Goal: Task Accomplishment & Management: Complete application form

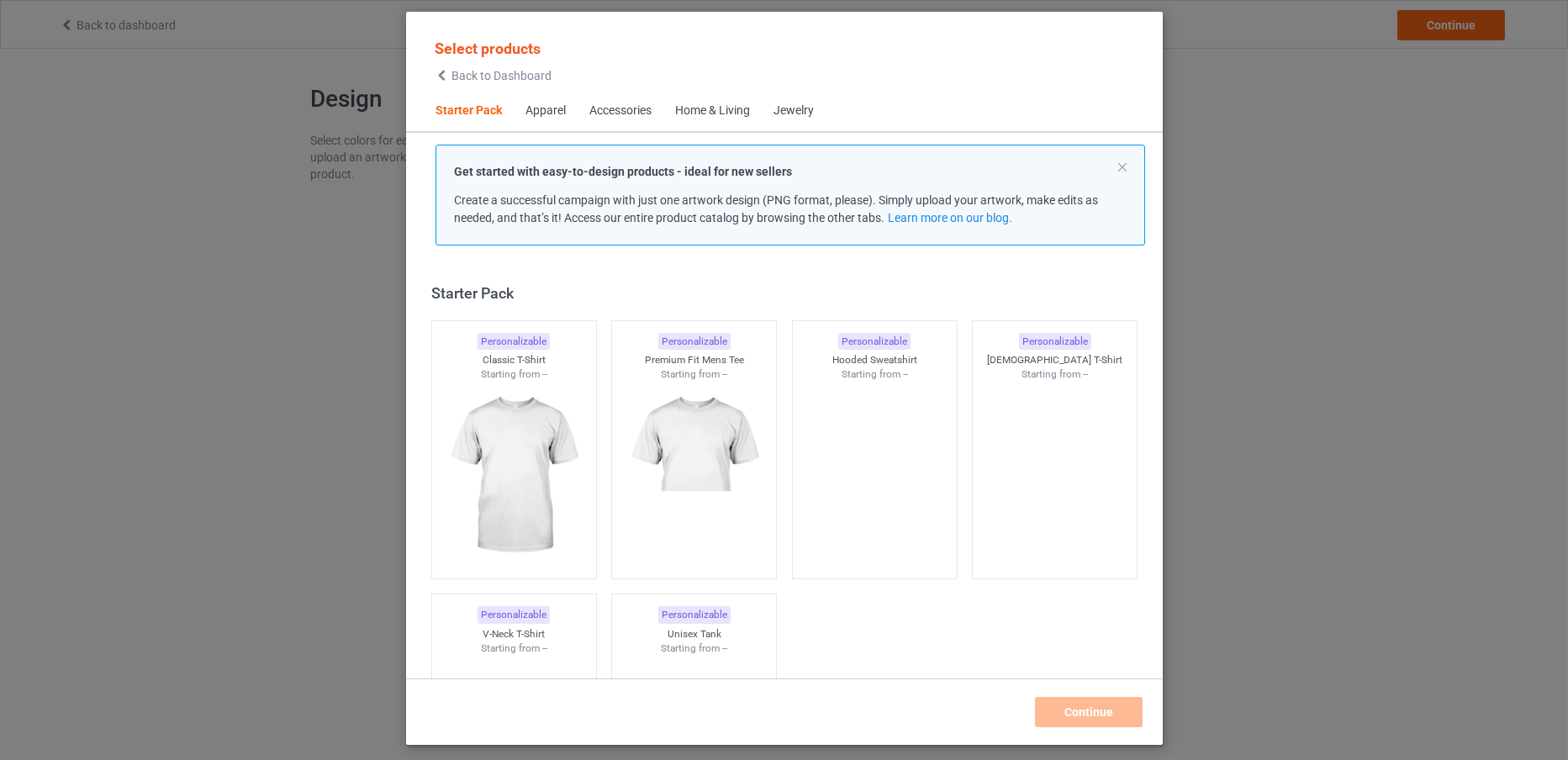
scroll to position [21, 0]
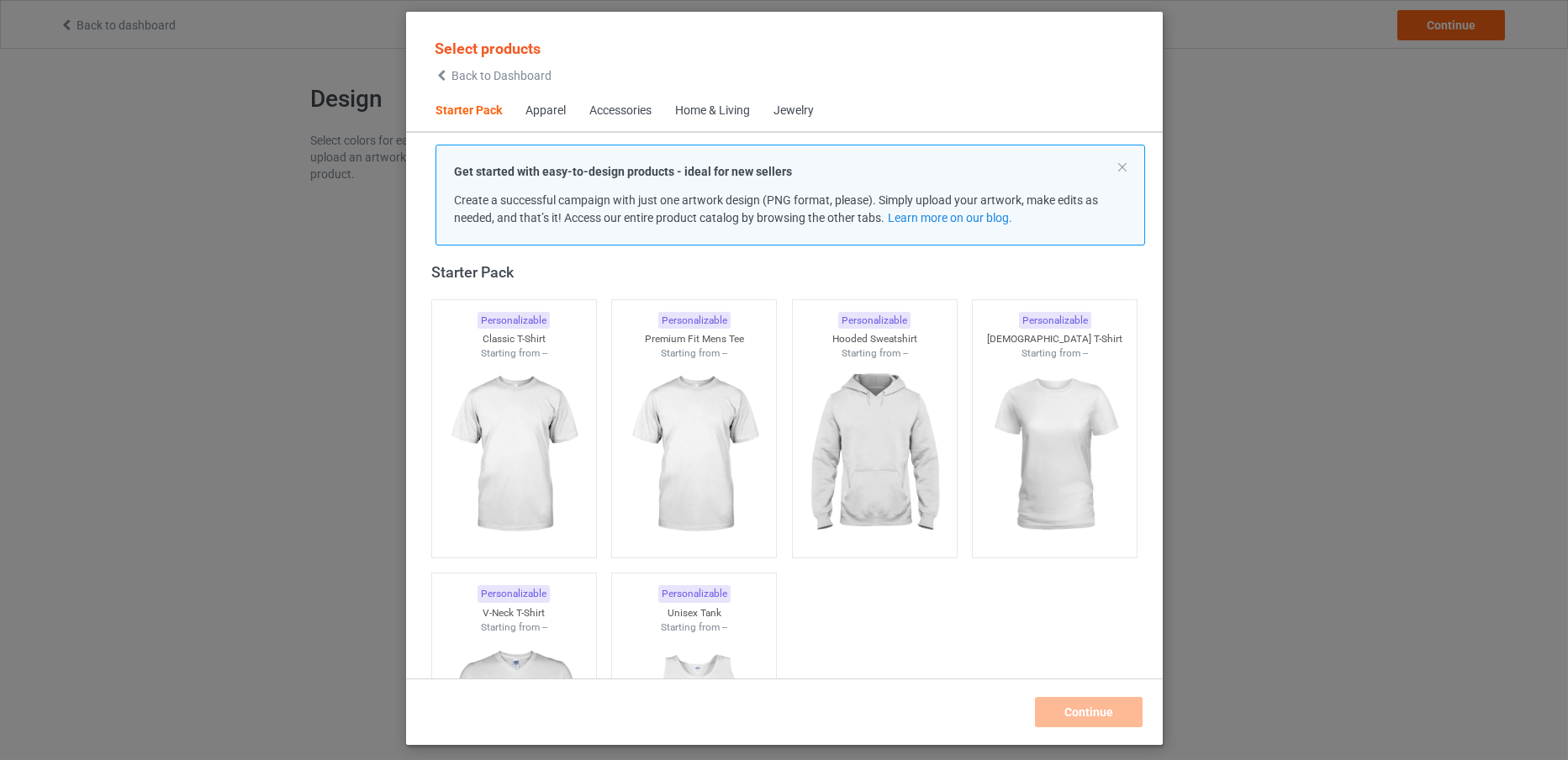
click at [524, 75] on span "Back to Dashboard" at bounding box center [501, 76] width 100 height 13
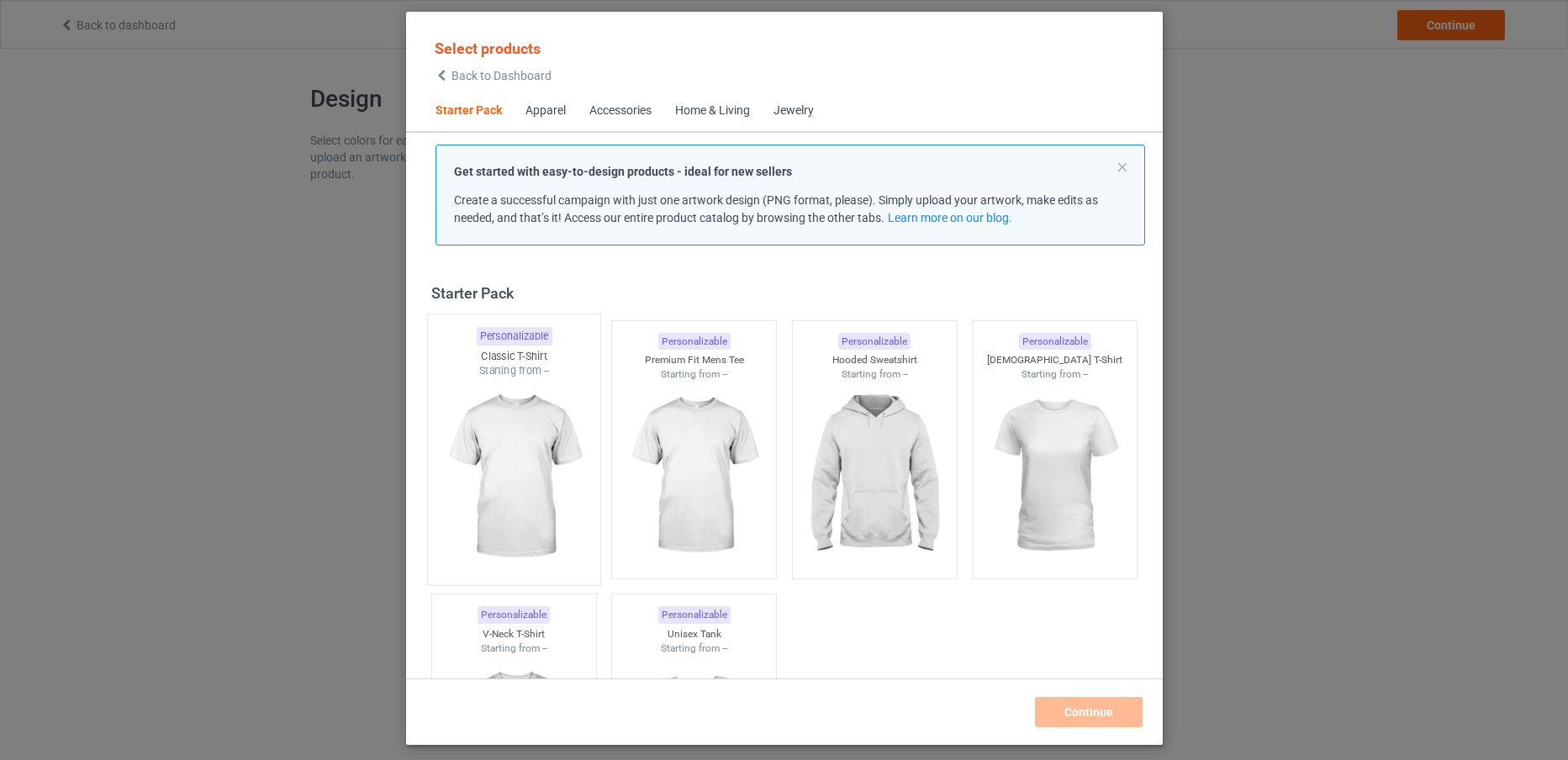
scroll to position [21, 0]
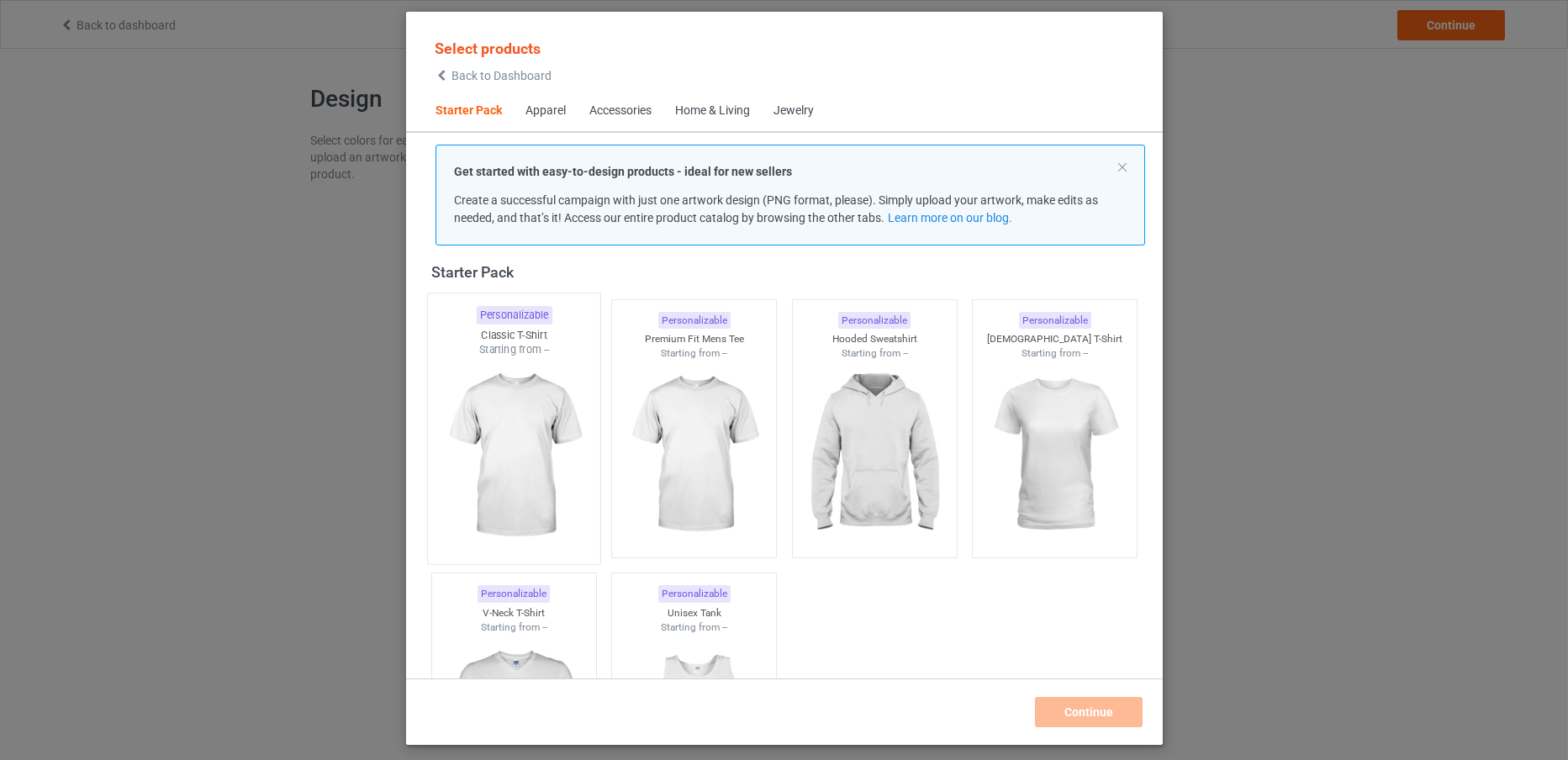
click at [503, 401] on img at bounding box center [513, 455] width 158 height 197
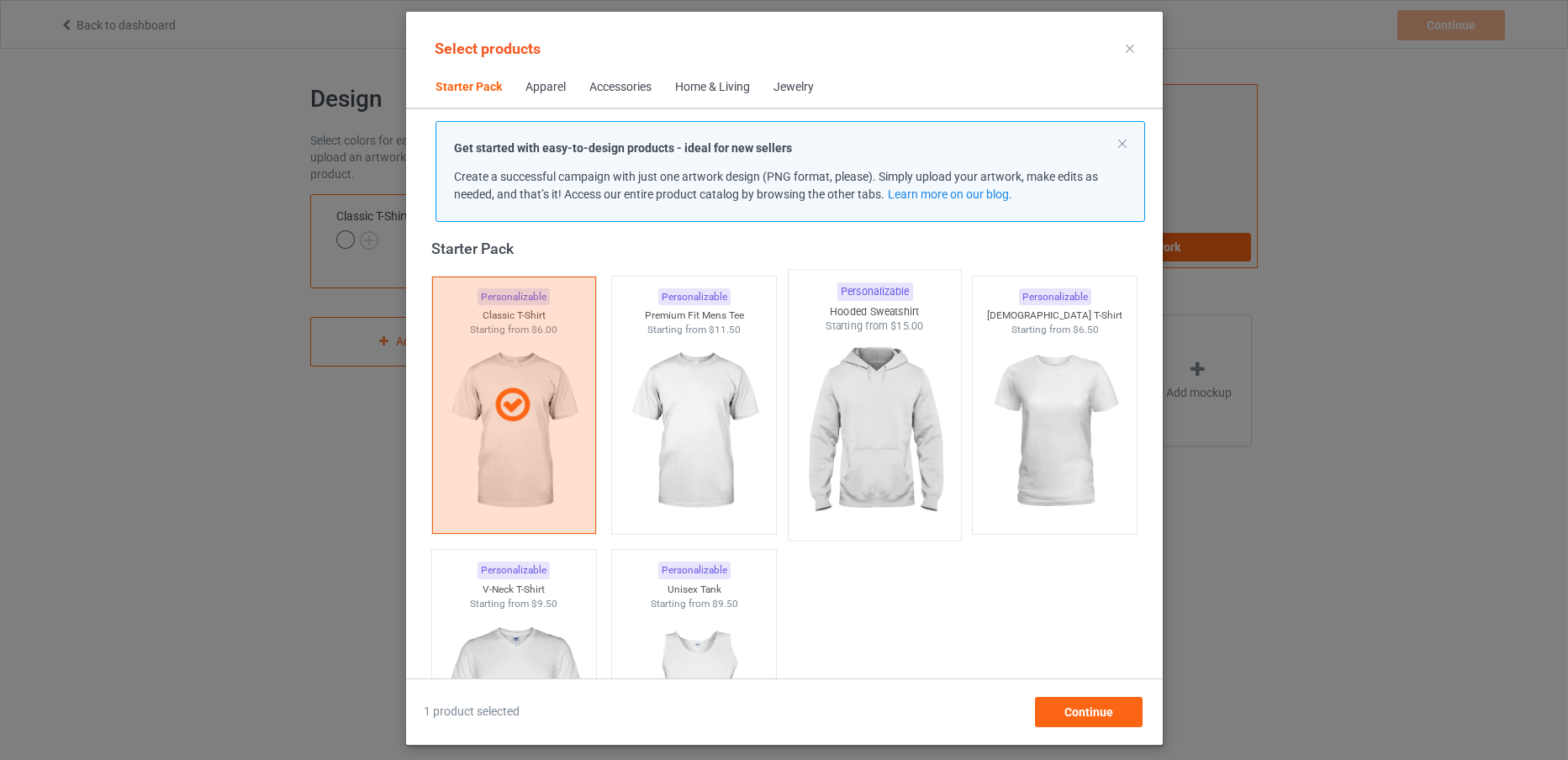
click at [853, 420] on img at bounding box center [874, 432] width 158 height 197
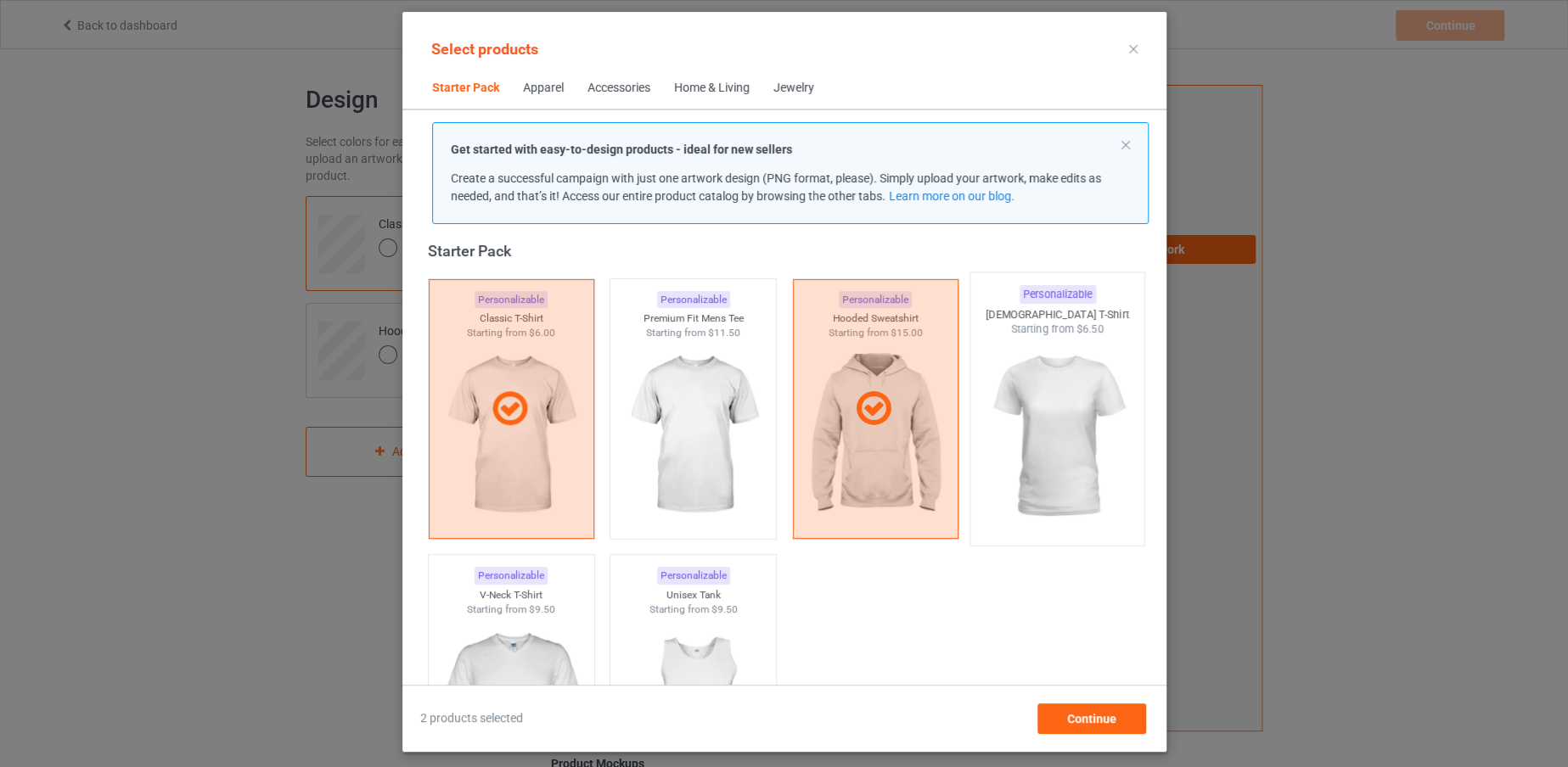
click at [999, 433] on img at bounding box center [1056, 436] width 160 height 199
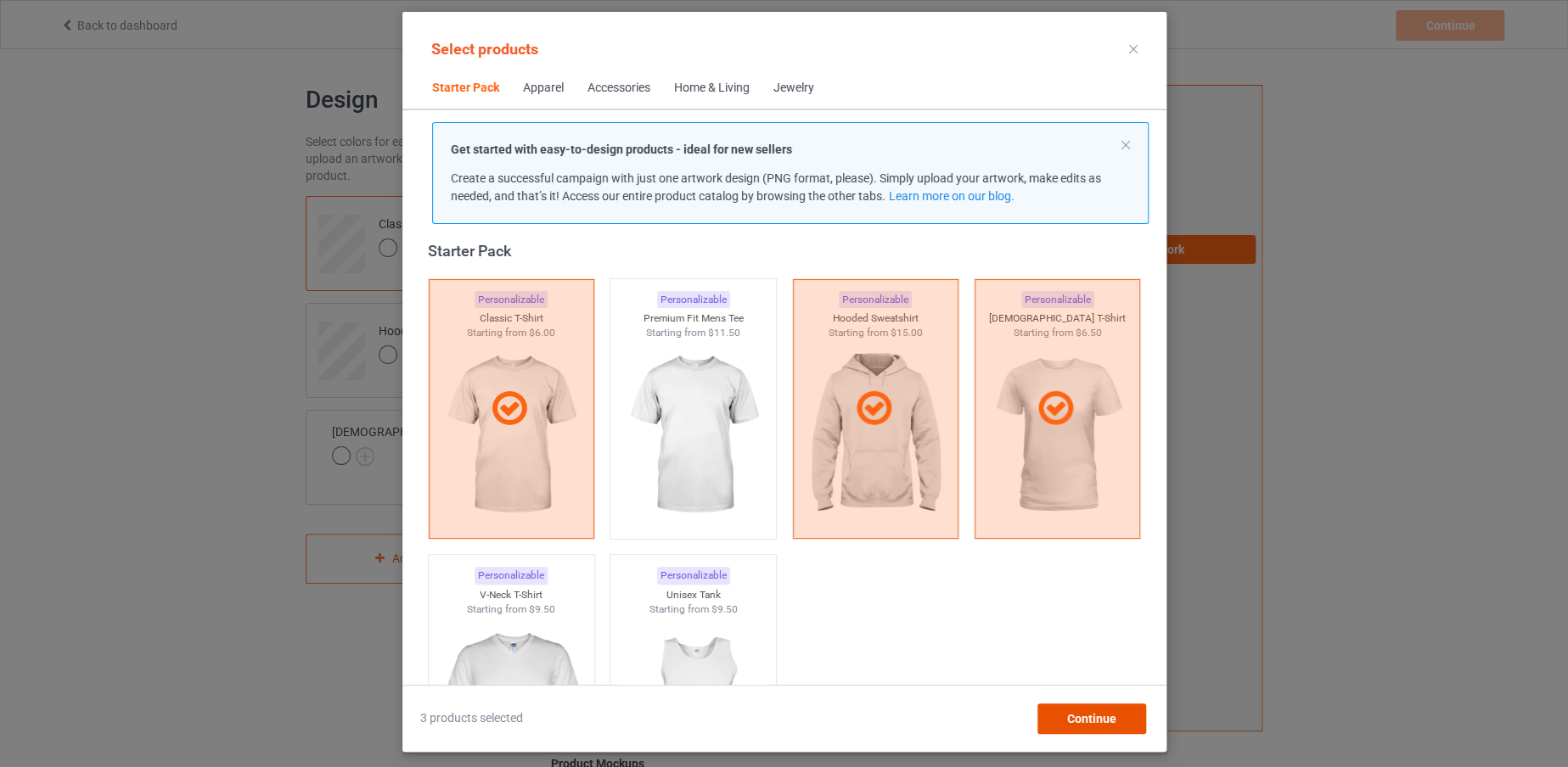
click at [1050, 717] on div "Continue" at bounding box center [1090, 719] width 109 height 30
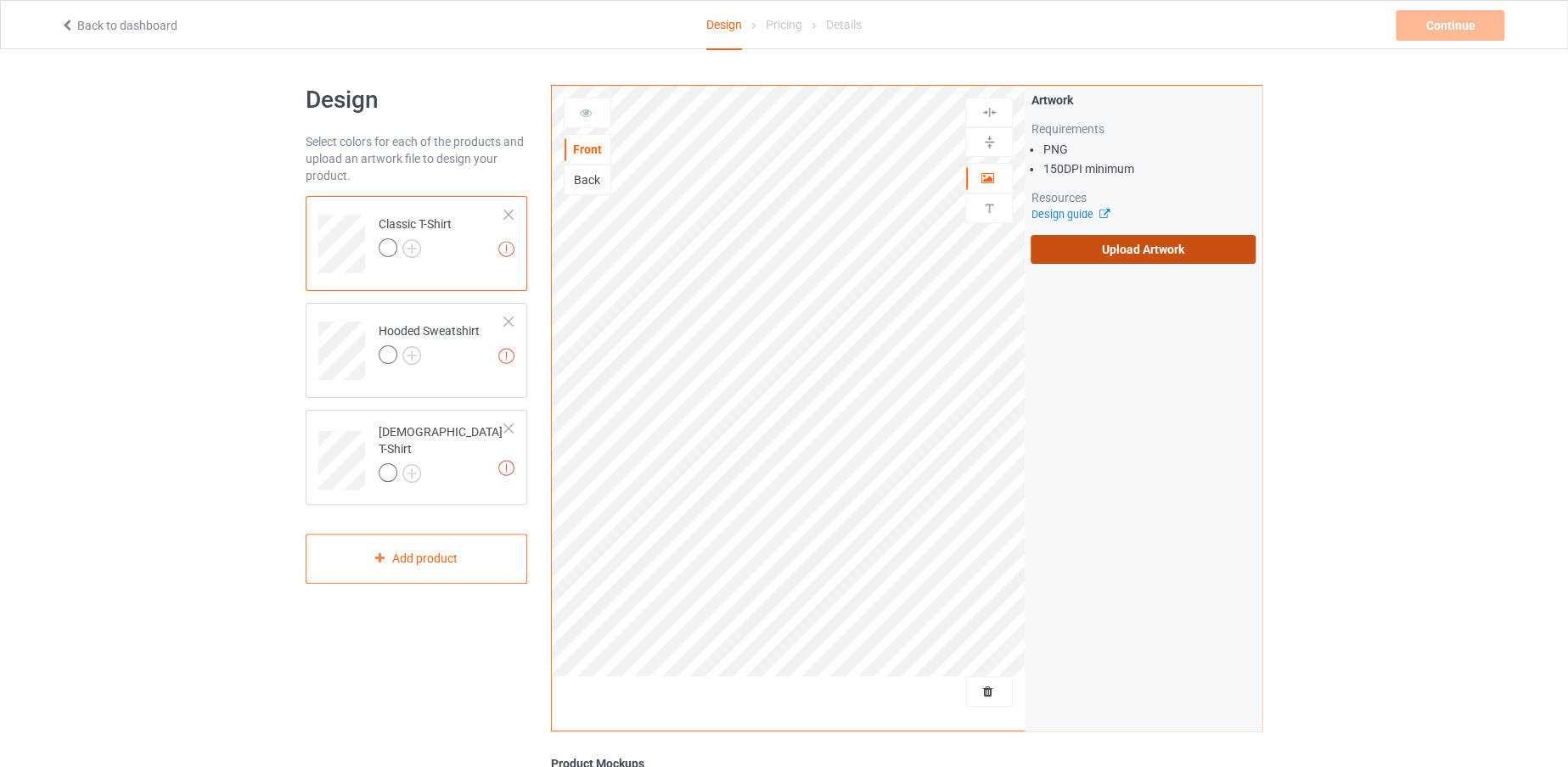
click at [1043, 249] on label "Upload Artwork" at bounding box center [1143, 249] width 225 height 29
click at [0, 0] on input "Upload Artwork" at bounding box center [0, 0] width 0 height 0
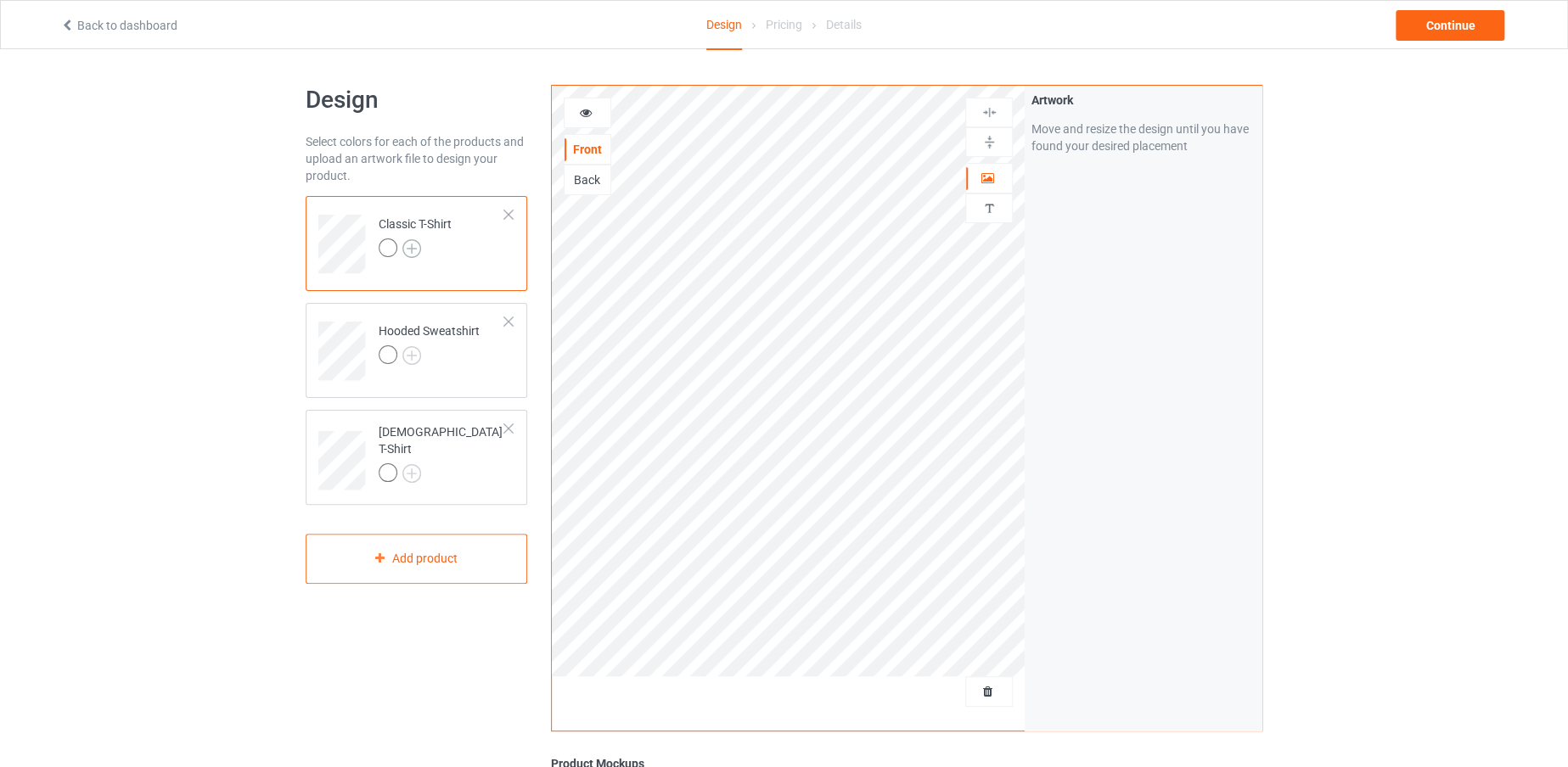
click at [414, 244] on img at bounding box center [412, 249] width 19 height 19
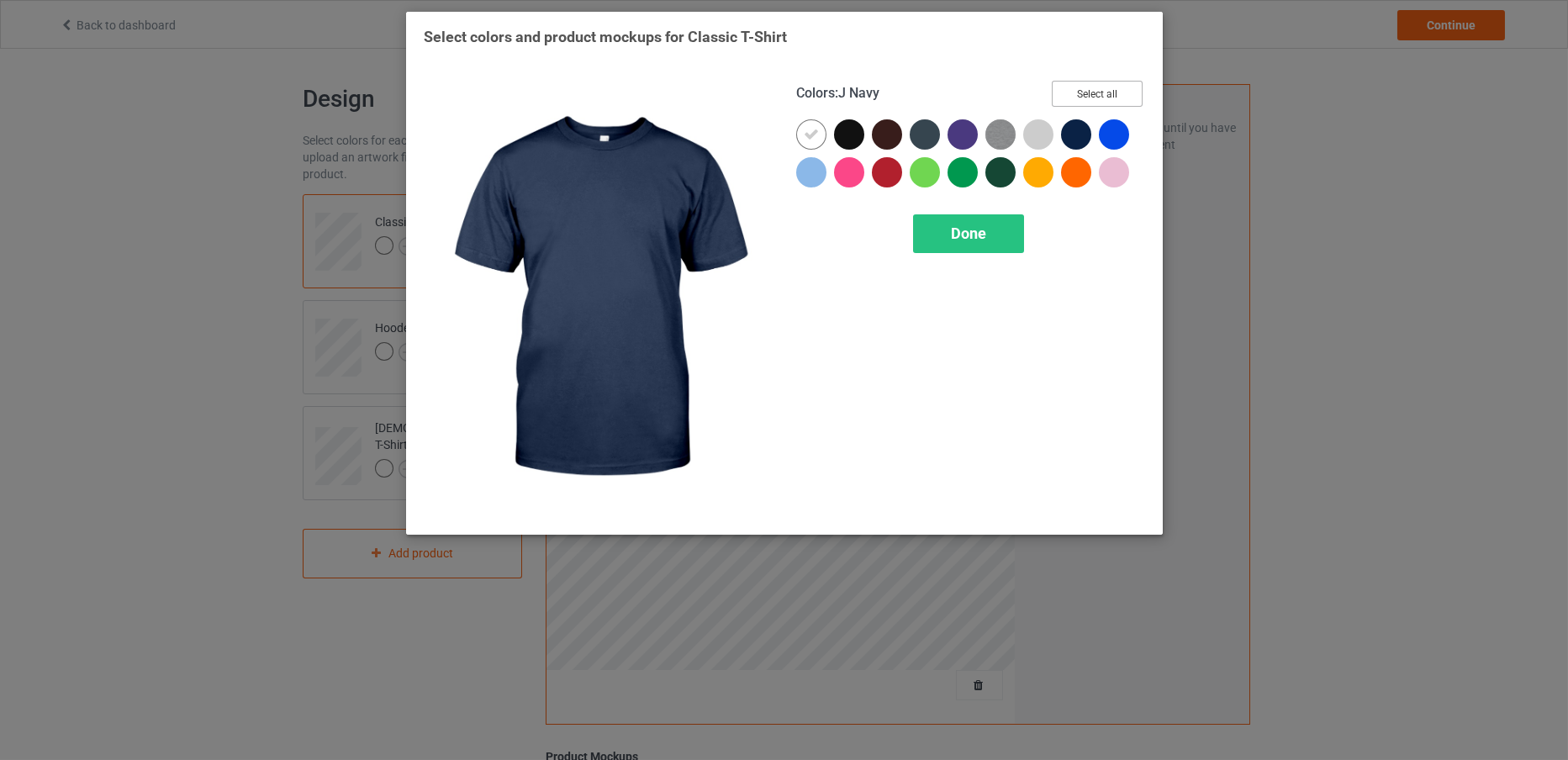
click at [1082, 85] on button "Select all" at bounding box center [1096, 93] width 91 height 26
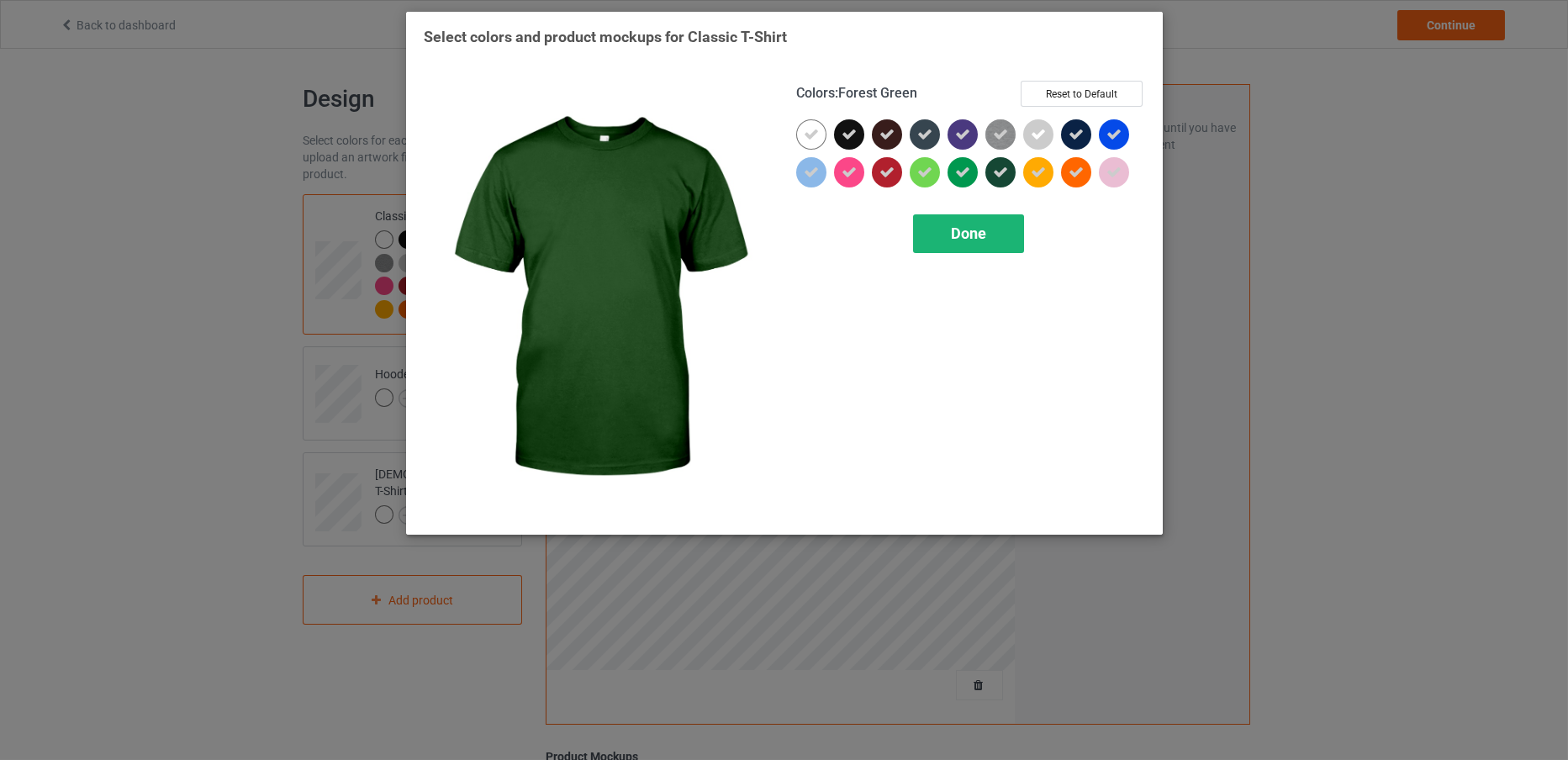
click at [968, 226] on span "Done" at bounding box center [968, 233] width 36 height 18
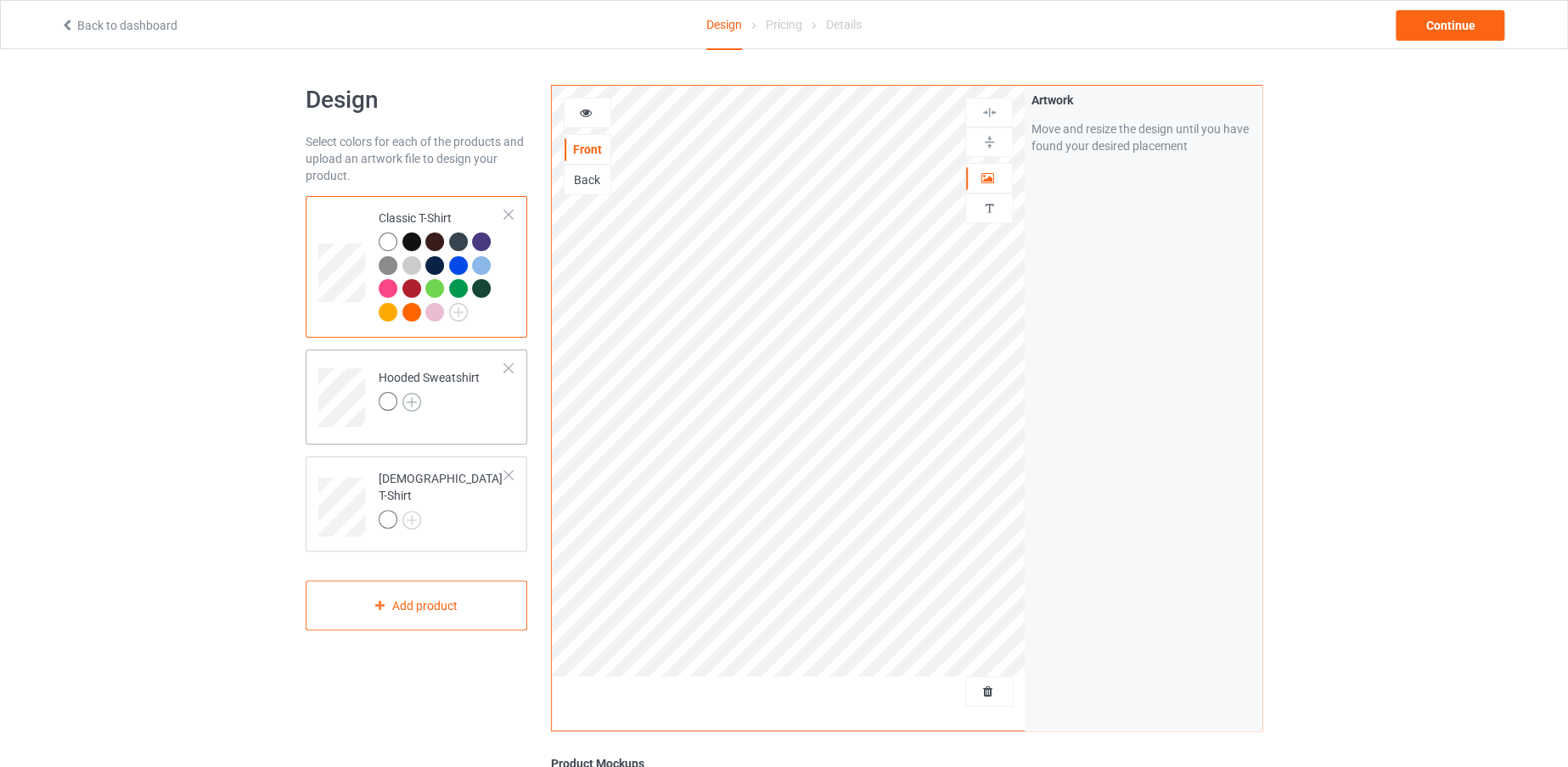
click at [402, 392] on img at bounding box center [412, 402] width 19 height 19
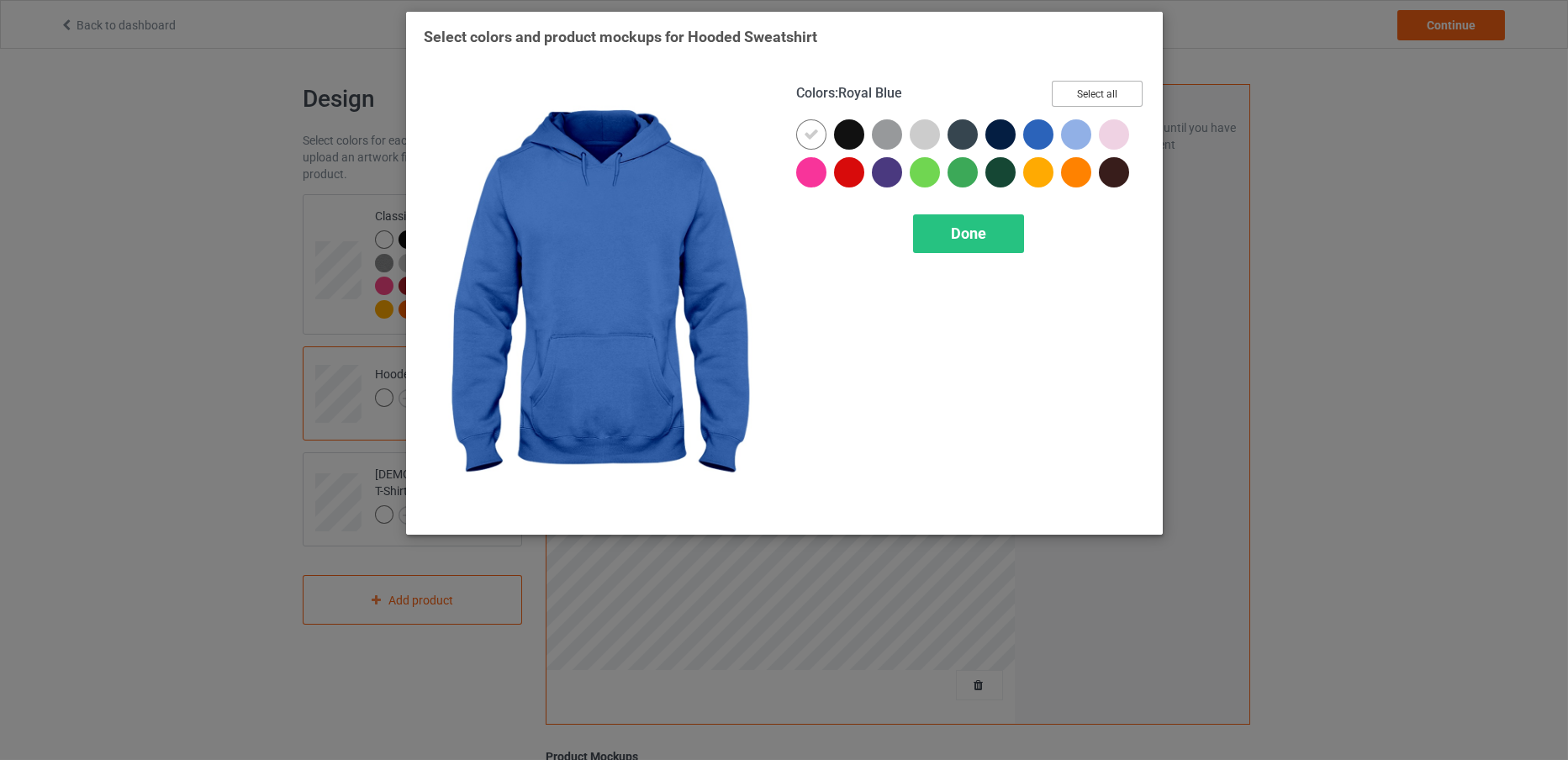
click at [1064, 91] on button "Select all" at bounding box center [1096, 93] width 91 height 26
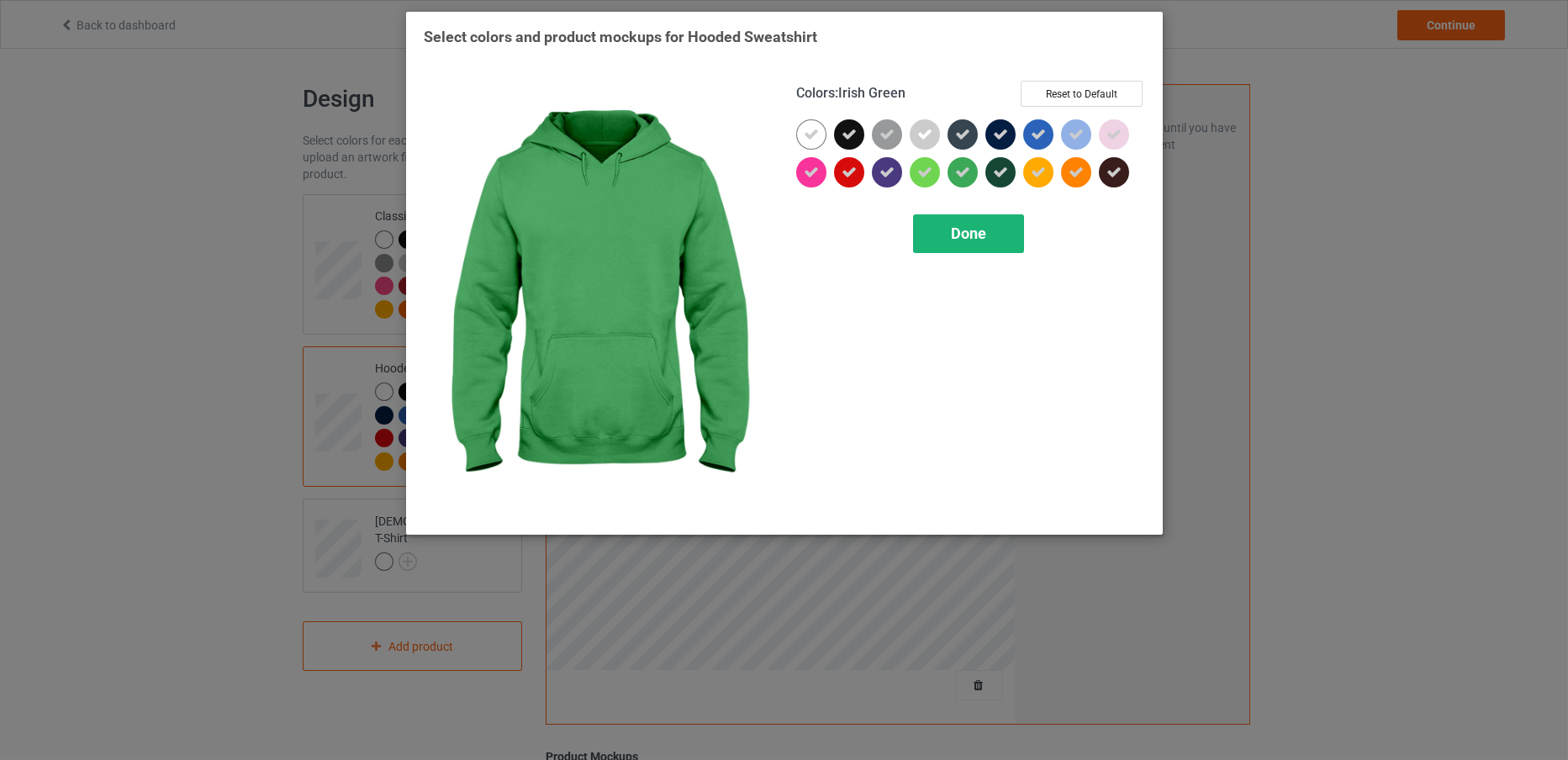
click at [960, 242] on div "Done" at bounding box center [968, 233] width 111 height 38
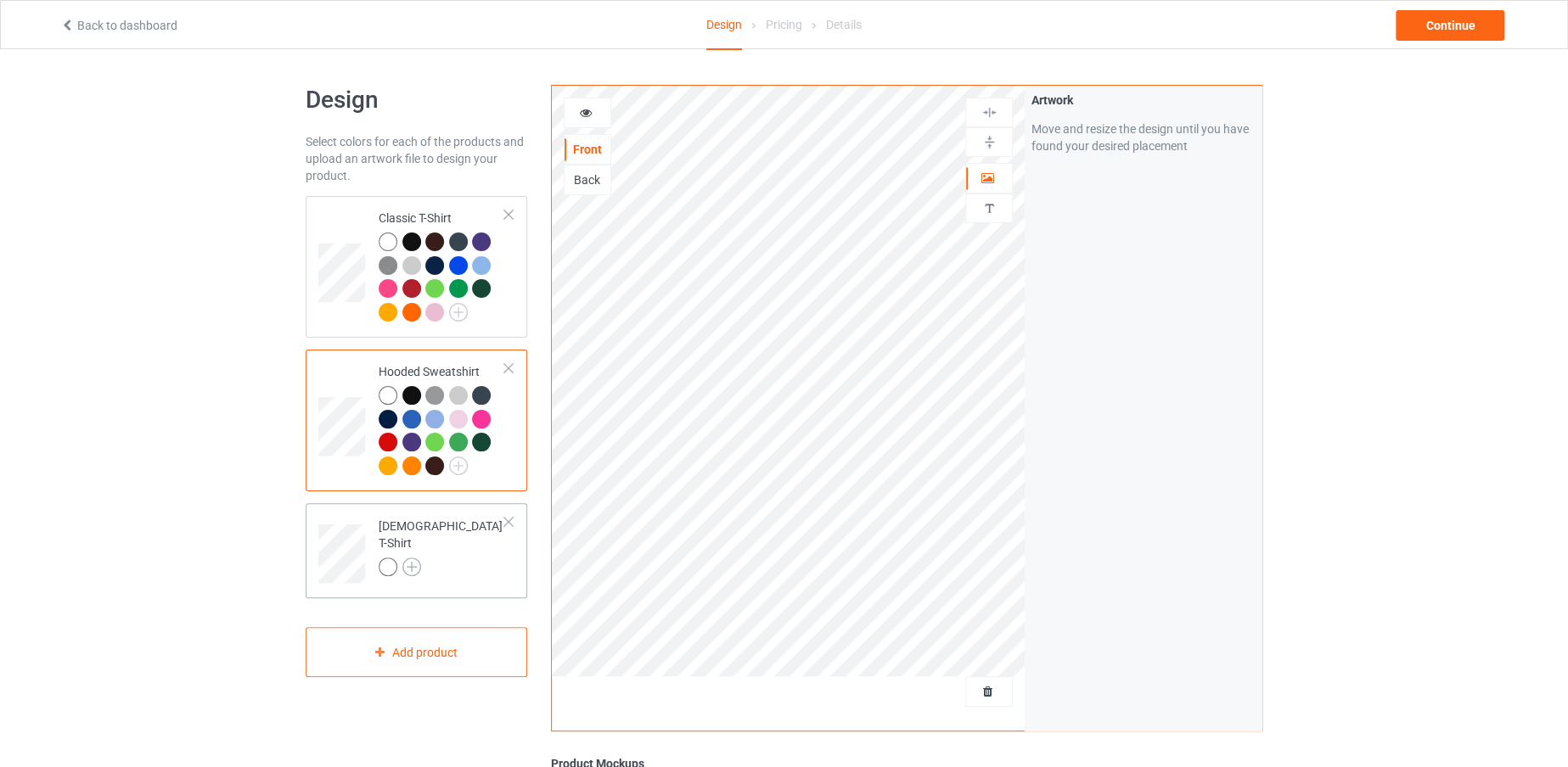
click at [410, 558] on img at bounding box center [412, 567] width 19 height 19
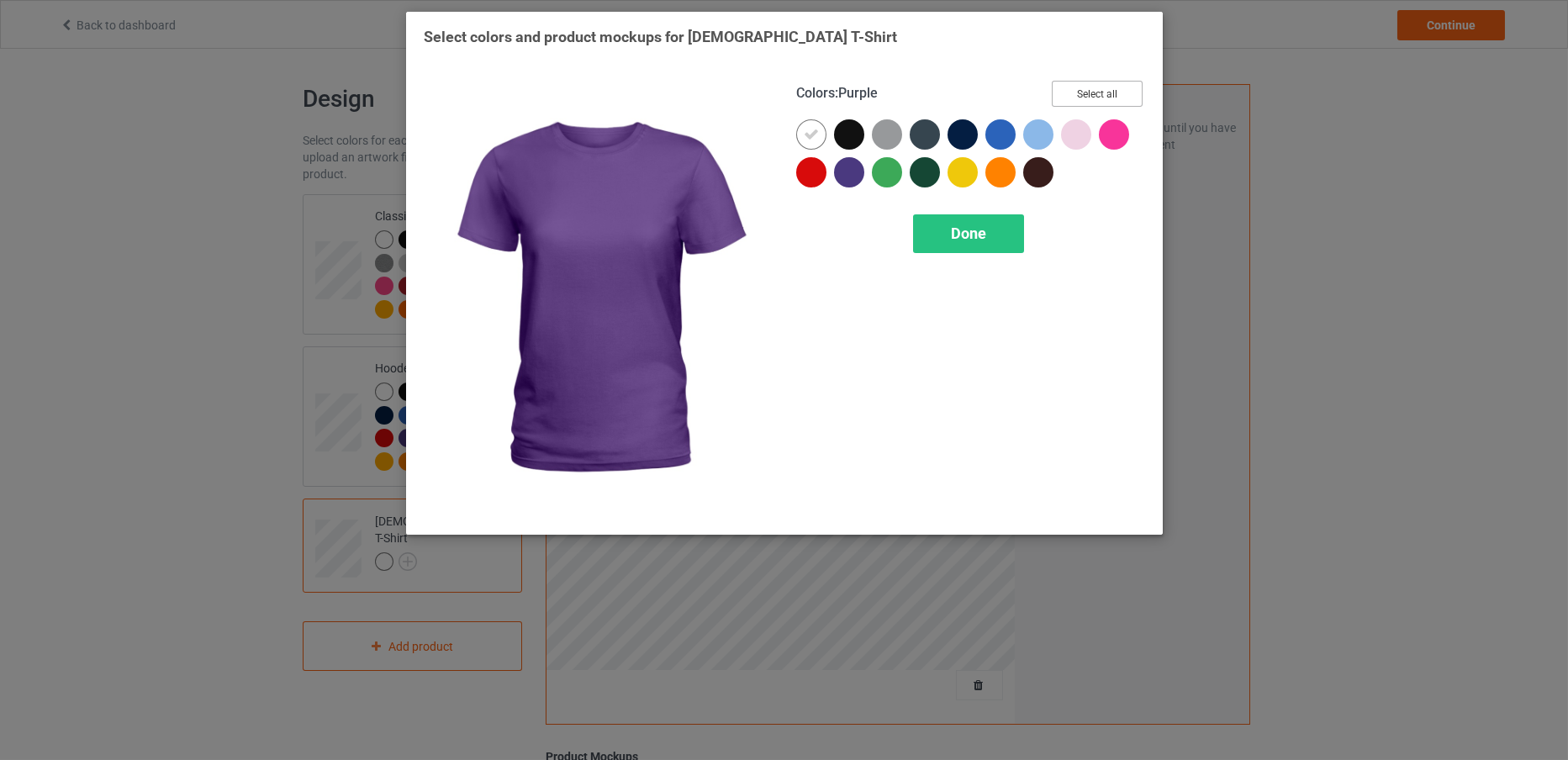
click at [1120, 80] on button "Select all" at bounding box center [1096, 93] width 91 height 26
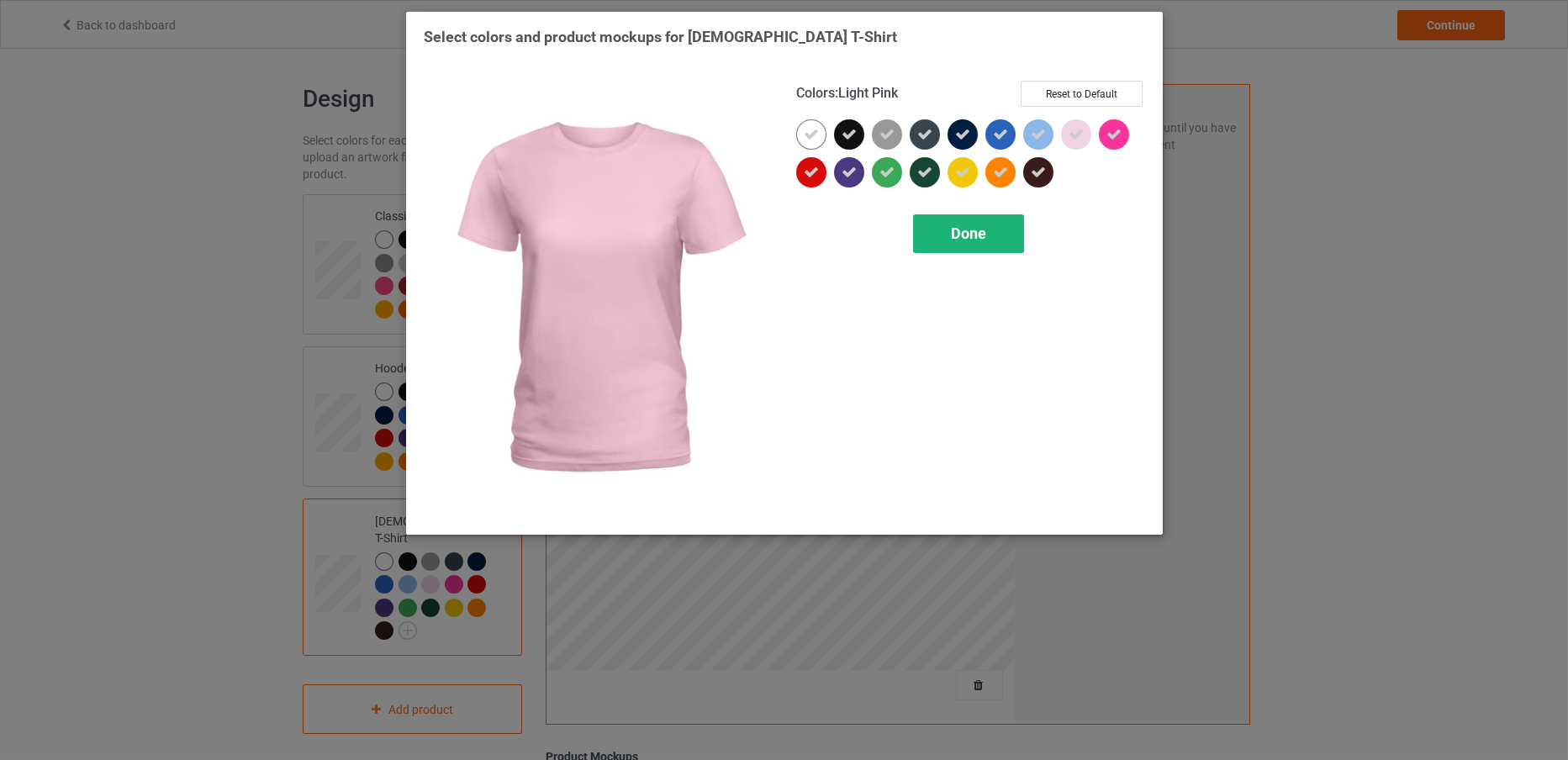
click at [964, 230] on span "Done" at bounding box center [968, 233] width 36 height 18
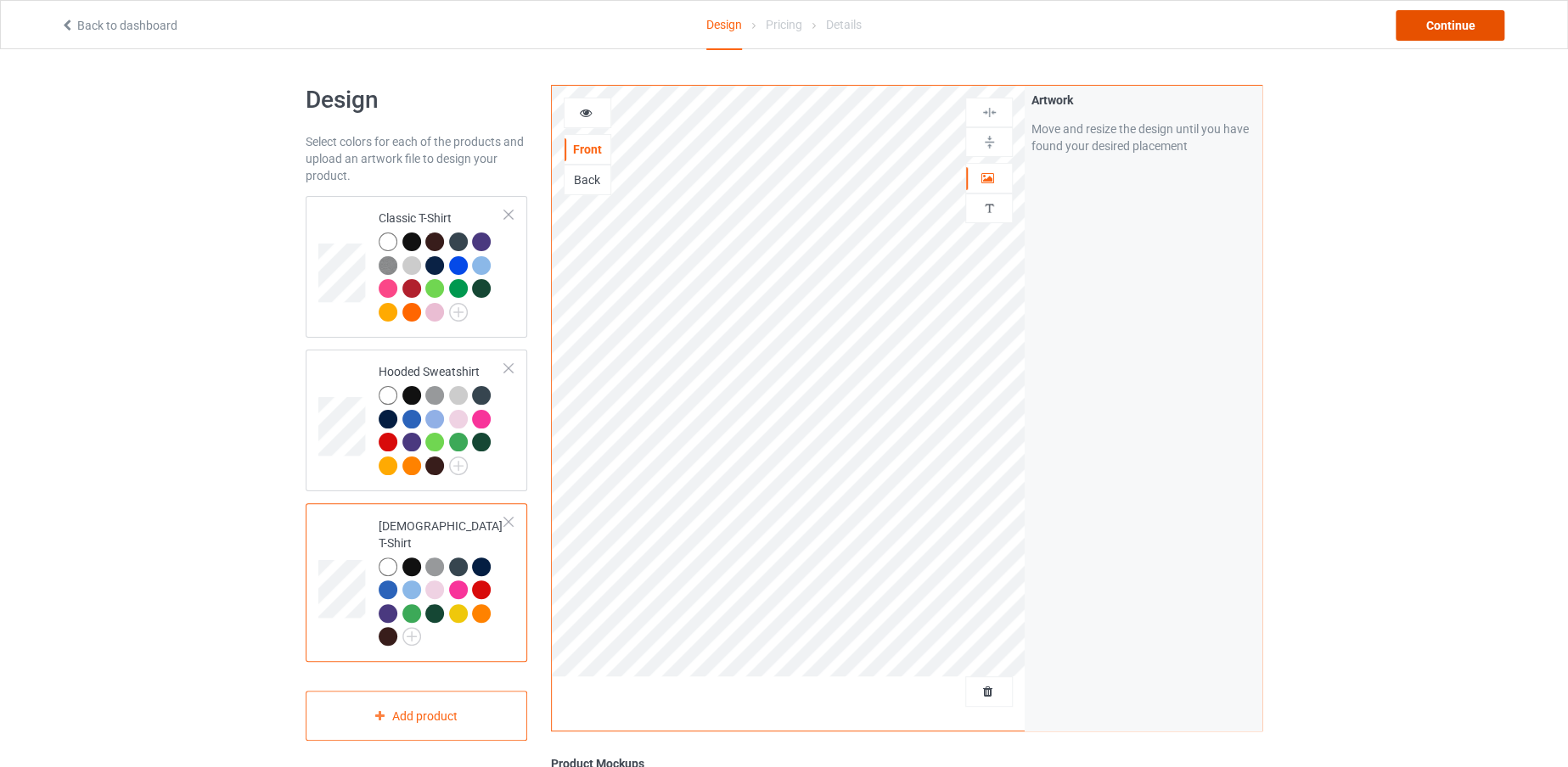
click at [1463, 29] on div "Continue" at bounding box center [1450, 25] width 109 height 30
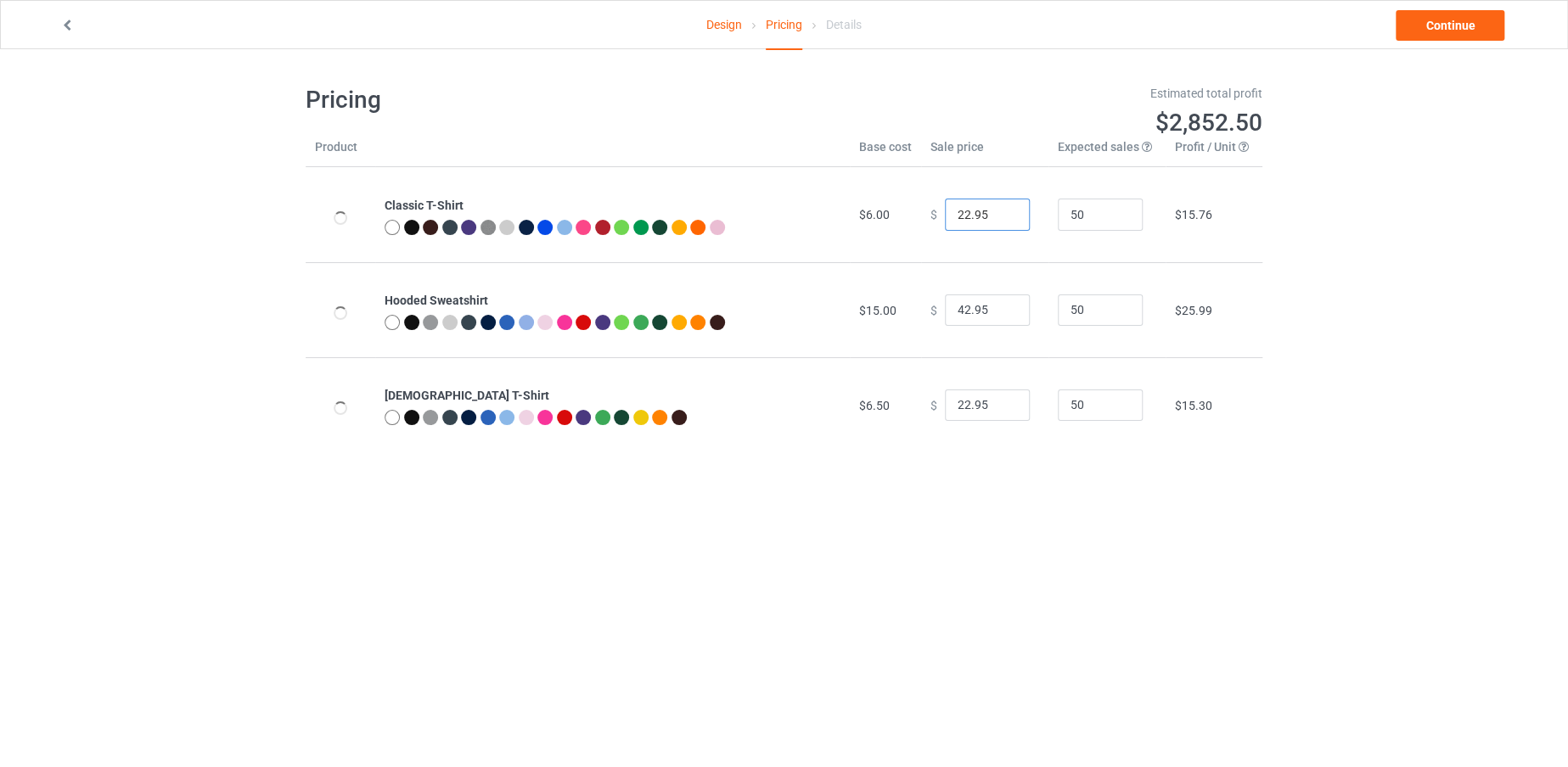
drag, startPoint x: 957, startPoint y: 201, endPoint x: 937, endPoint y: 203, distance: 20.1
click at [945, 203] on input "22.95" at bounding box center [987, 214] width 85 height 32
type input "19.95"
drag, startPoint x: 961, startPoint y: 300, endPoint x: 943, endPoint y: 300, distance: 18.0
click at [945, 300] on input "42.95" at bounding box center [987, 310] width 85 height 32
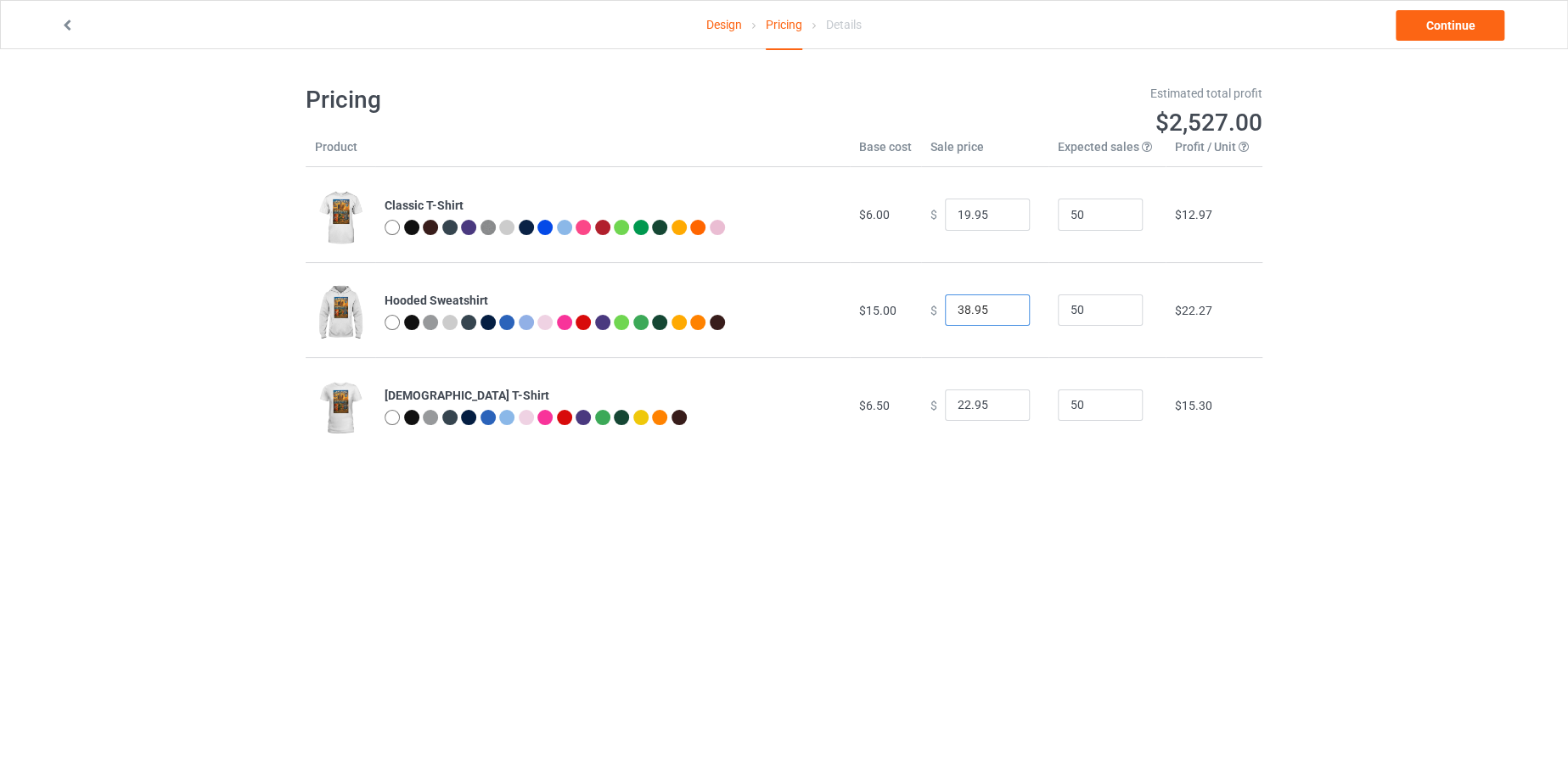
type input "38.95"
drag, startPoint x: 960, startPoint y: 401, endPoint x: 935, endPoint y: 400, distance: 25.0
click at [935, 400] on div "$ 22.95" at bounding box center [985, 406] width 109 height 32
type input "19.95"
click at [1420, 25] on link "Continue" at bounding box center [1450, 25] width 109 height 30
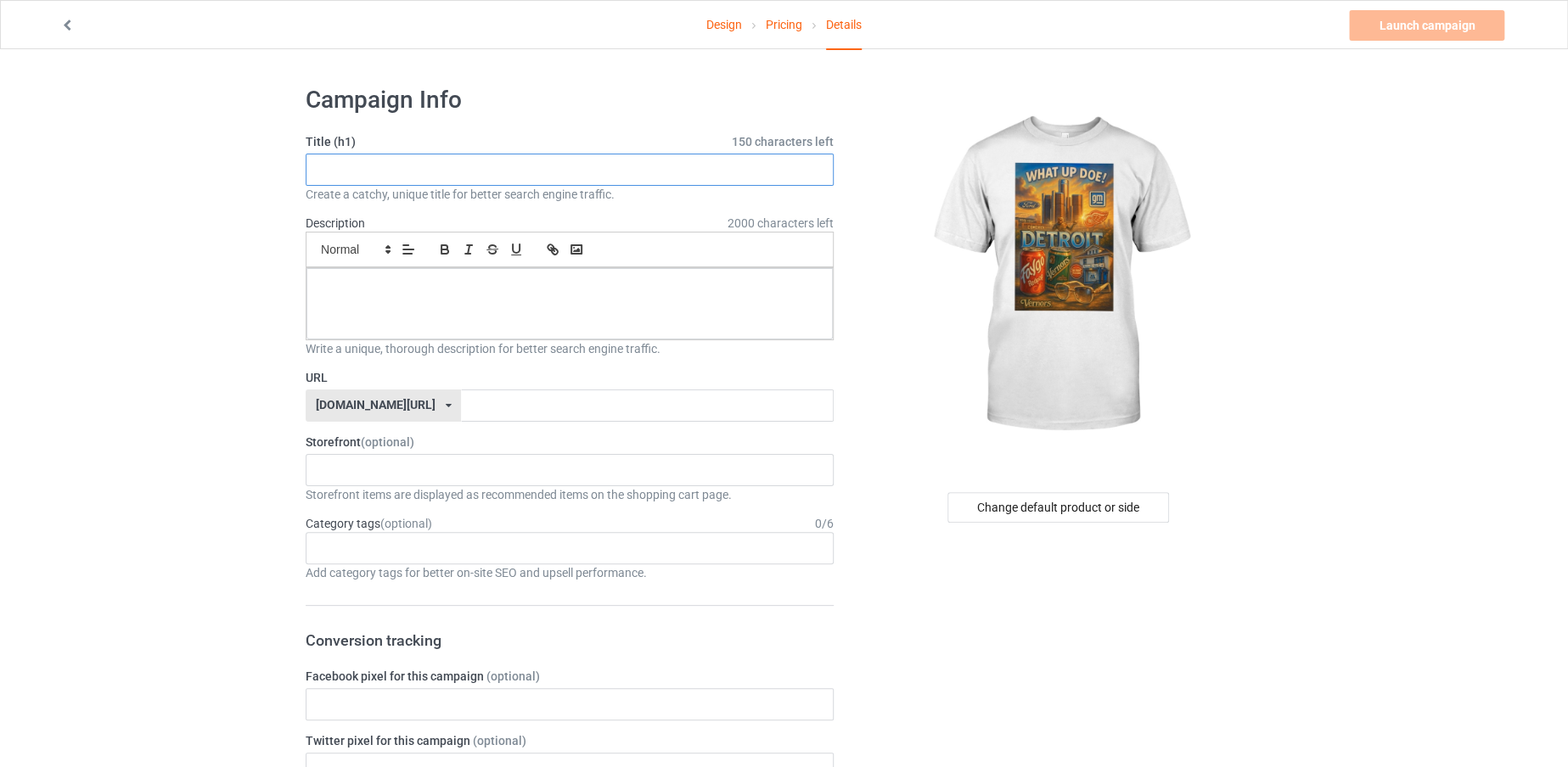
click at [744, 166] on input "text" at bounding box center [570, 170] width 529 height 32
drag, startPoint x: 744, startPoint y: 166, endPoint x: 224, endPoint y: 168, distance: 520.0
type input "WHAT UP DOE"
click at [461, 397] on input "text" at bounding box center [647, 406] width 372 height 32
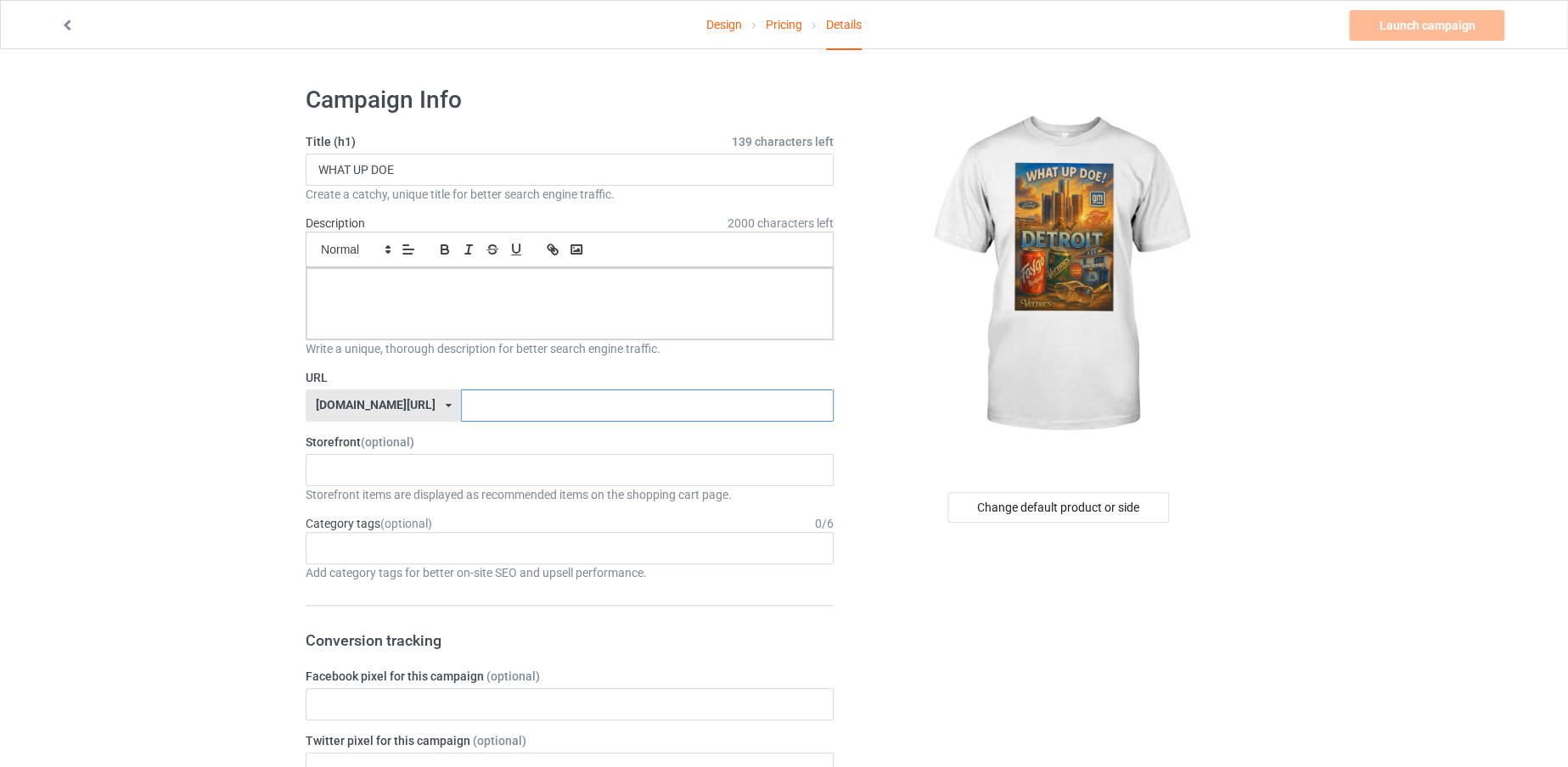
paste input "WHAT UP DOE"
type input "WHATUPDOE"
click at [502, 320] on div at bounding box center [570, 304] width 527 height 72
click at [1378, 26] on link "Launch campaign" at bounding box center [1426, 25] width 156 height 30
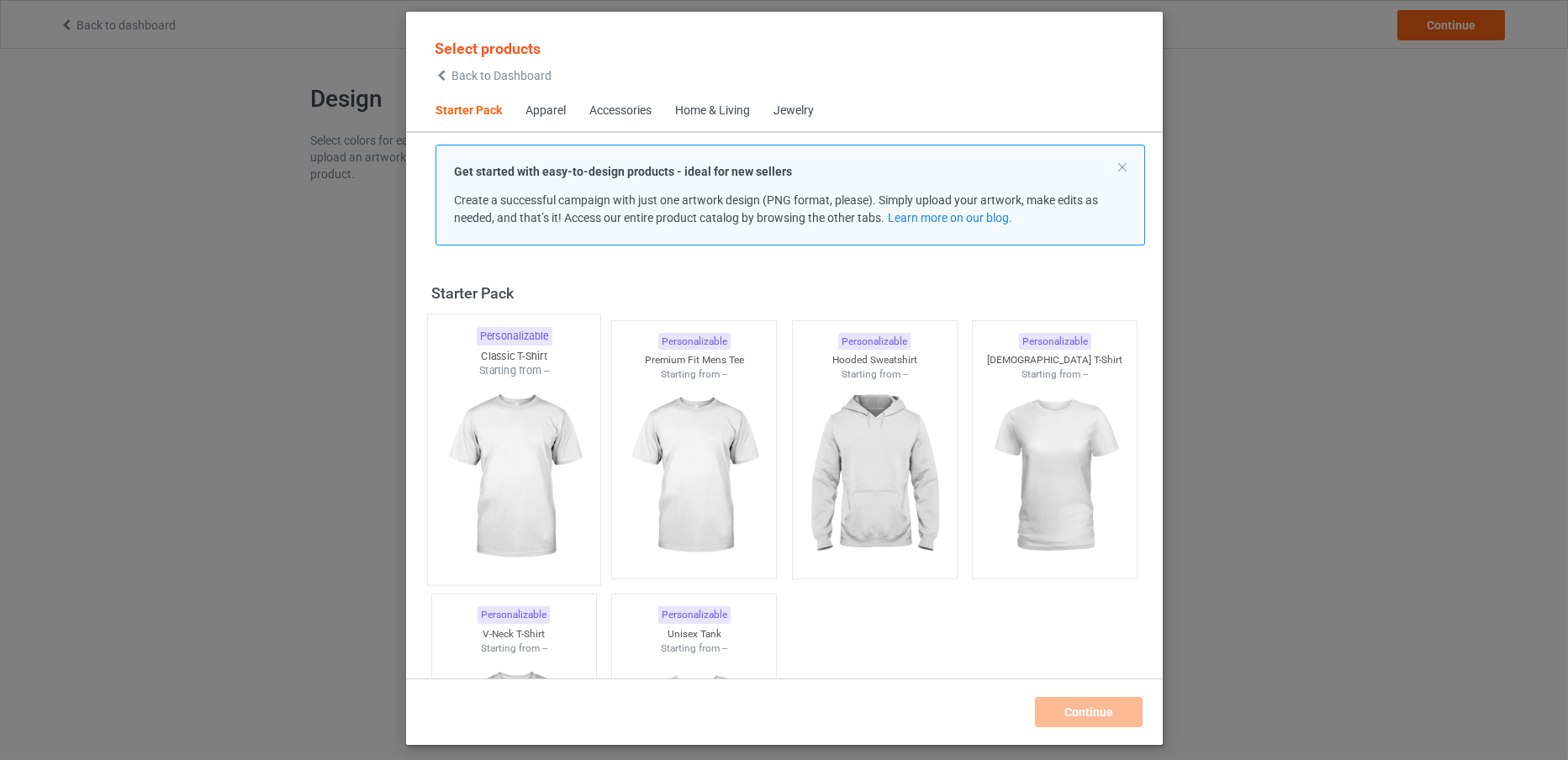
scroll to position [21, 0]
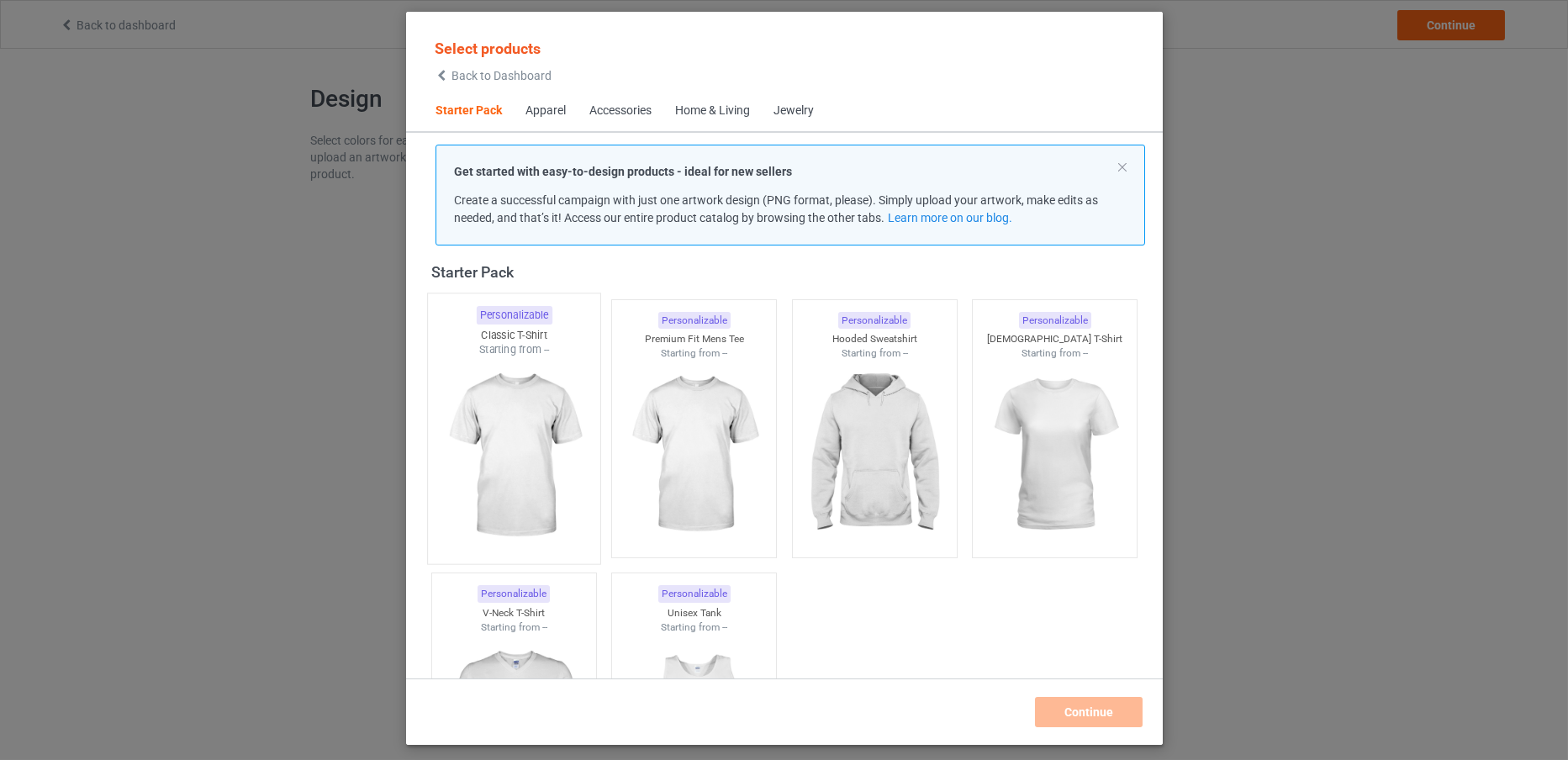
click at [494, 348] on div "Starting from --" at bounding box center [513, 349] width 172 height 14
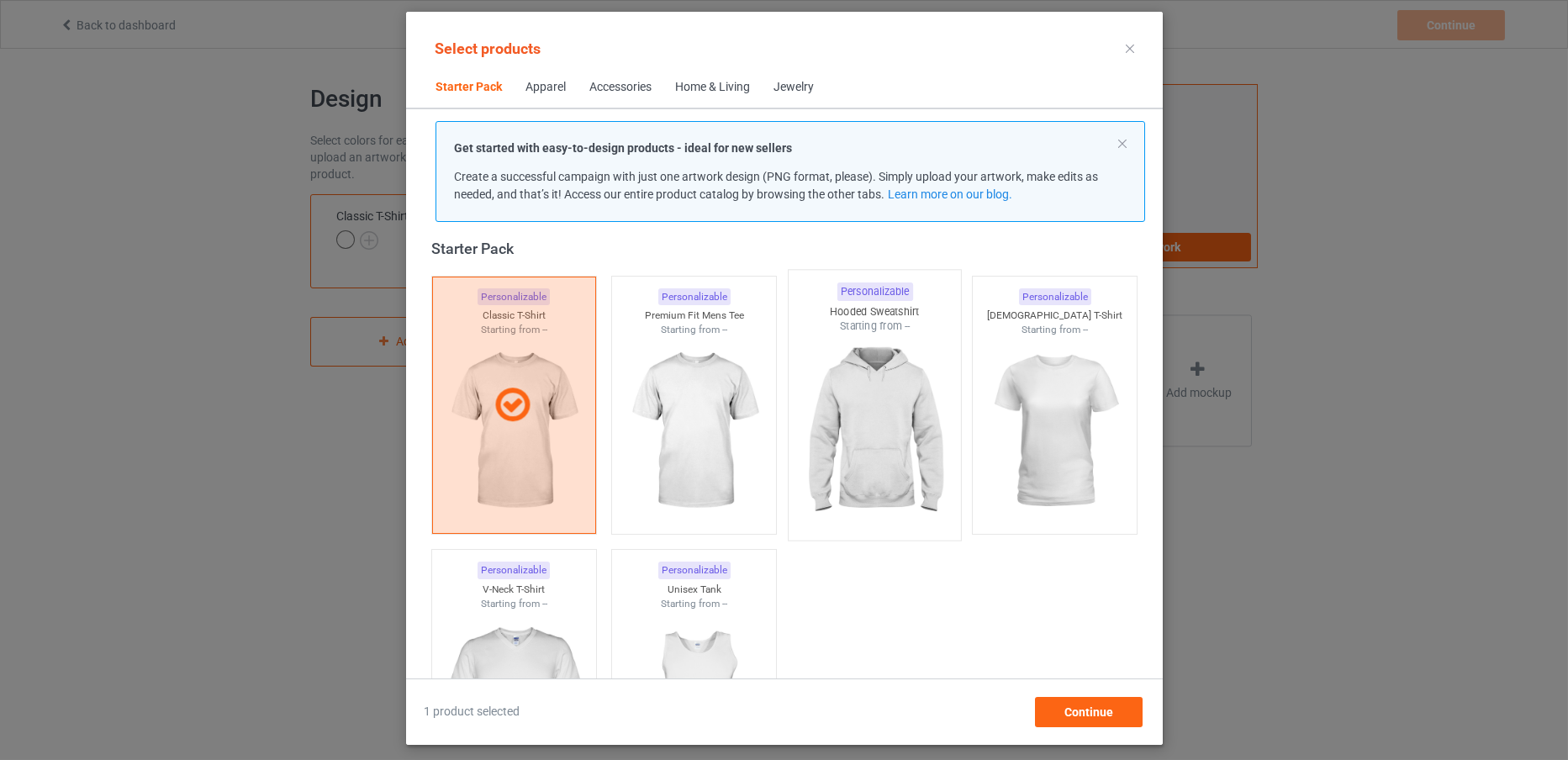
click at [877, 396] on img at bounding box center [874, 432] width 158 height 197
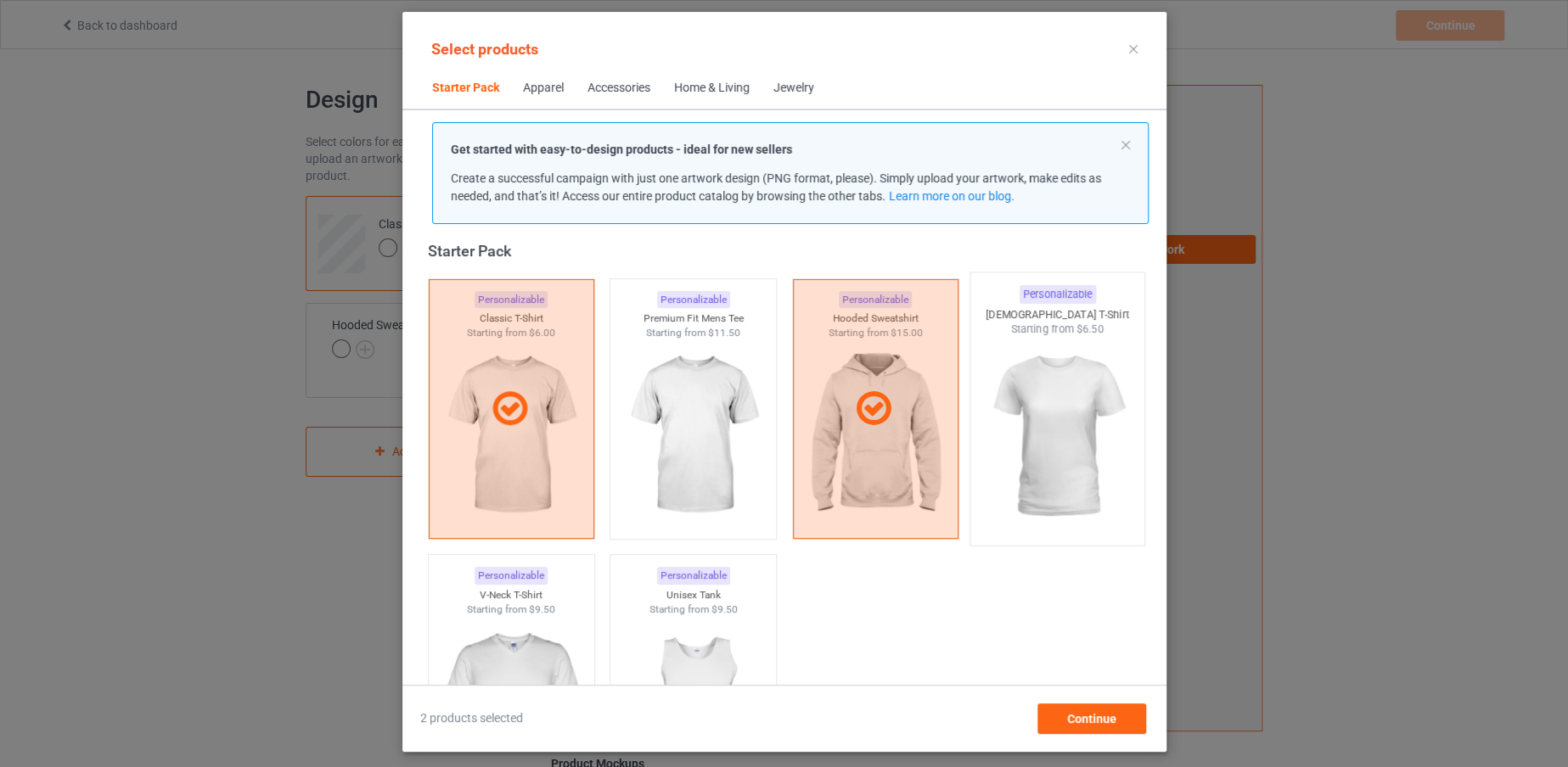
click at [1049, 395] on img at bounding box center [1056, 436] width 160 height 199
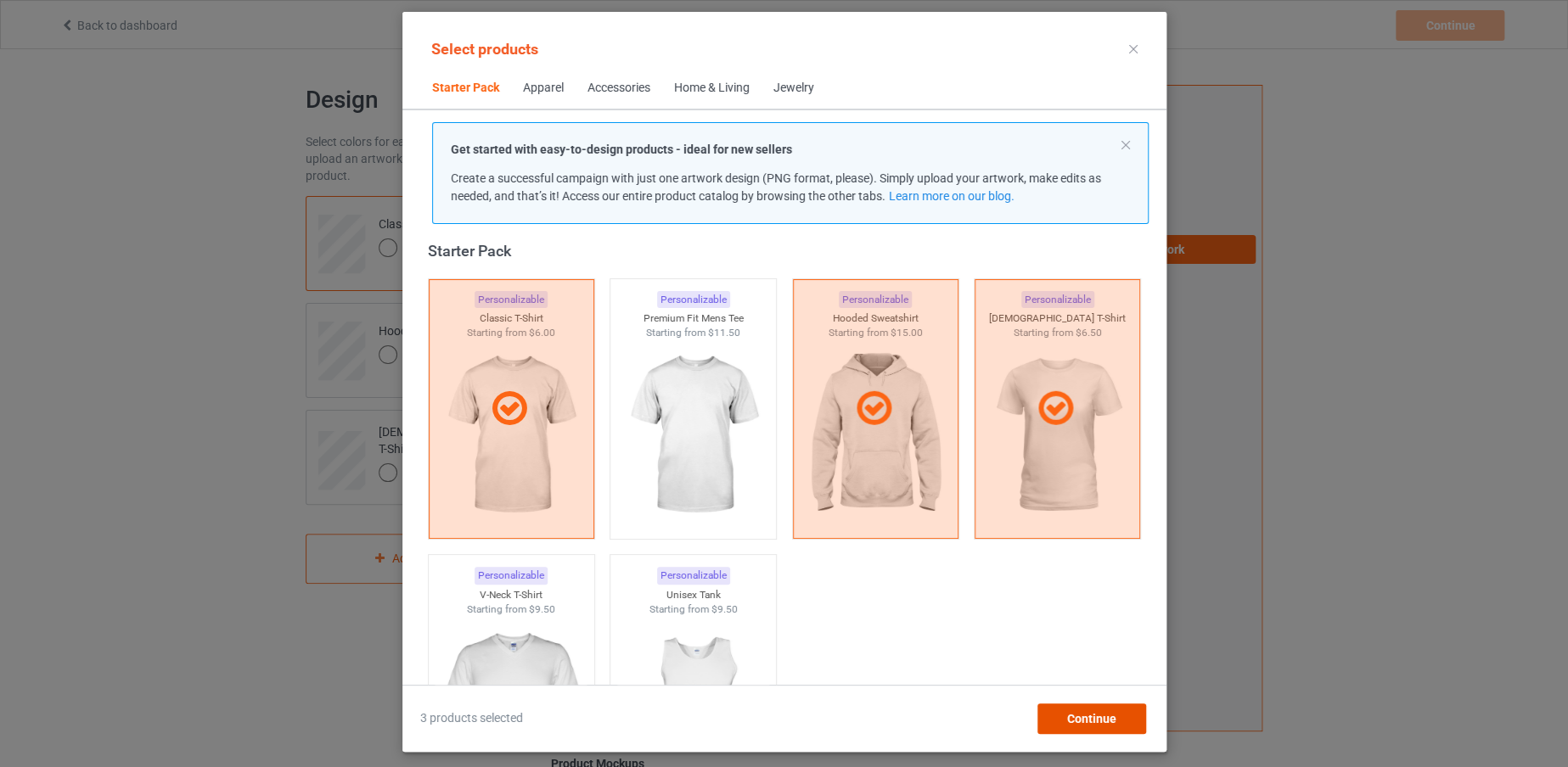
click at [1090, 706] on div "Continue" at bounding box center [1090, 719] width 109 height 30
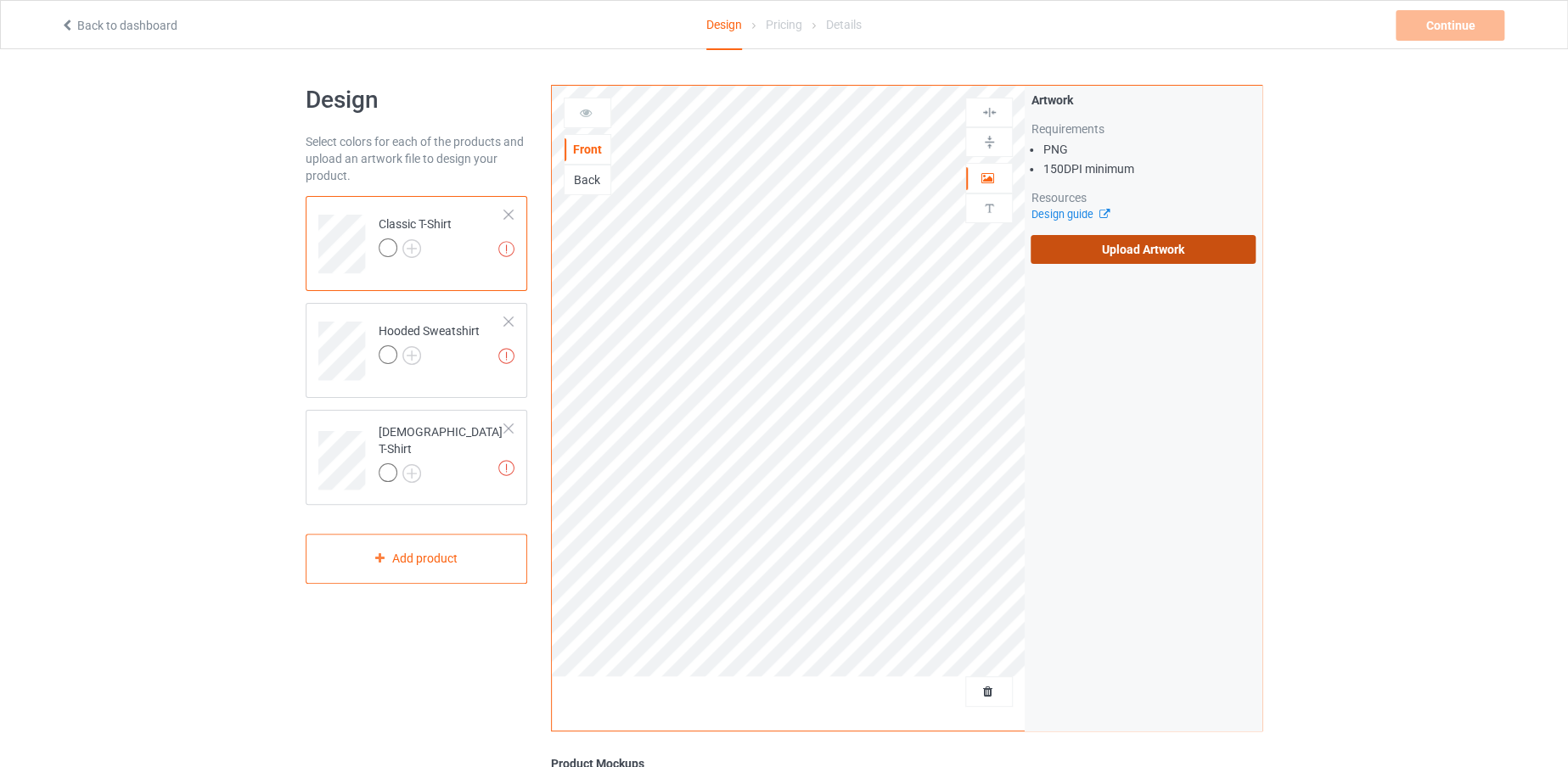
click at [1147, 250] on label "Upload Artwork" at bounding box center [1143, 249] width 225 height 29
click at [0, 0] on input "Upload Artwork" at bounding box center [0, 0] width 0 height 0
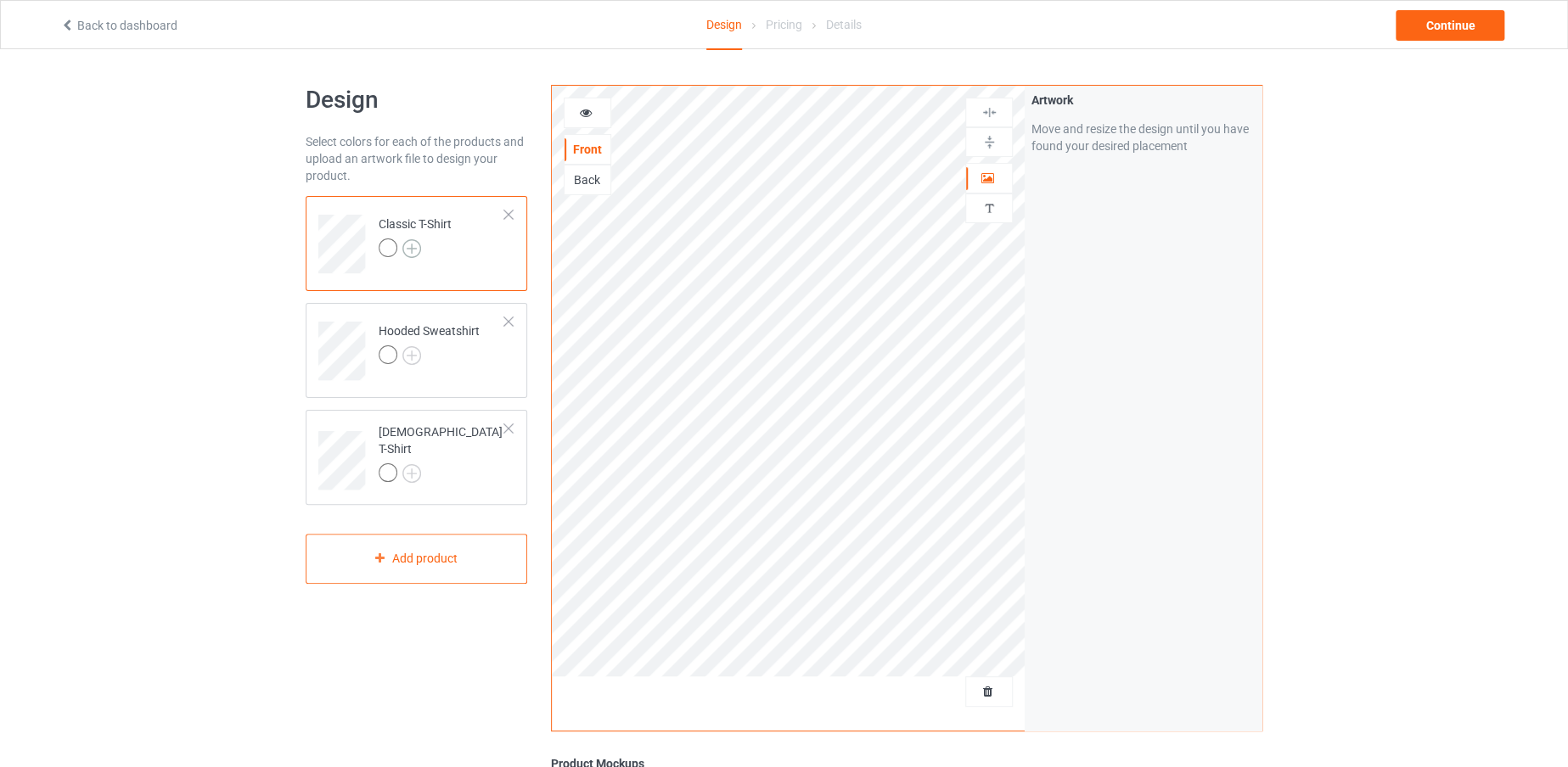
click at [414, 240] on img at bounding box center [412, 249] width 19 height 19
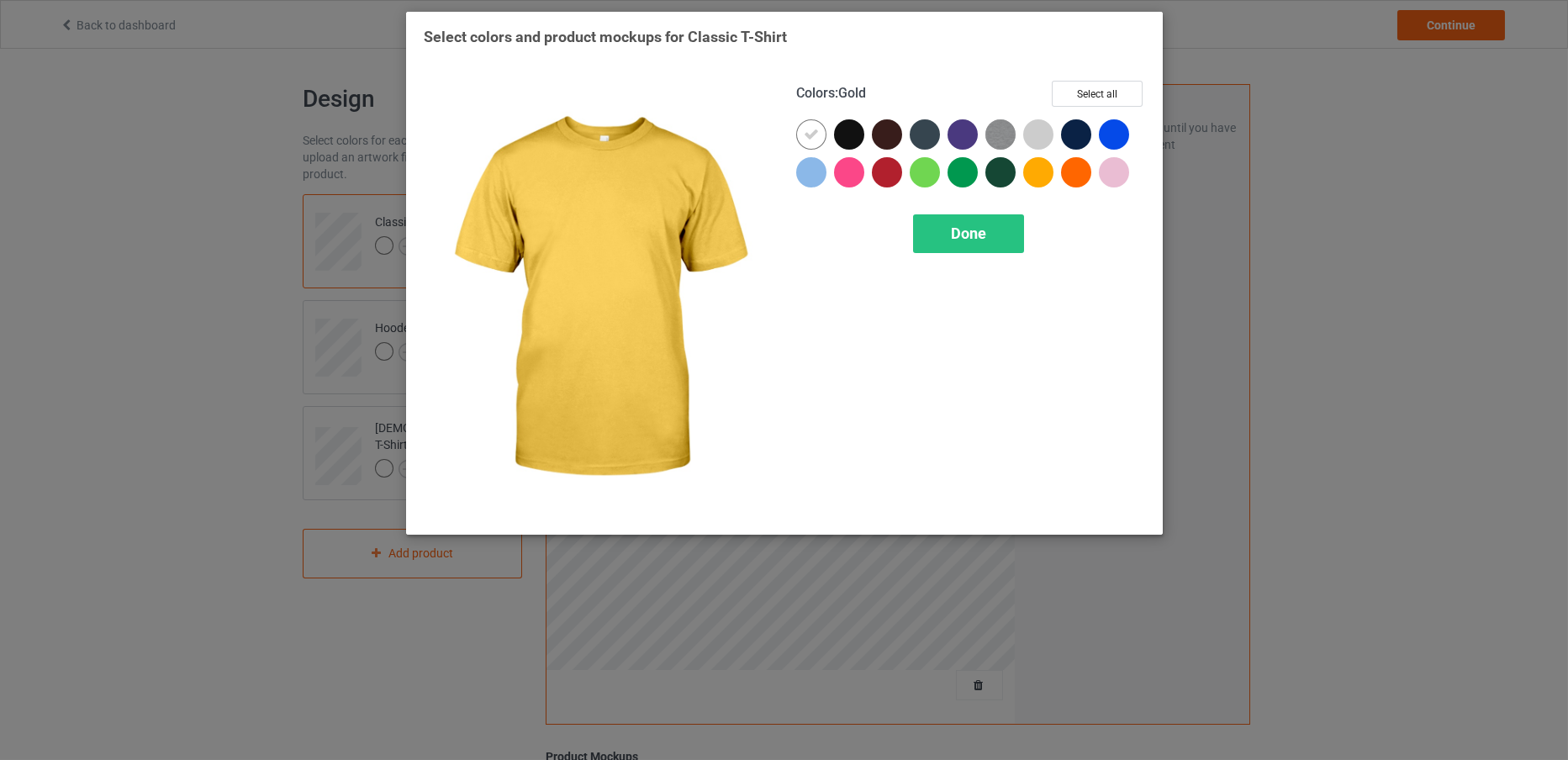
click at [1032, 160] on div at bounding box center [1038, 172] width 30 height 30
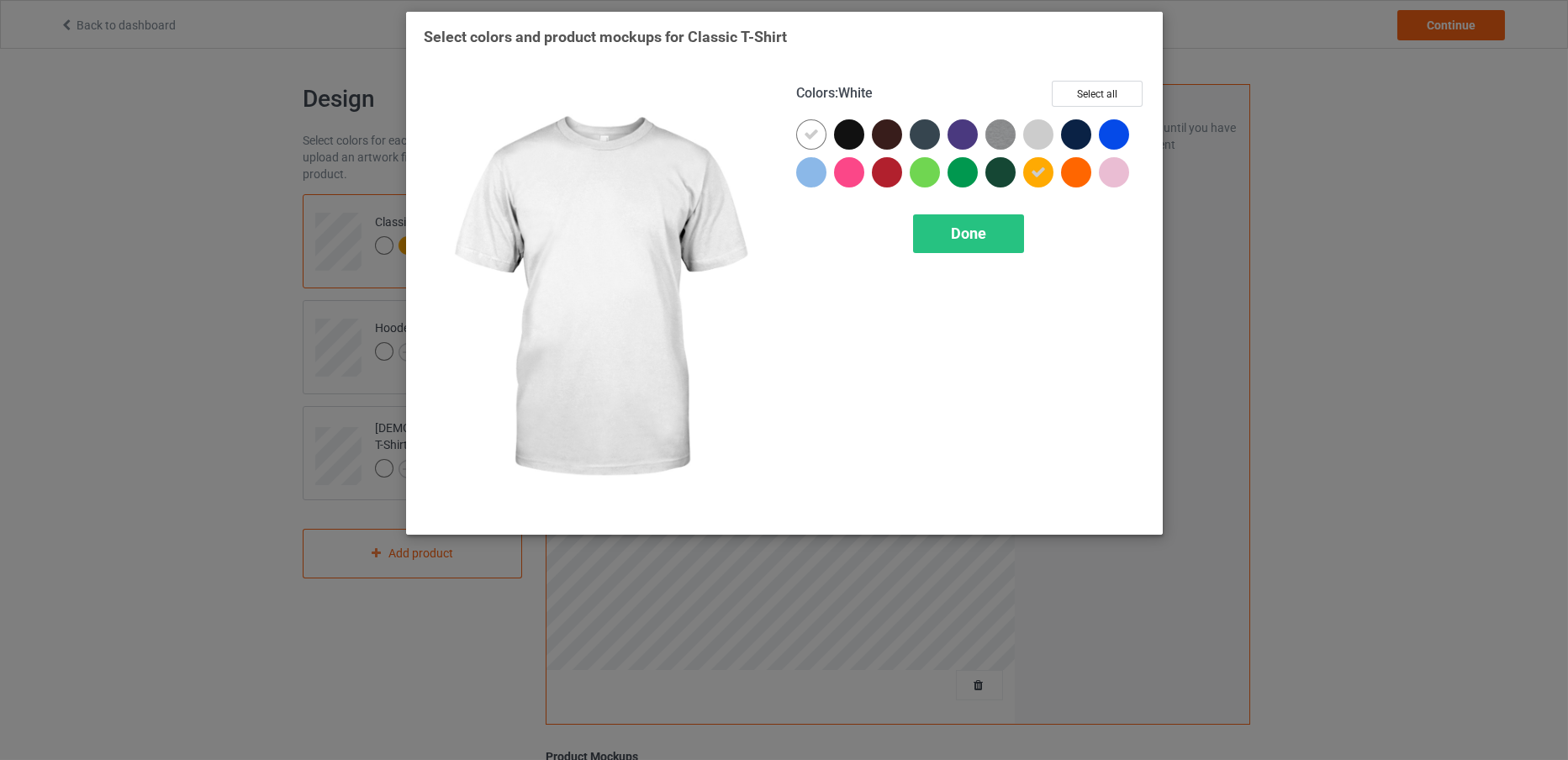
click at [808, 130] on icon at bounding box center [811, 135] width 15 height 15
click at [822, 136] on div at bounding box center [811, 135] width 30 height 30
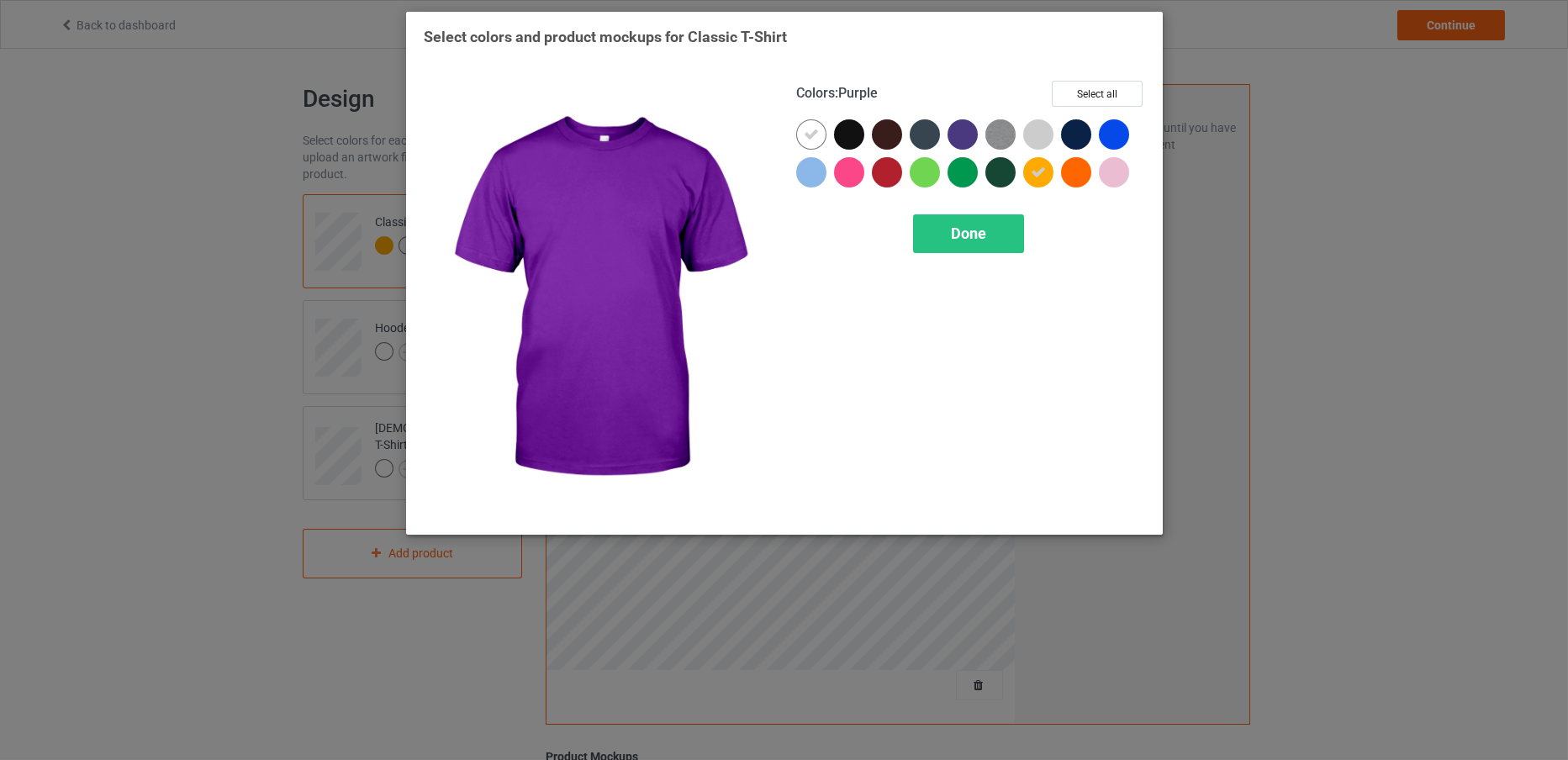
click at [956, 127] on div at bounding box center [962, 135] width 30 height 30
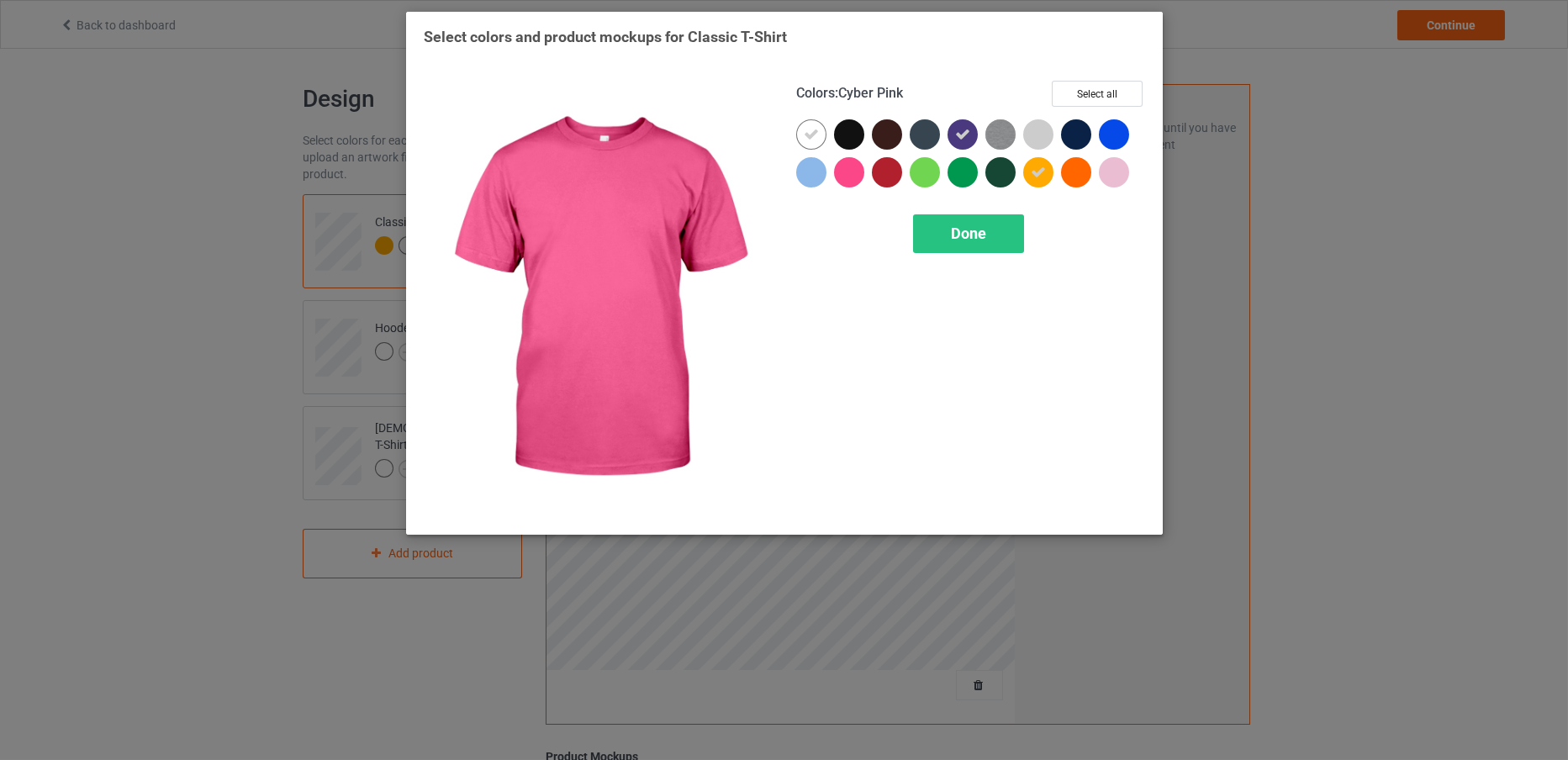
click at [843, 176] on div at bounding box center [848, 172] width 30 height 30
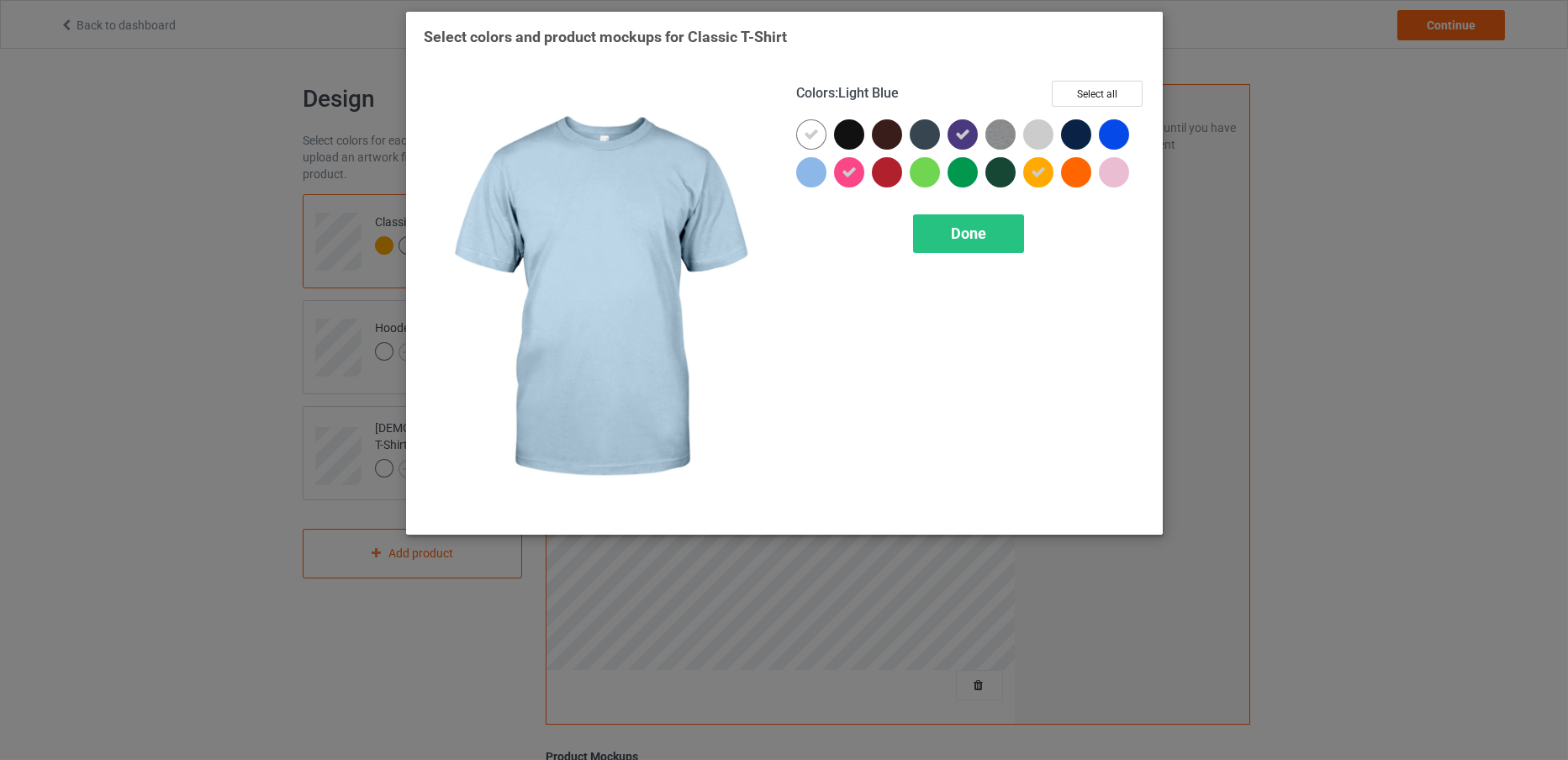
click at [807, 172] on div at bounding box center [811, 172] width 30 height 30
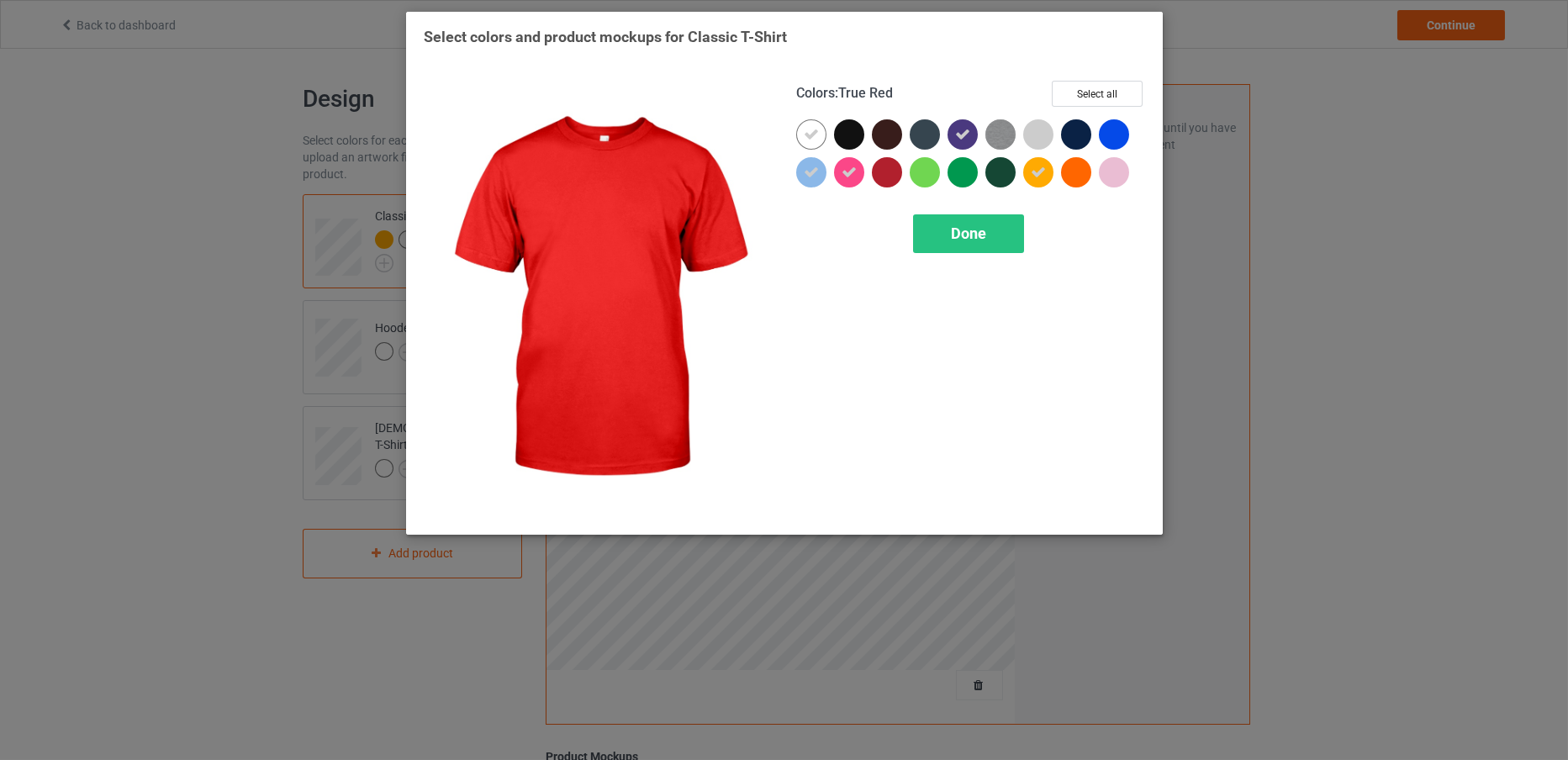
click at [878, 176] on div at bounding box center [887, 172] width 30 height 30
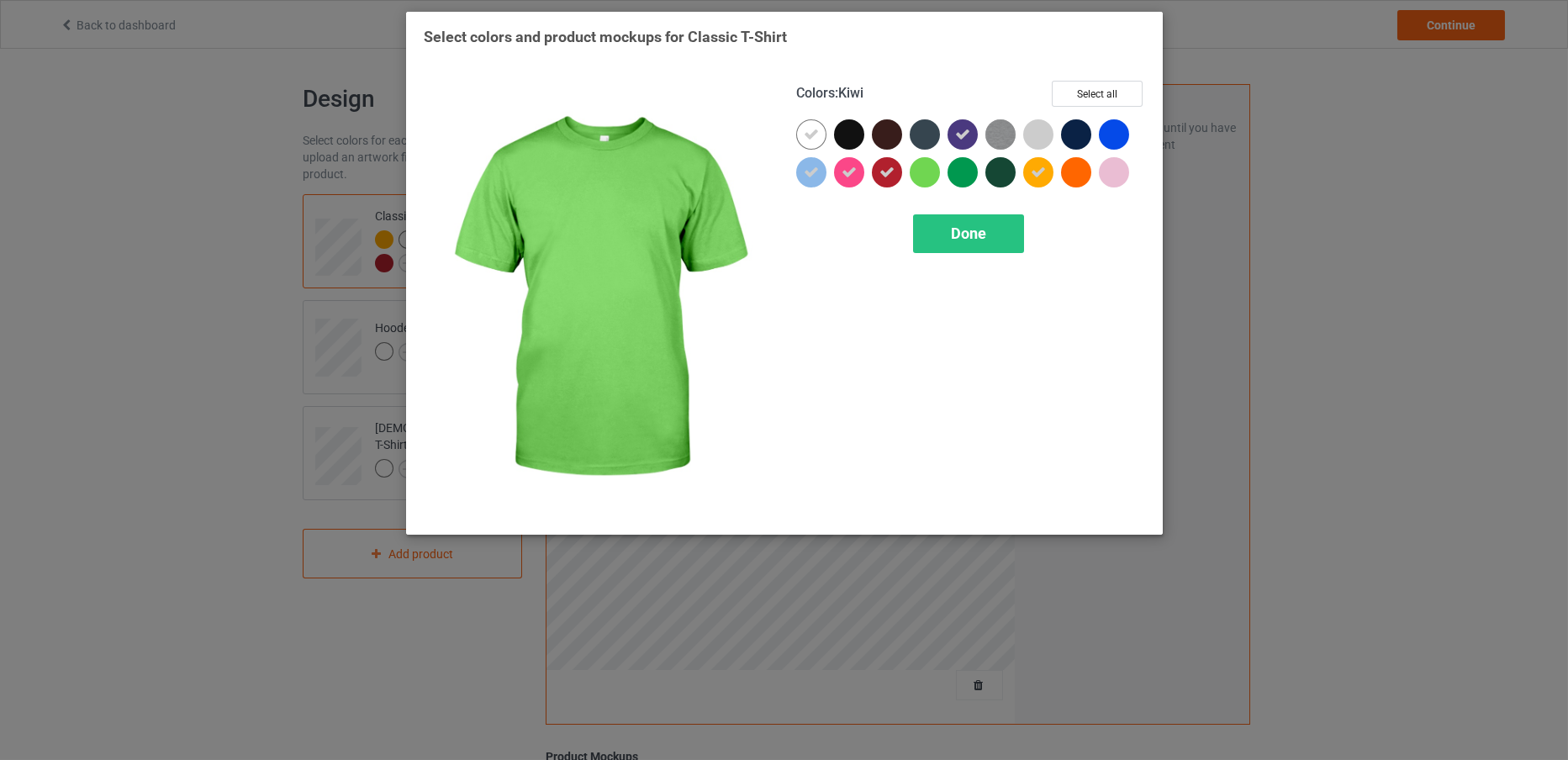
click at [918, 176] on div at bounding box center [924, 172] width 30 height 30
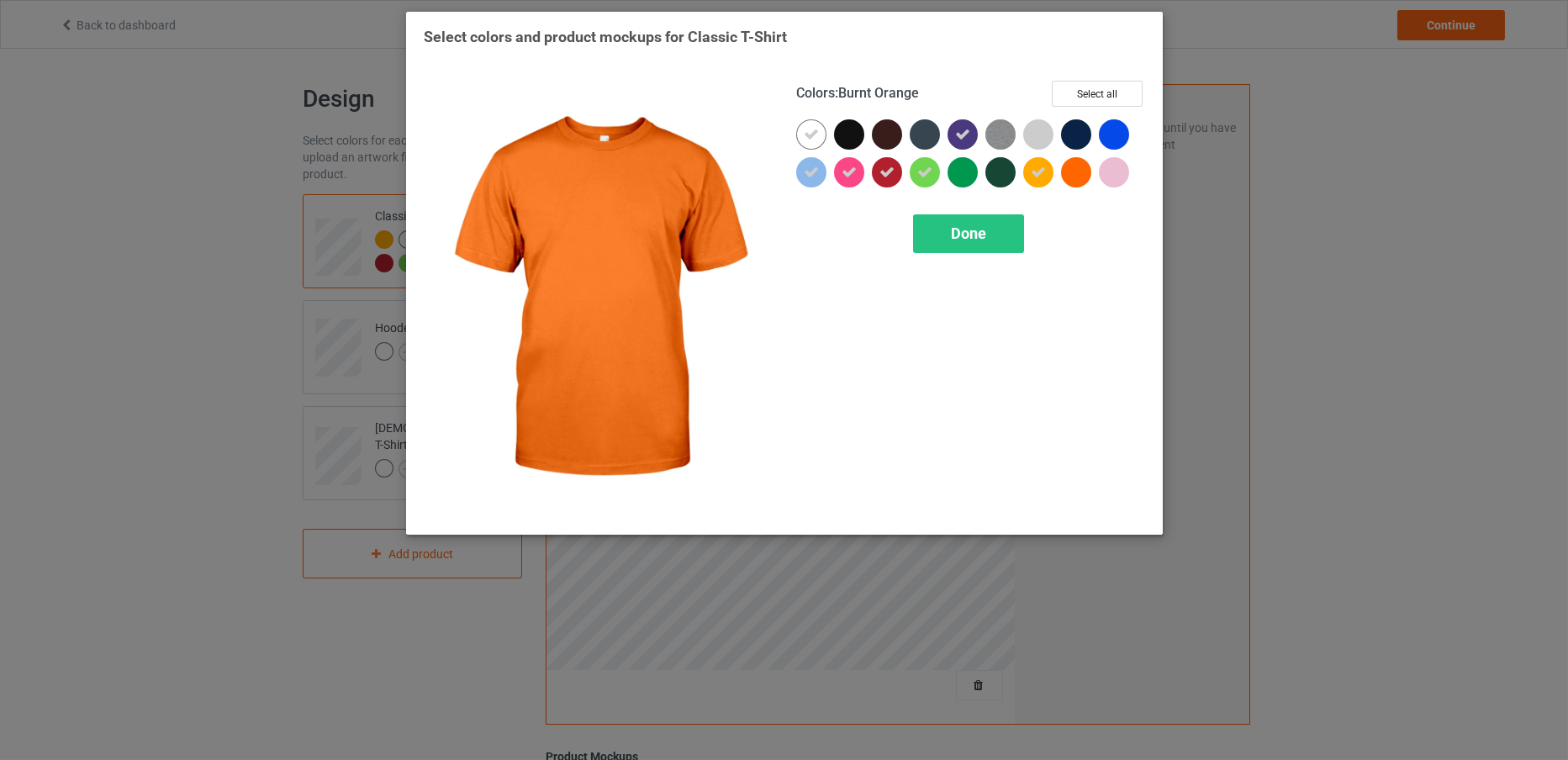
click at [1066, 173] on div at bounding box center [1076, 172] width 30 height 30
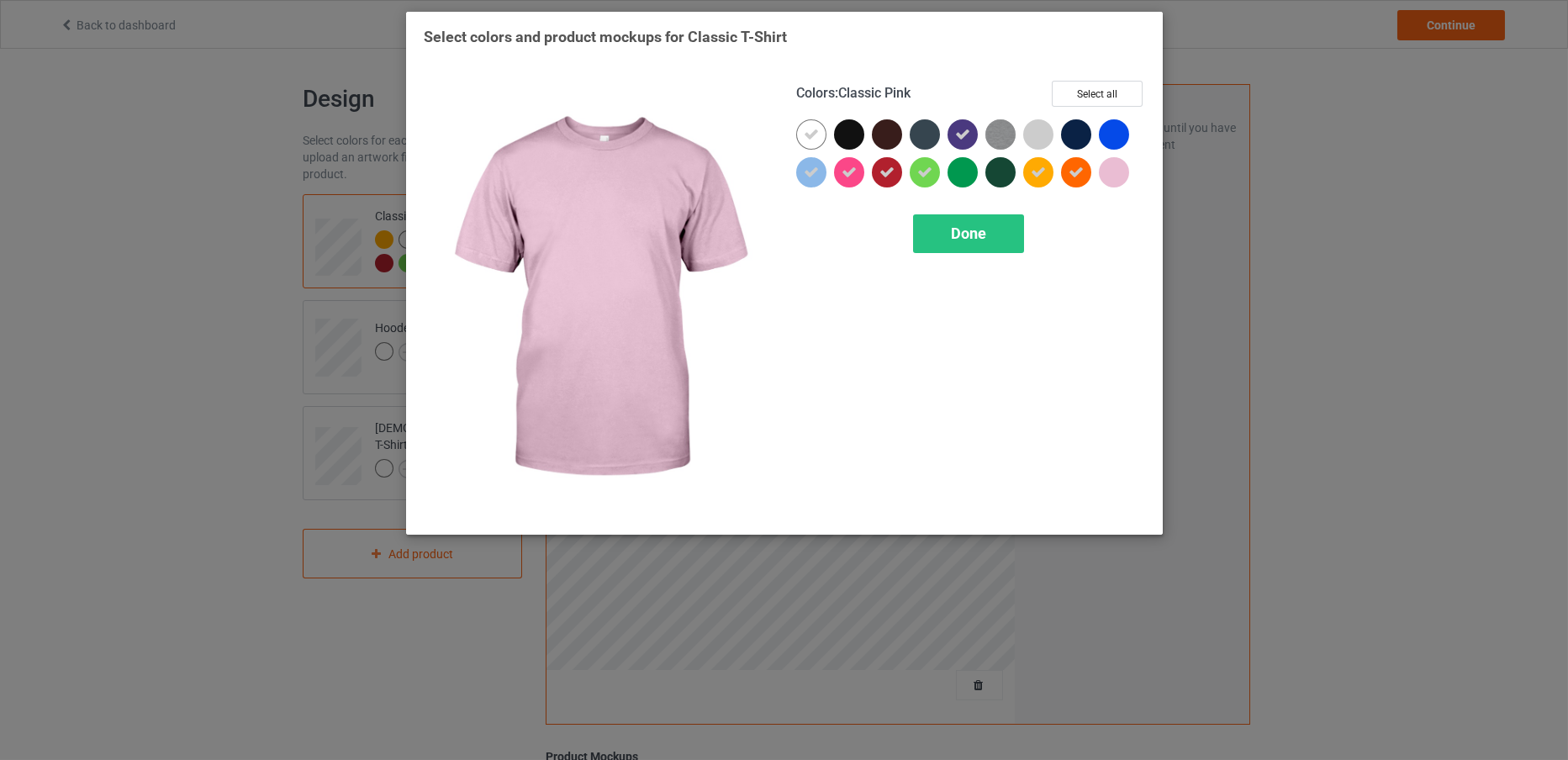
click at [1111, 174] on div at bounding box center [1114, 172] width 30 height 30
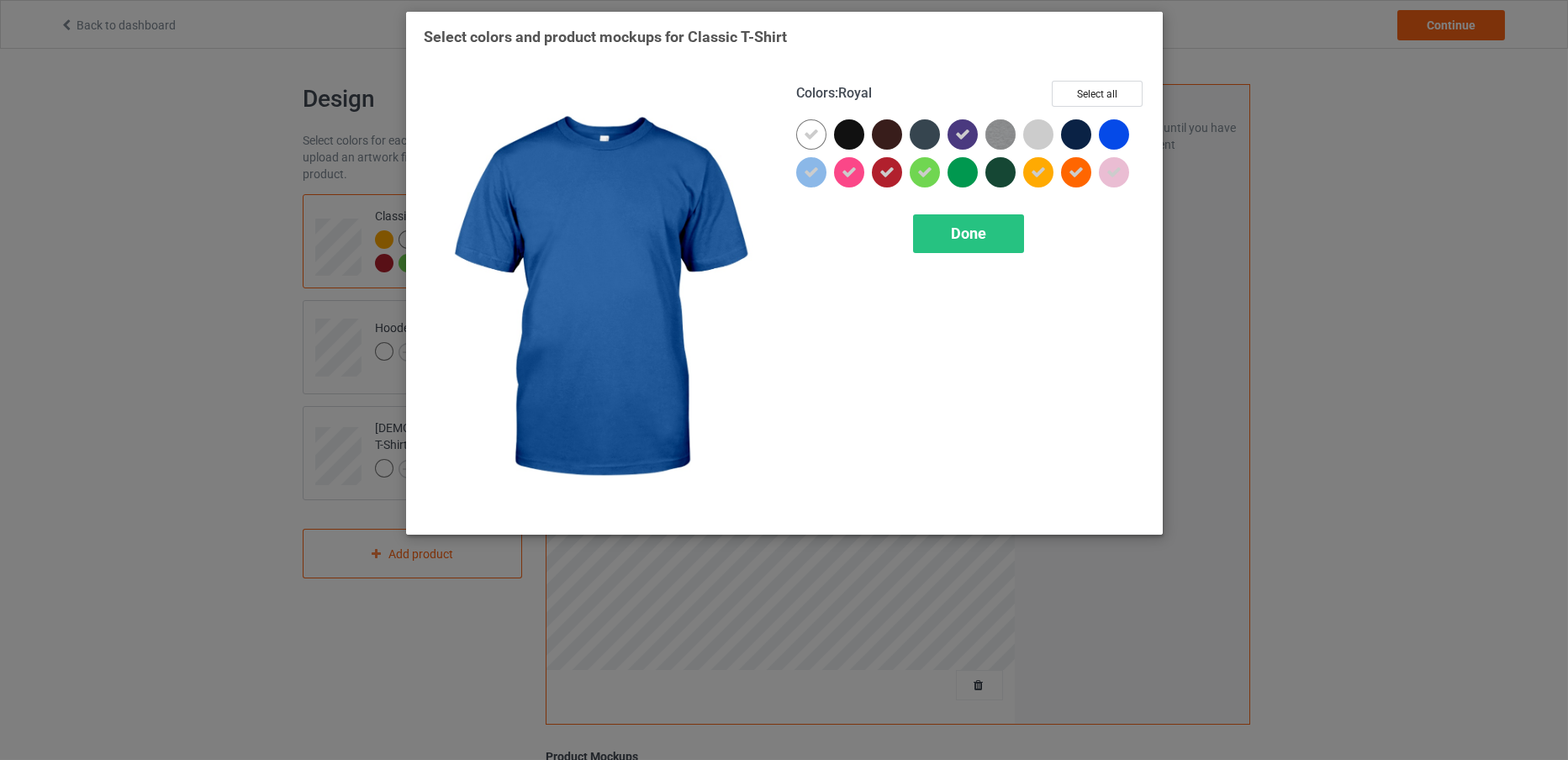
click at [1119, 124] on div at bounding box center [1114, 135] width 30 height 30
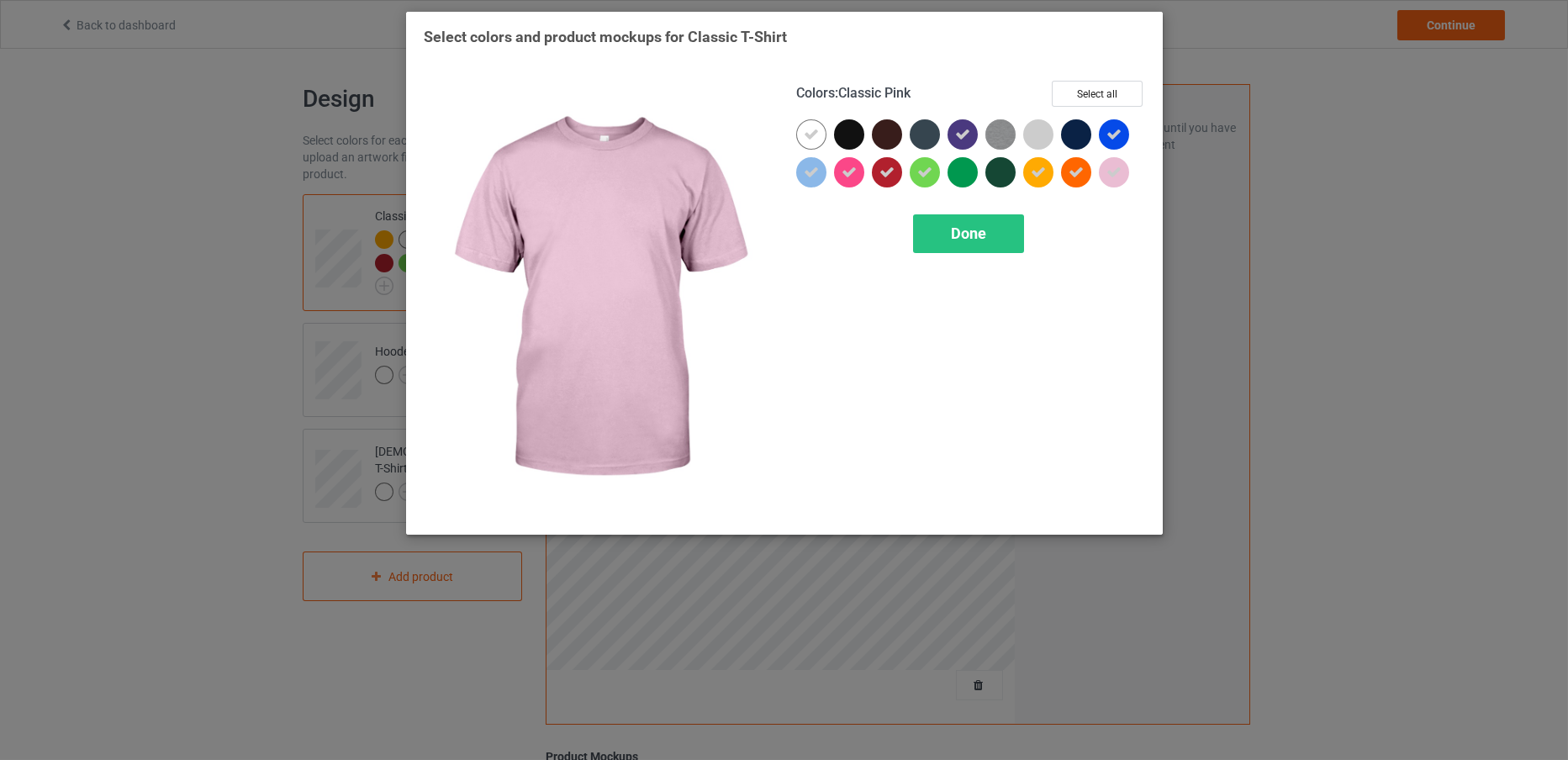
click at [1121, 172] on div at bounding box center [1114, 172] width 30 height 30
click at [1119, 167] on div at bounding box center [1114, 172] width 30 height 30
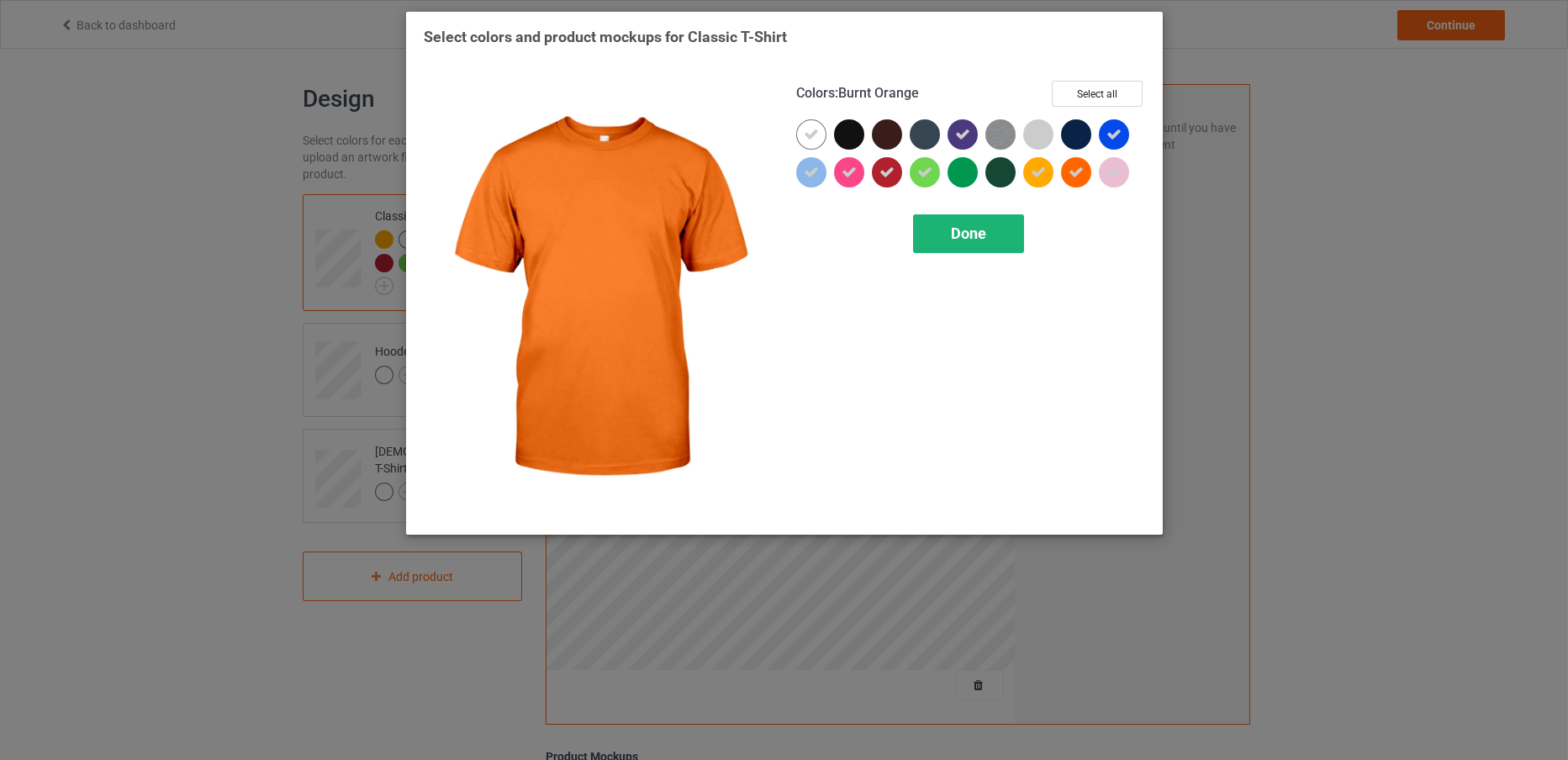
click at [991, 228] on div "Done" at bounding box center [968, 233] width 111 height 38
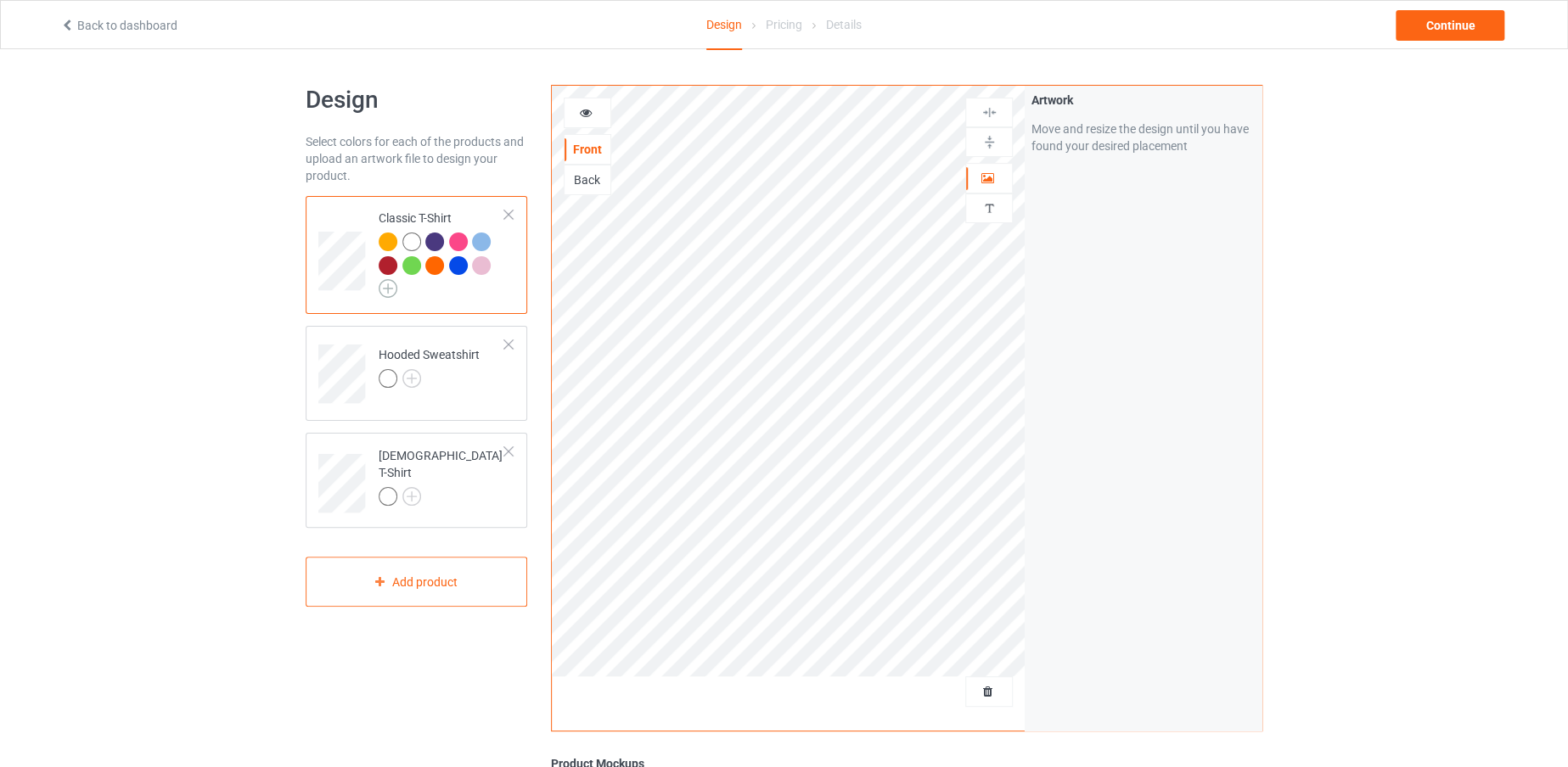
click at [385, 292] on img at bounding box center [388, 289] width 19 height 19
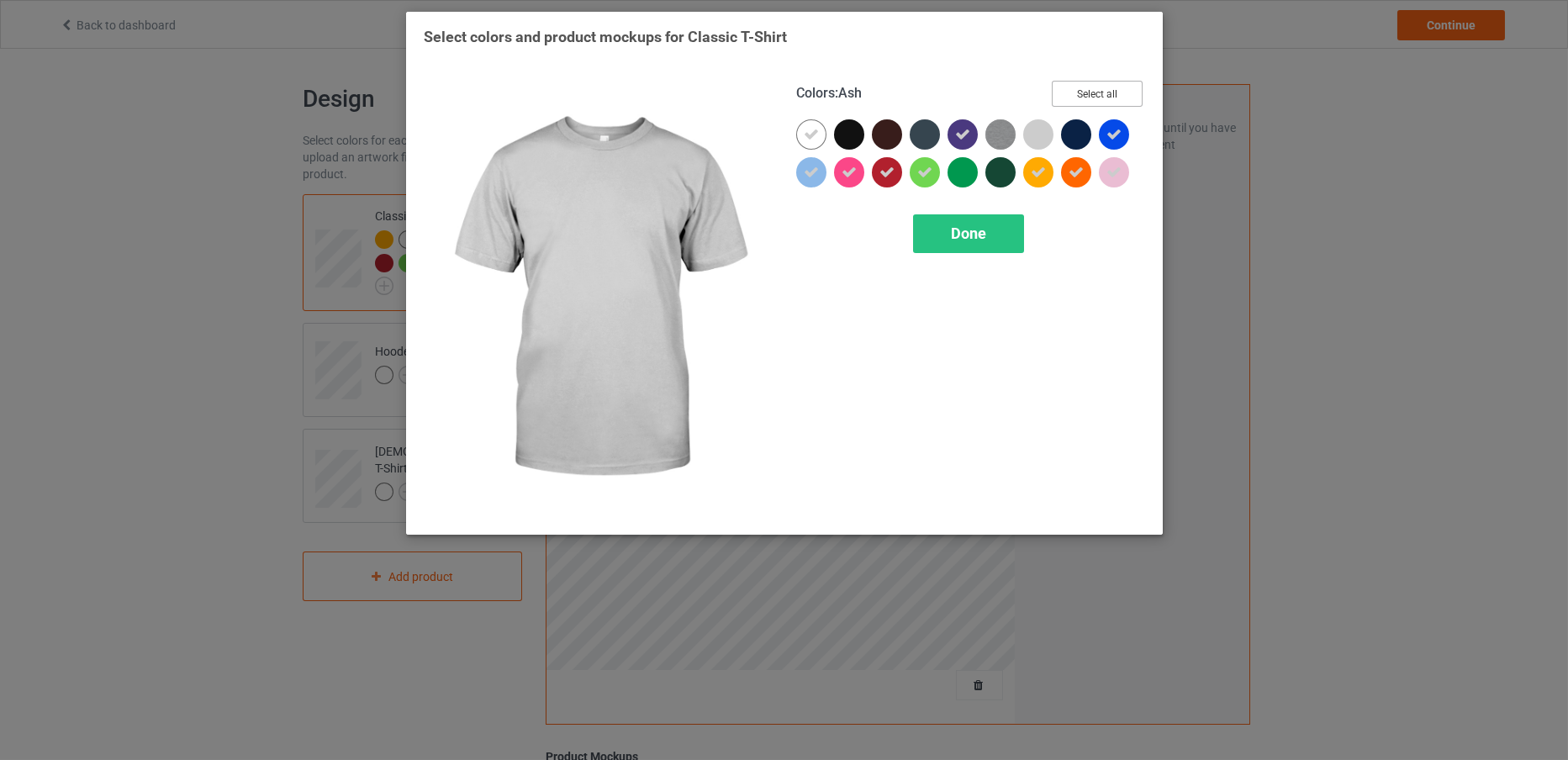
click at [1068, 95] on button "Select all" at bounding box center [1096, 93] width 91 height 26
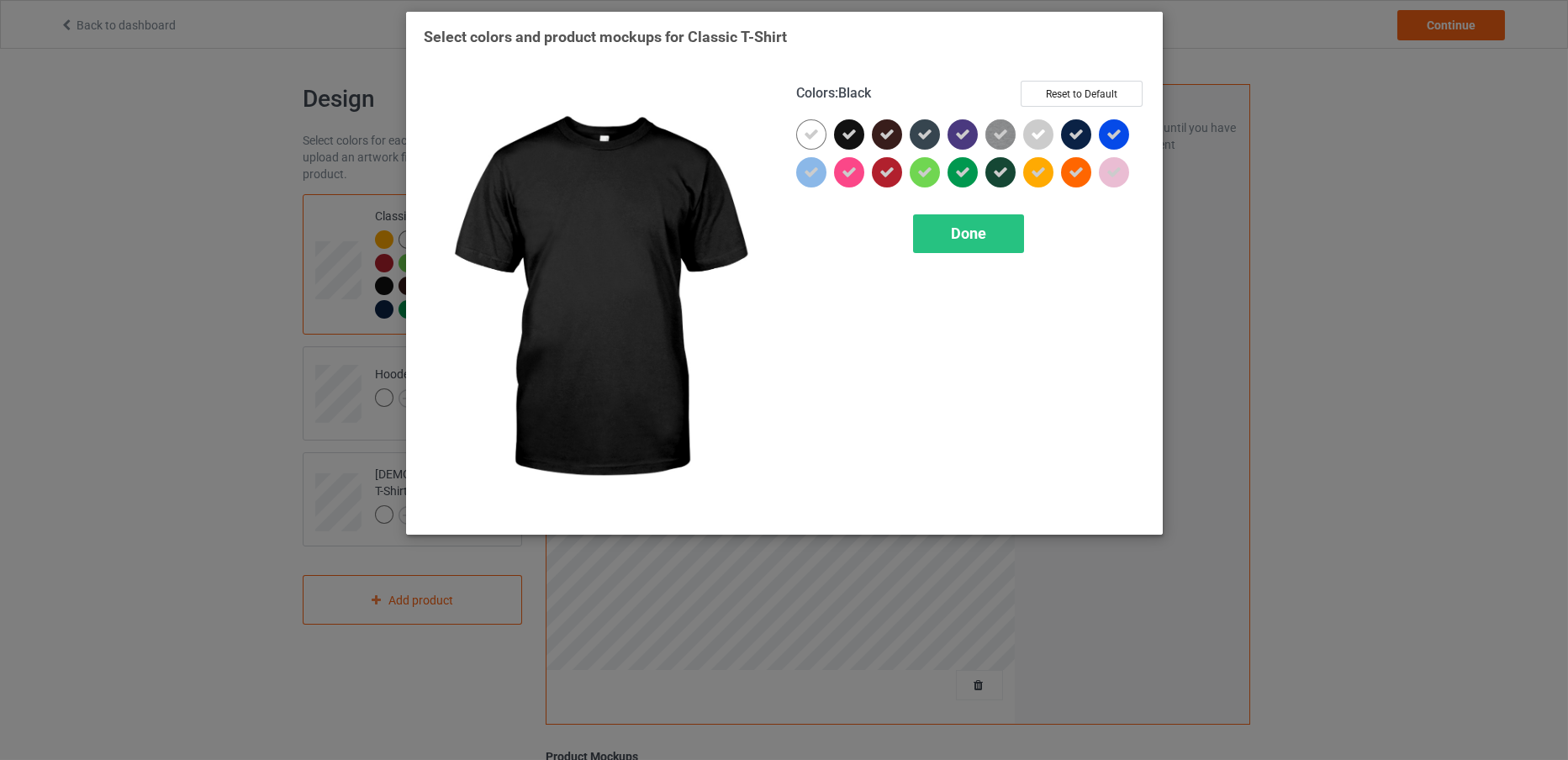
click at [857, 135] on div at bounding box center [848, 135] width 30 height 30
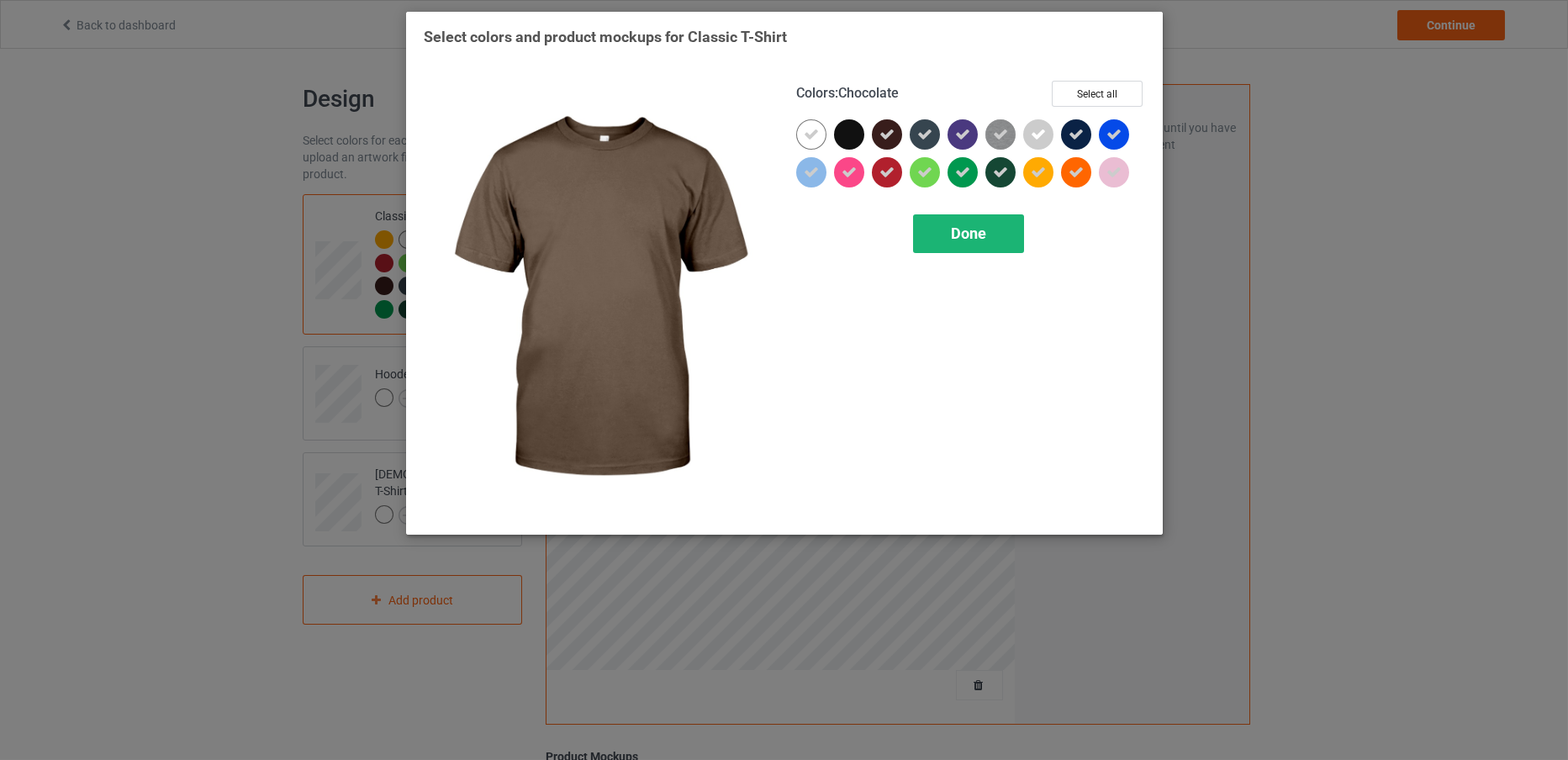
click at [938, 222] on div "Done" at bounding box center [968, 233] width 111 height 38
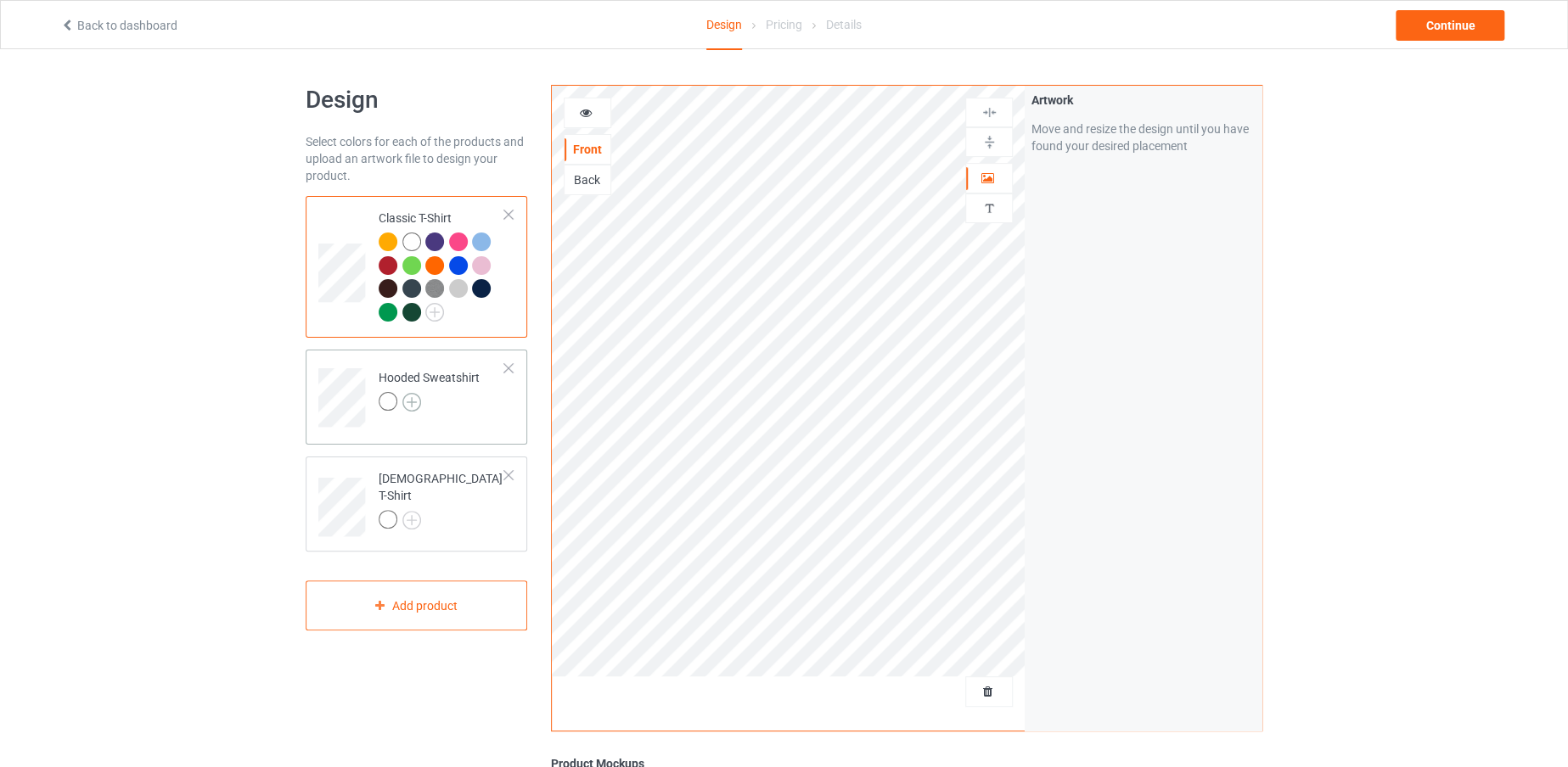
click at [406, 400] on img at bounding box center [412, 402] width 19 height 19
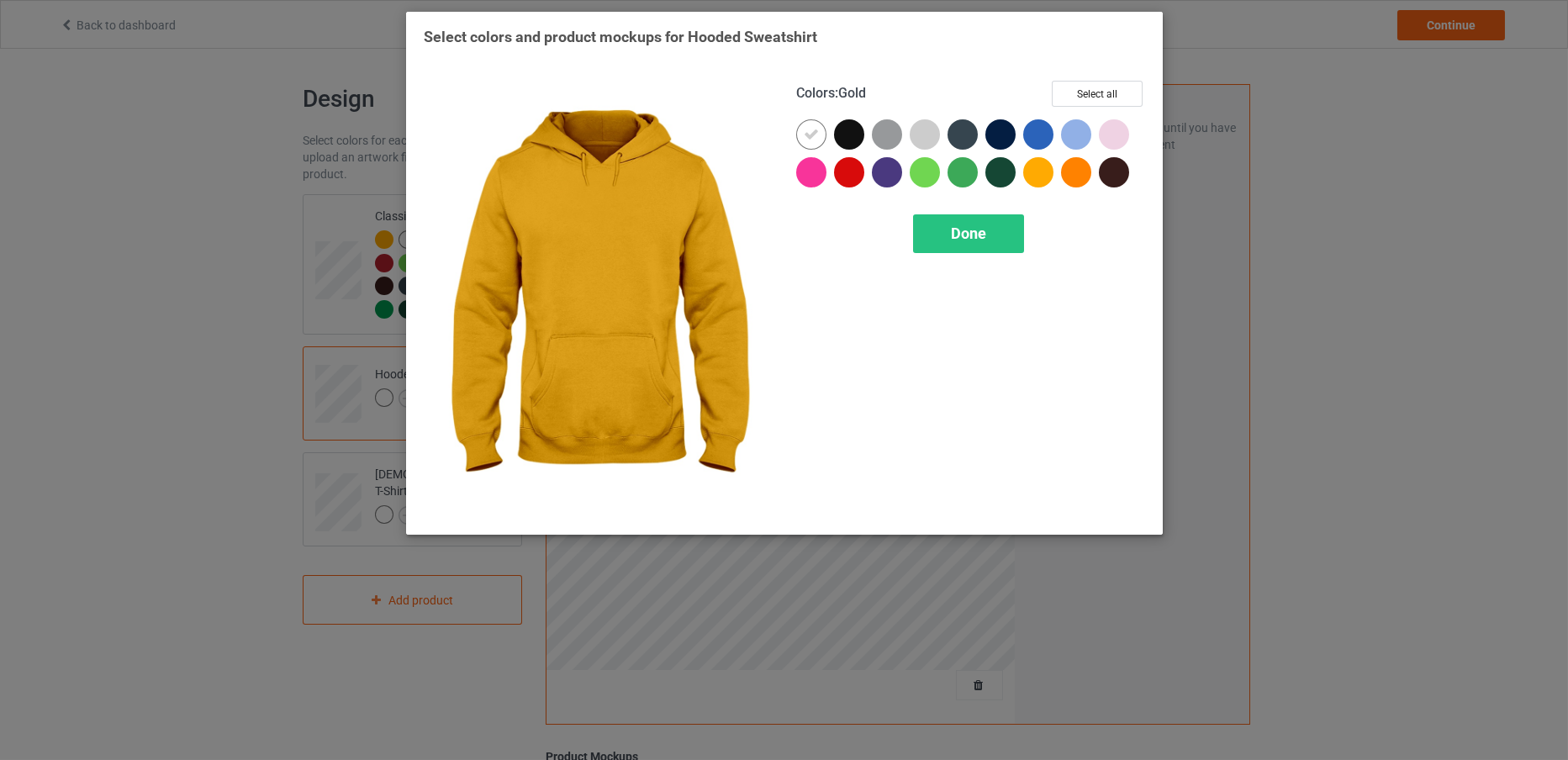
click at [1033, 176] on div at bounding box center [1038, 172] width 30 height 30
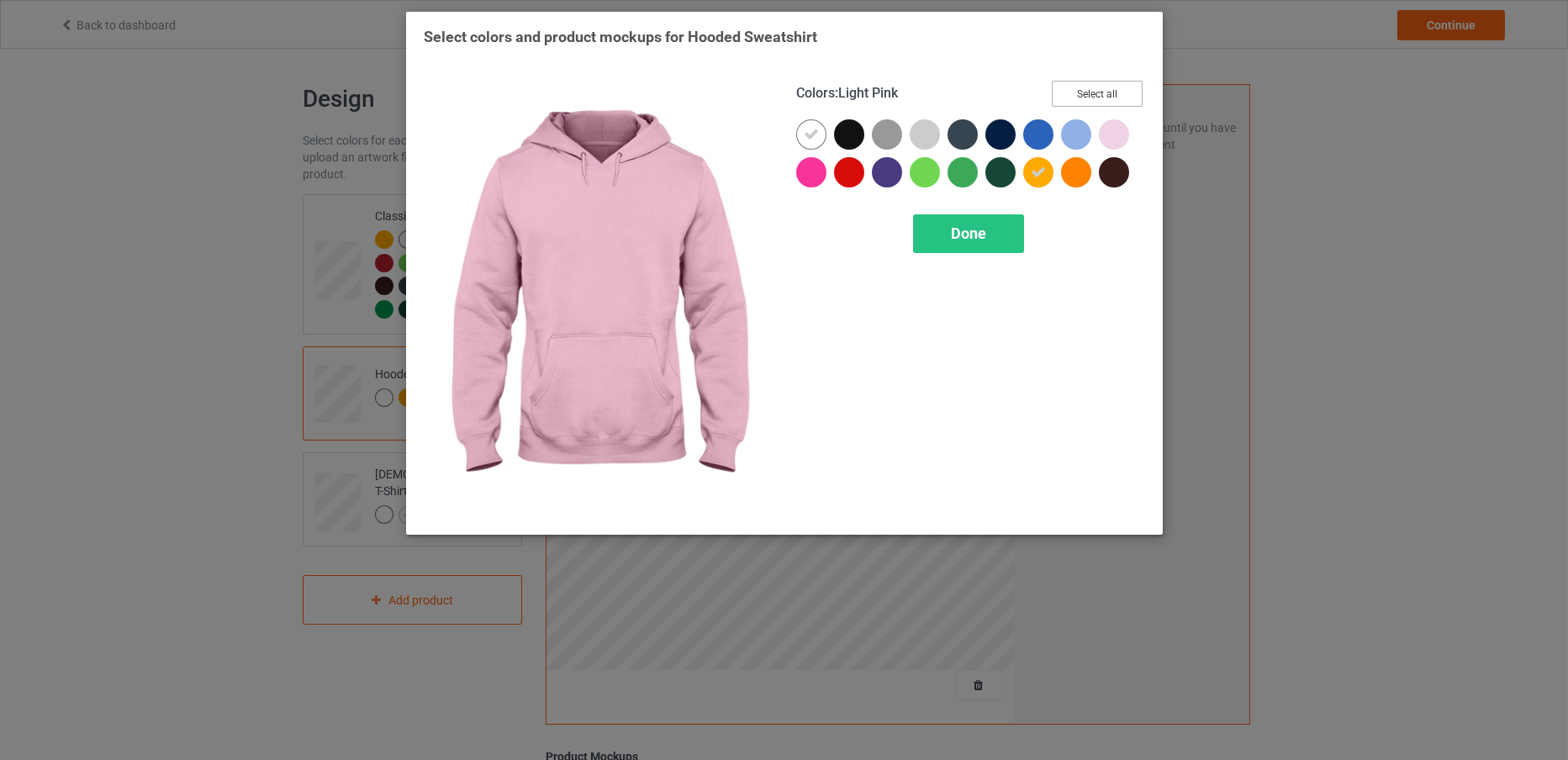
click at [1099, 82] on button "Select all" at bounding box center [1096, 93] width 91 height 26
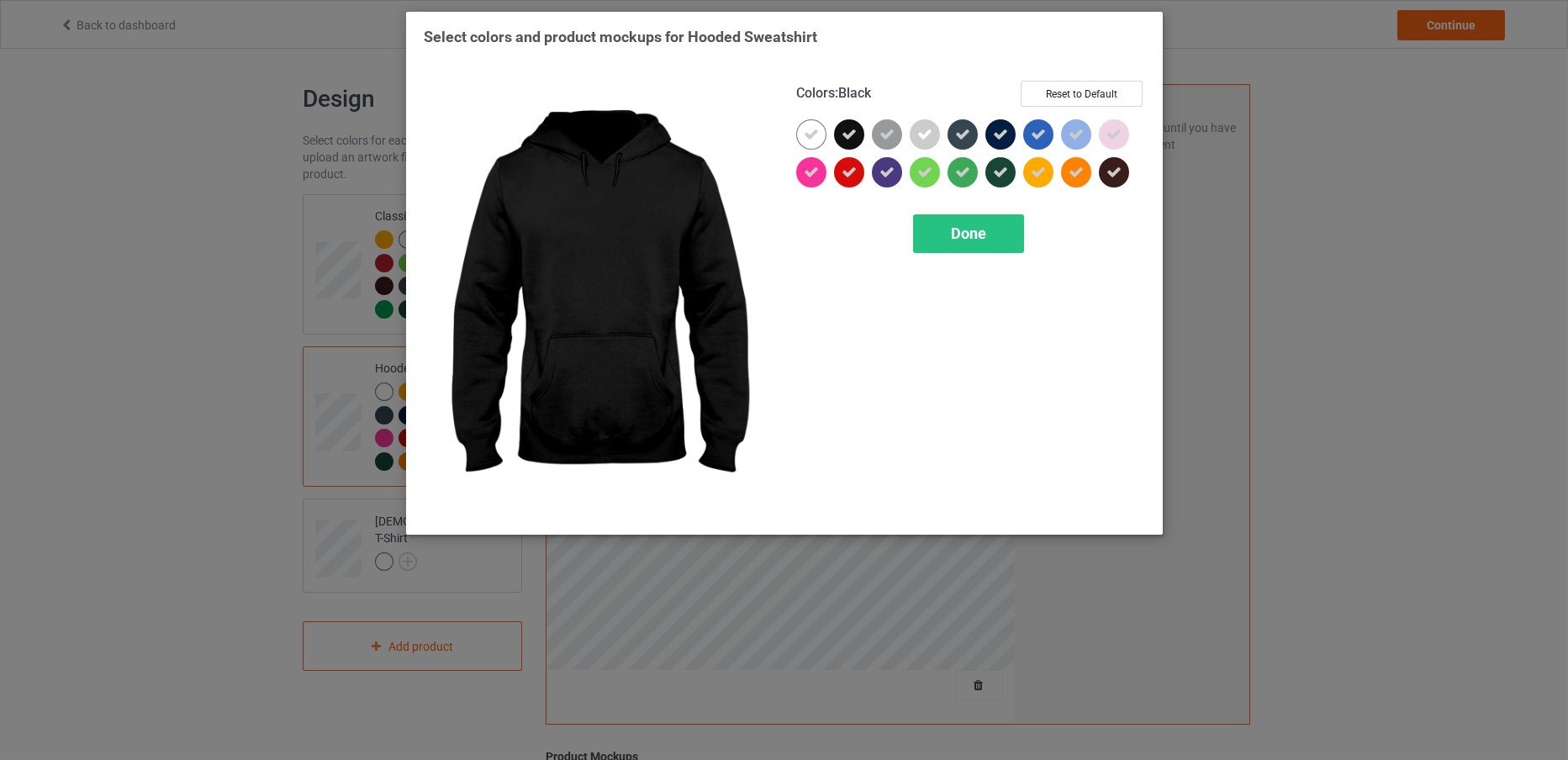
click at [848, 130] on icon at bounding box center [848, 135] width 15 height 15
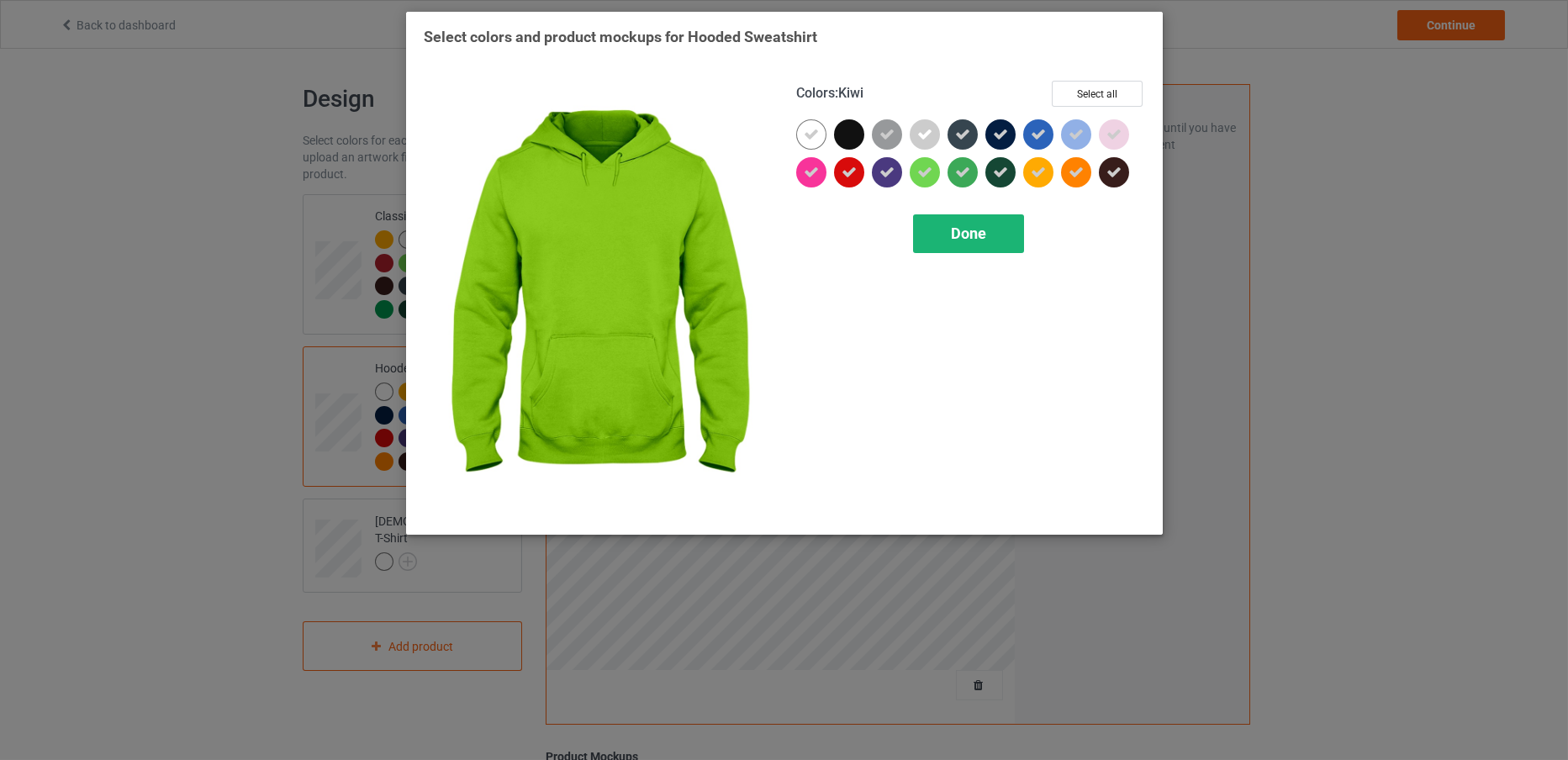
click at [952, 237] on span "Done" at bounding box center [968, 233] width 36 height 18
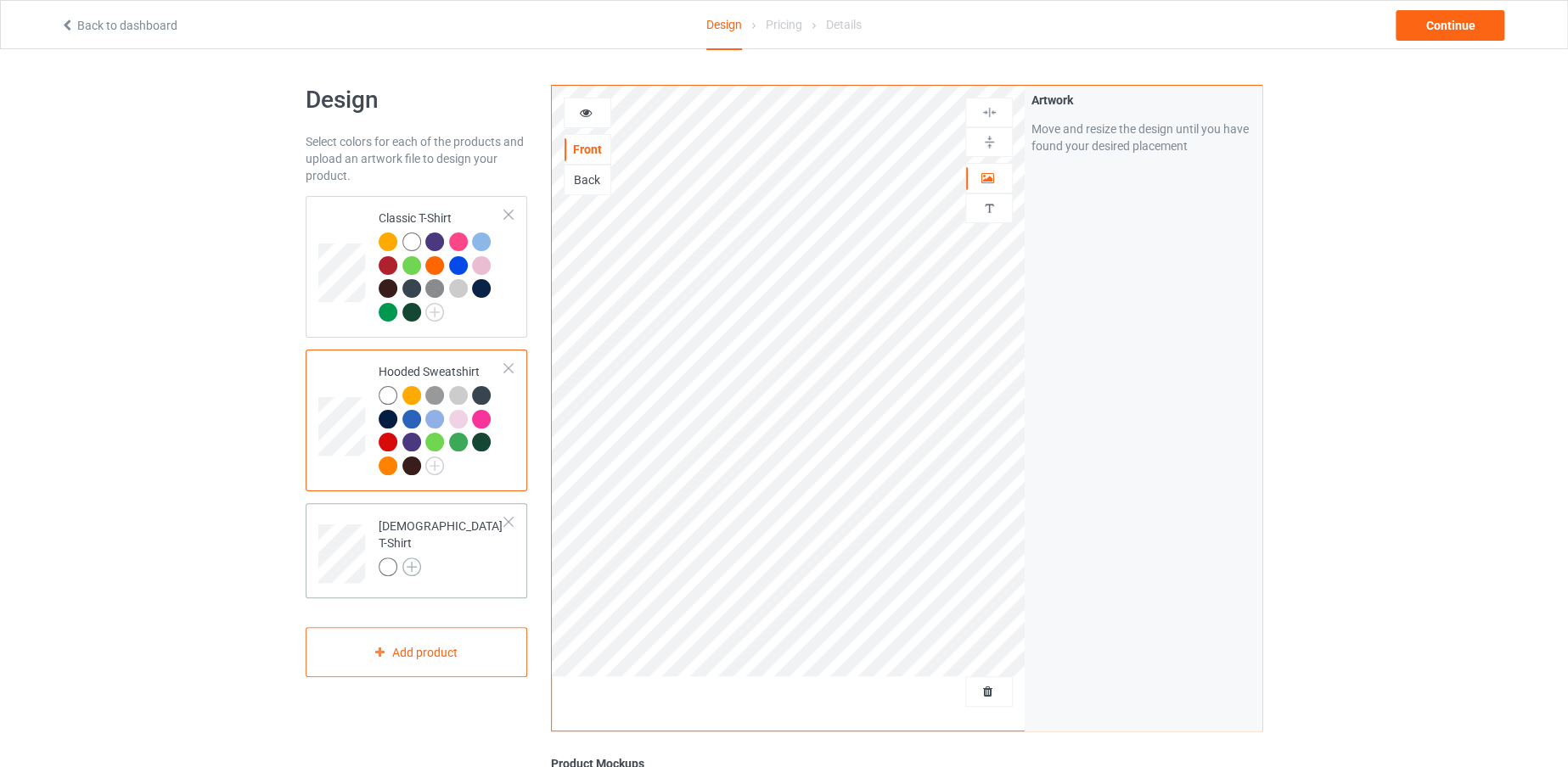
click at [411, 562] on img at bounding box center [412, 567] width 19 height 19
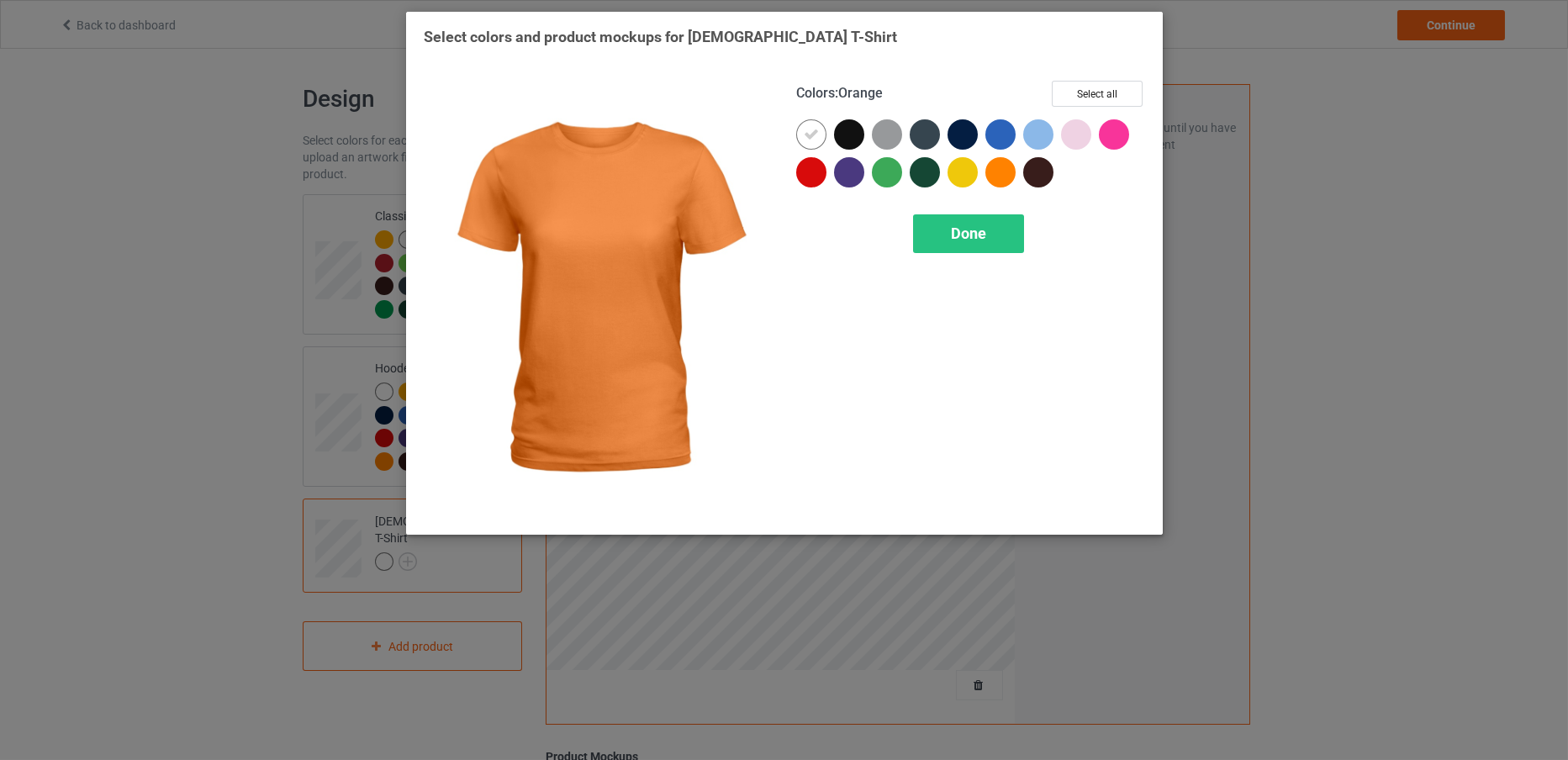
click at [993, 165] on div at bounding box center [1000, 172] width 30 height 30
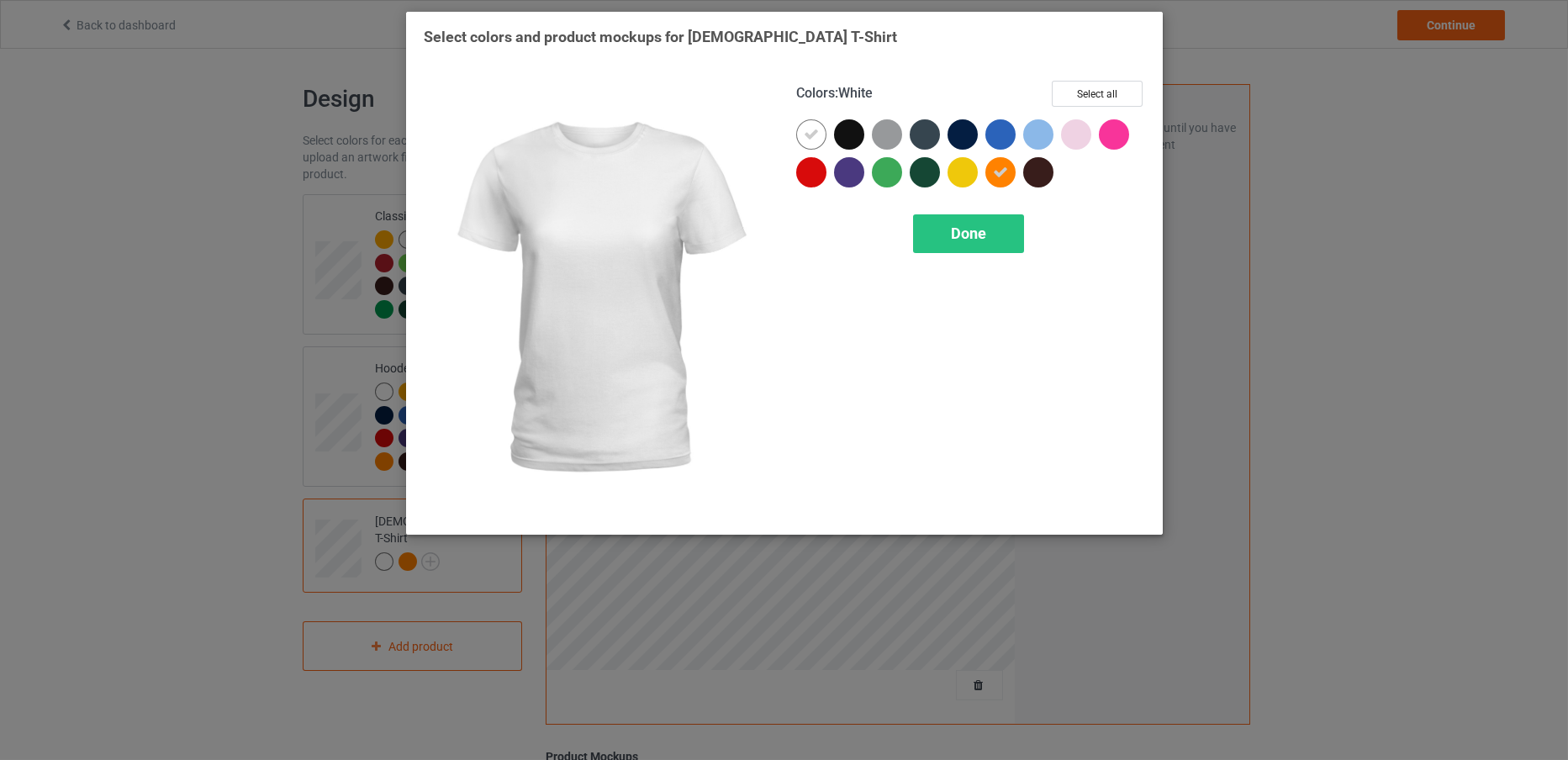
click at [807, 134] on icon at bounding box center [811, 135] width 15 height 15
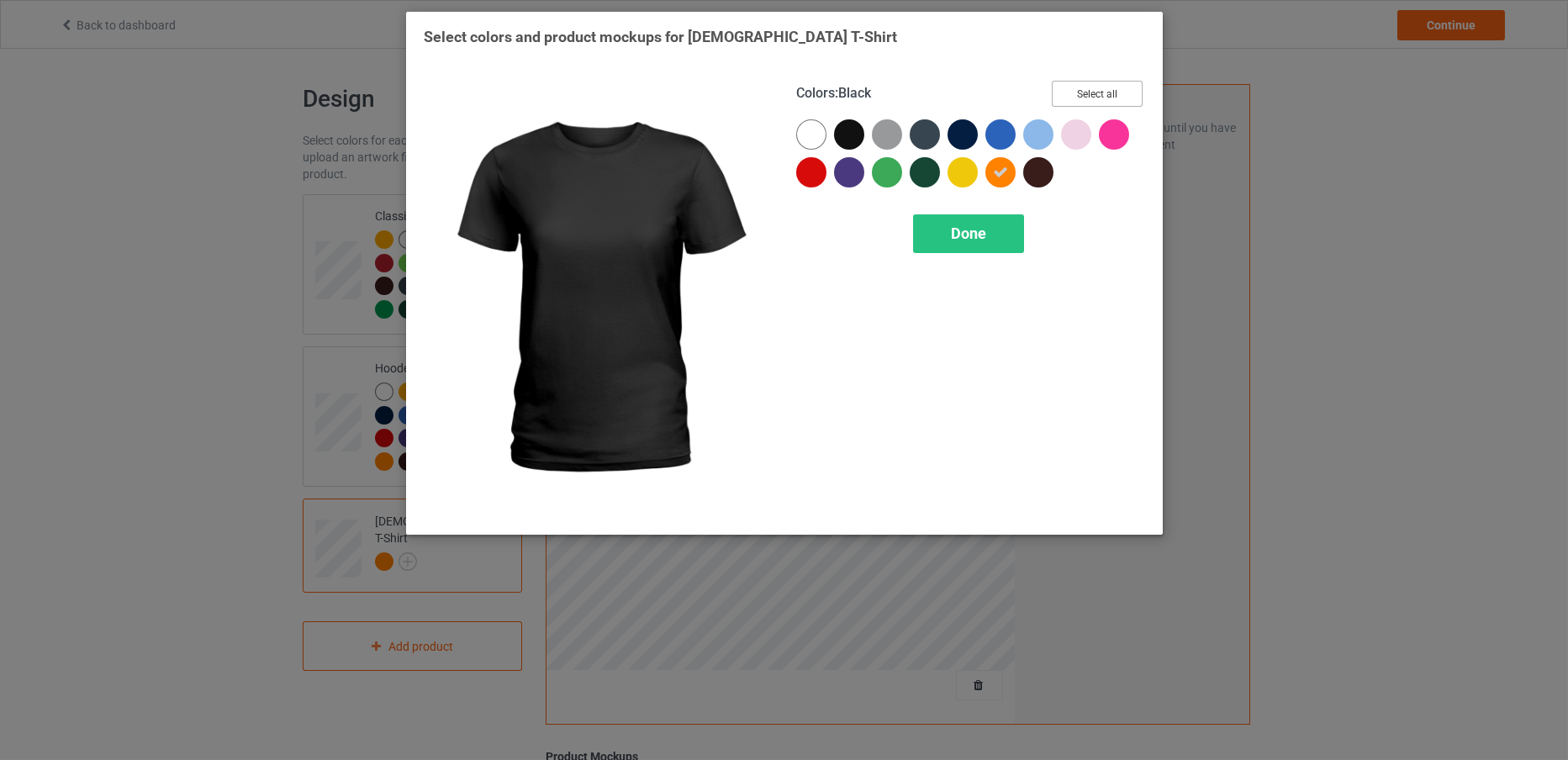
click at [1104, 83] on button "Select all" at bounding box center [1096, 93] width 91 height 26
click at [841, 130] on icon at bounding box center [848, 135] width 15 height 15
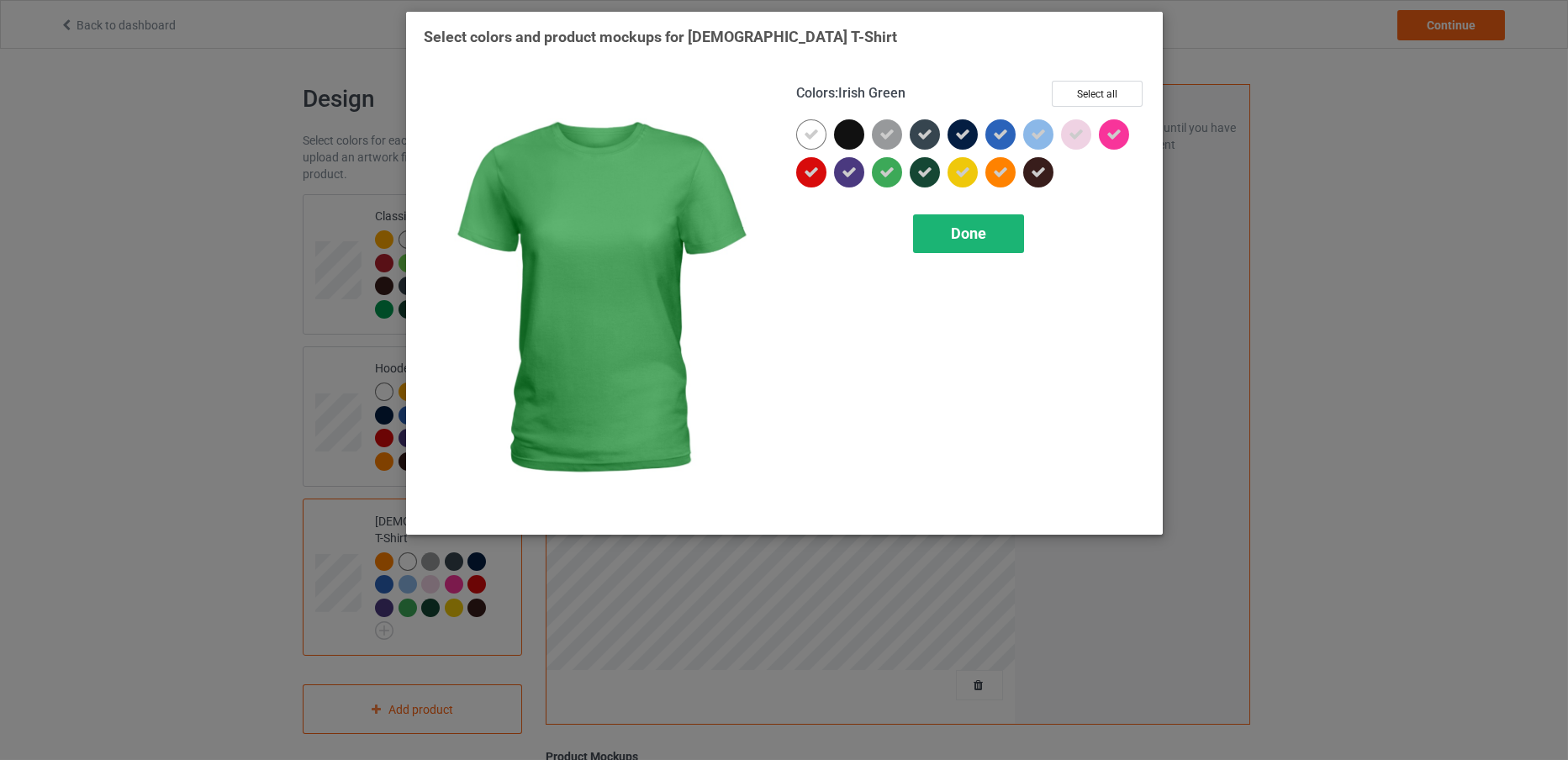
click at [936, 221] on div "Done" at bounding box center [968, 233] width 111 height 38
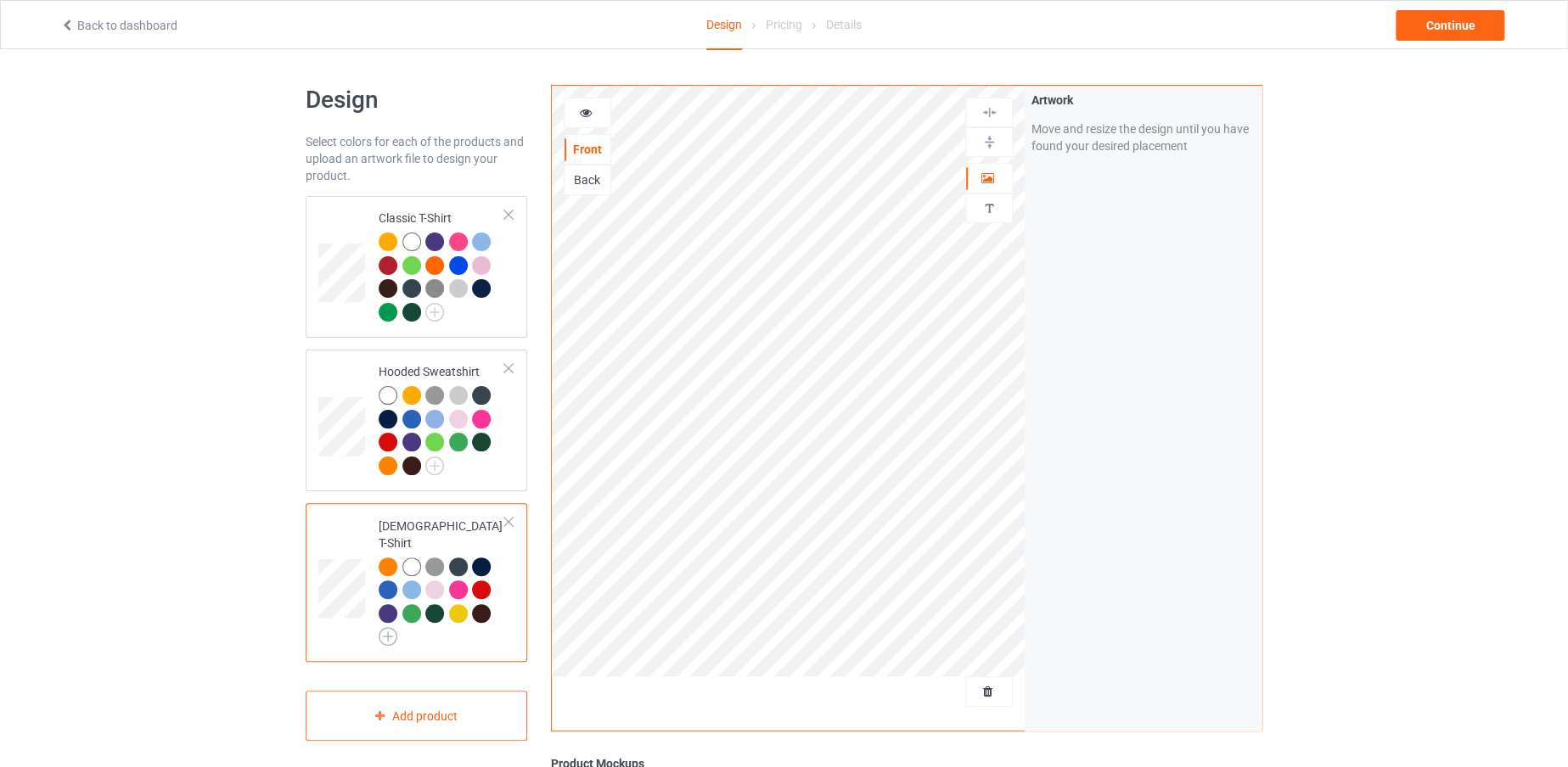
click at [393, 627] on img at bounding box center [388, 637] width 19 height 19
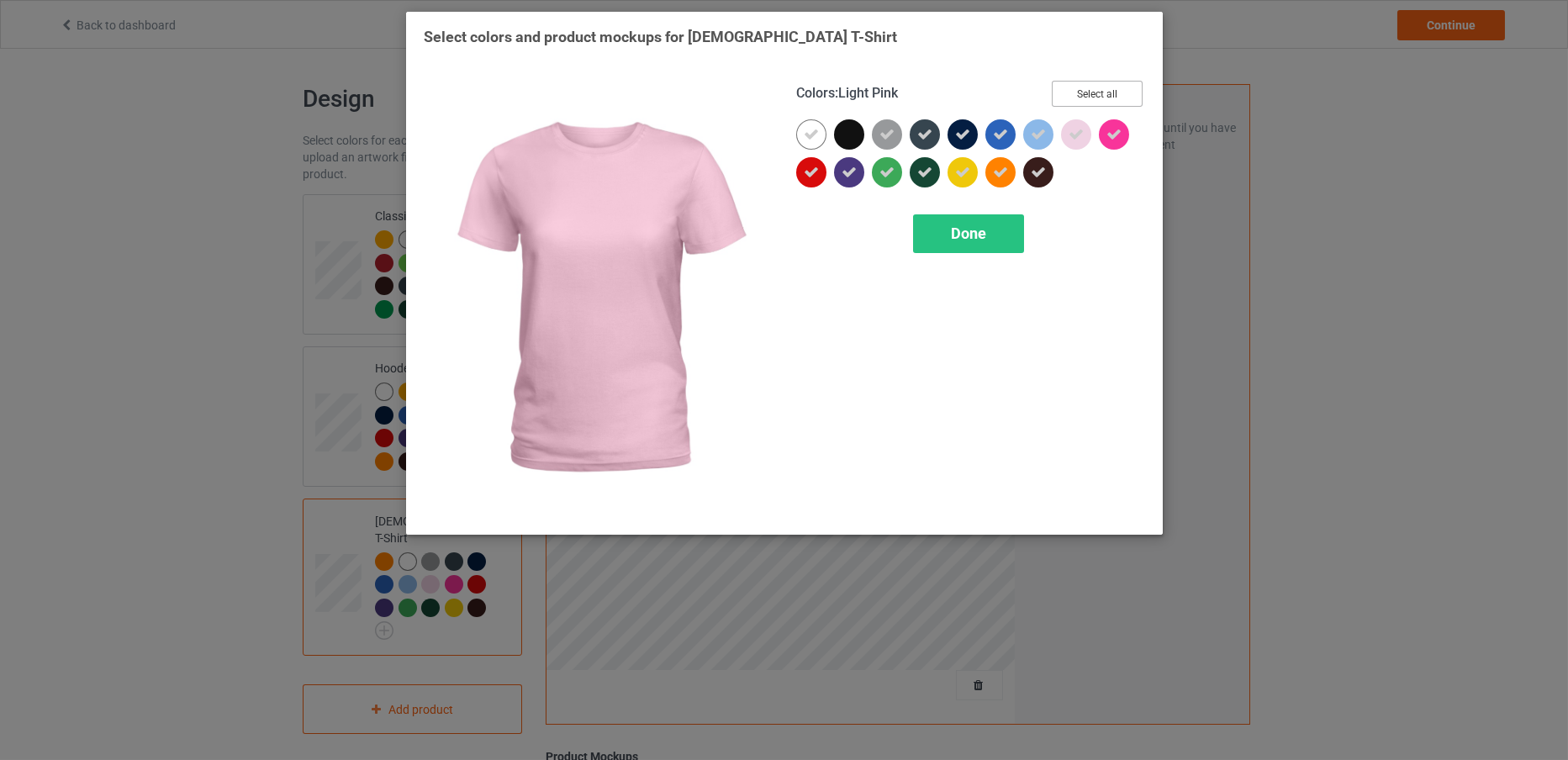
click at [1086, 81] on button "Select all" at bounding box center [1096, 93] width 91 height 26
click at [1086, 81] on button "Reset to Default" at bounding box center [1081, 93] width 121 height 26
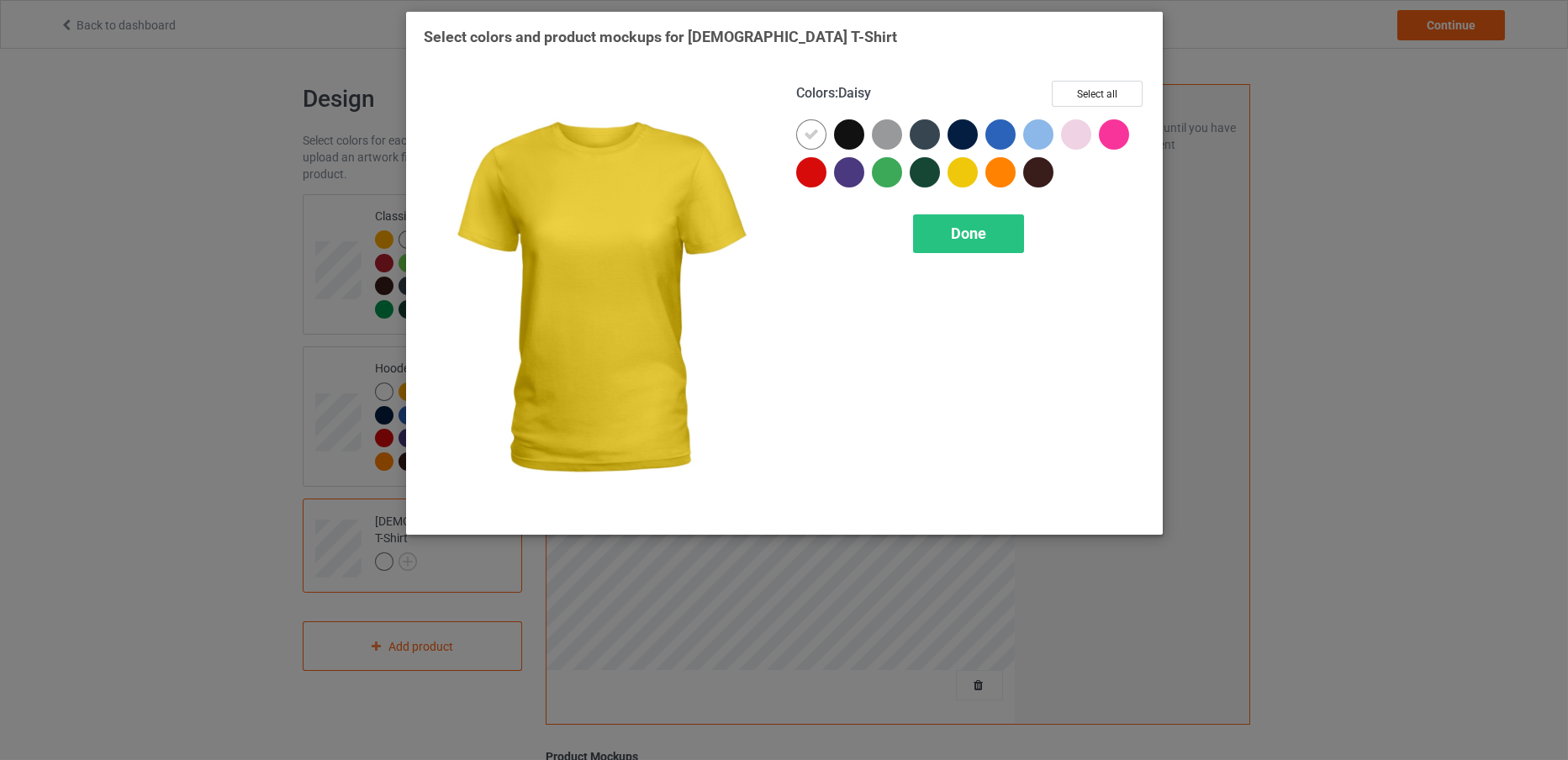
click at [963, 161] on div at bounding box center [962, 172] width 30 height 30
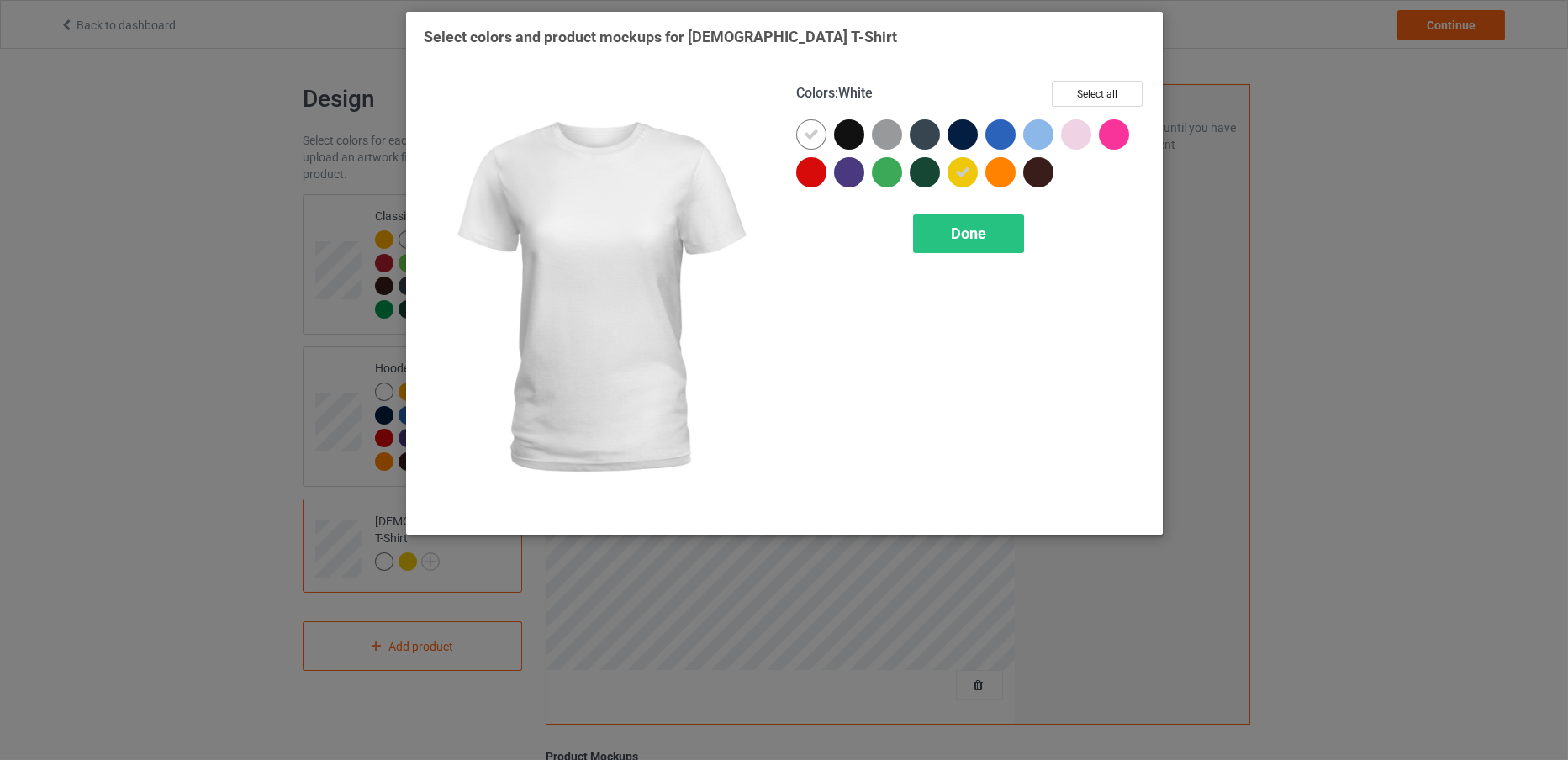
click at [807, 131] on icon at bounding box center [811, 135] width 15 height 15
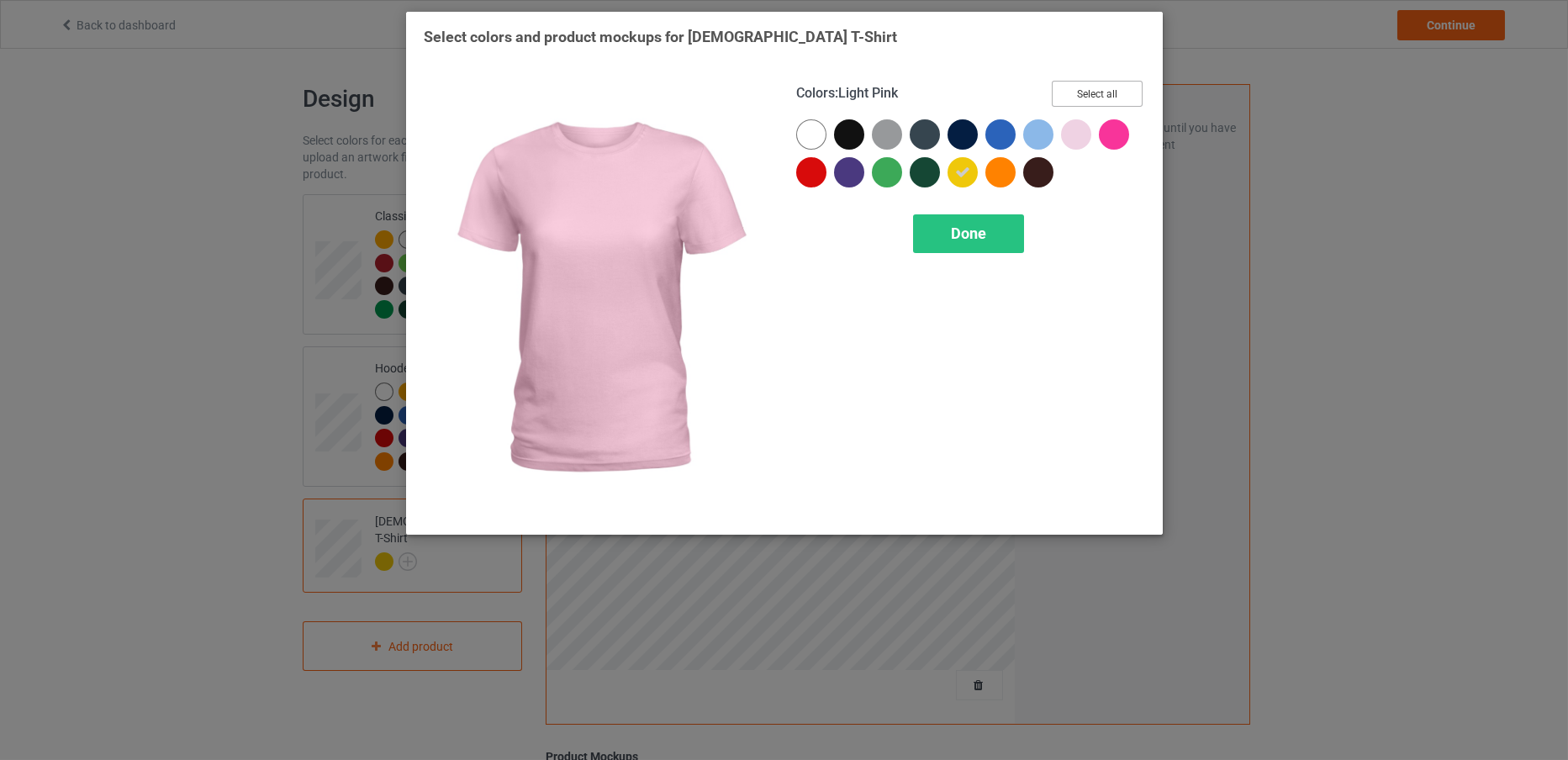
click at [1093, 96] on button "Select all" at bounding box center [1096, 93] width 91 height 26
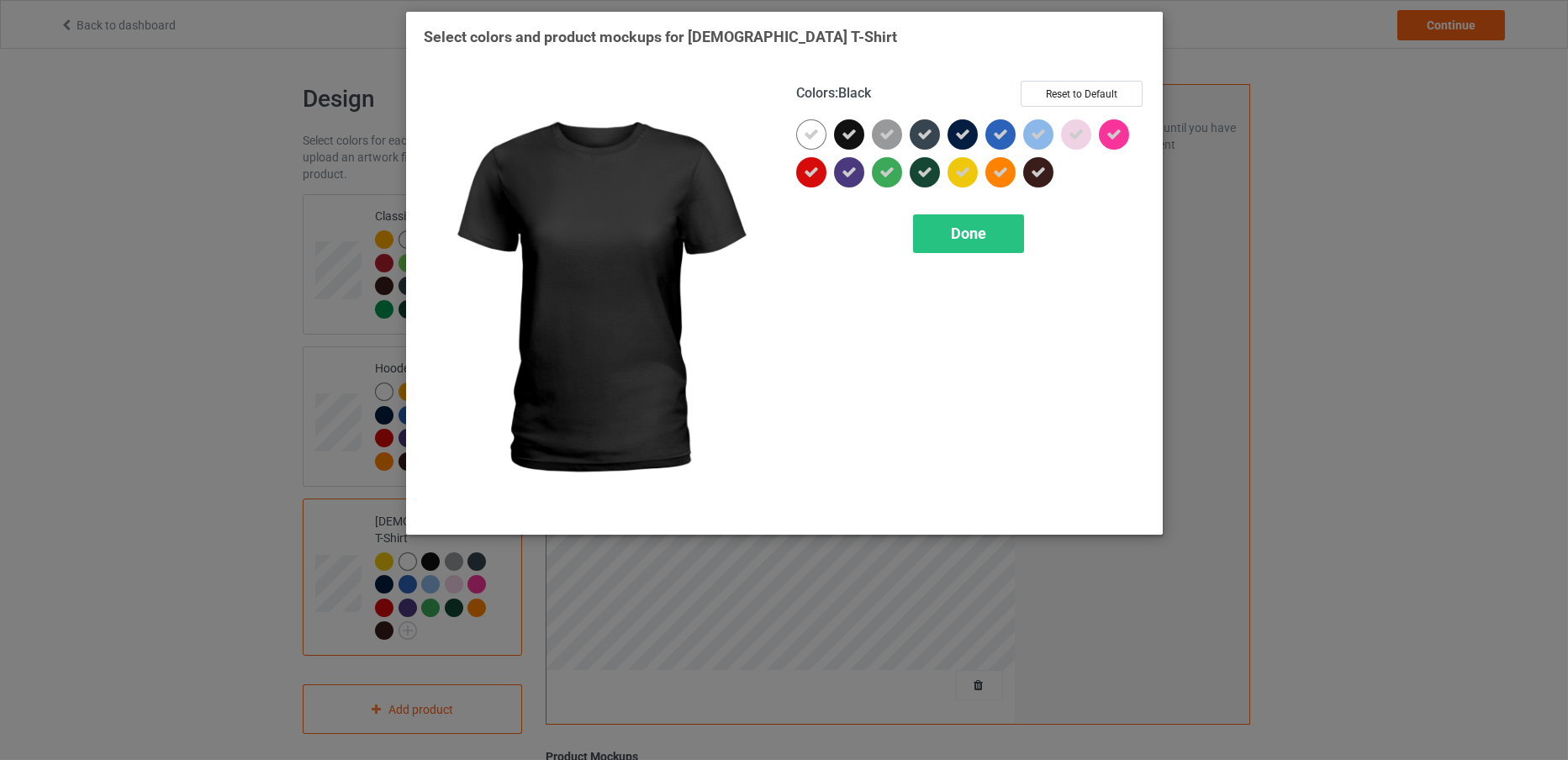
click at [844, 130] on icon at bounding box center [848, 135] width 15 height 15
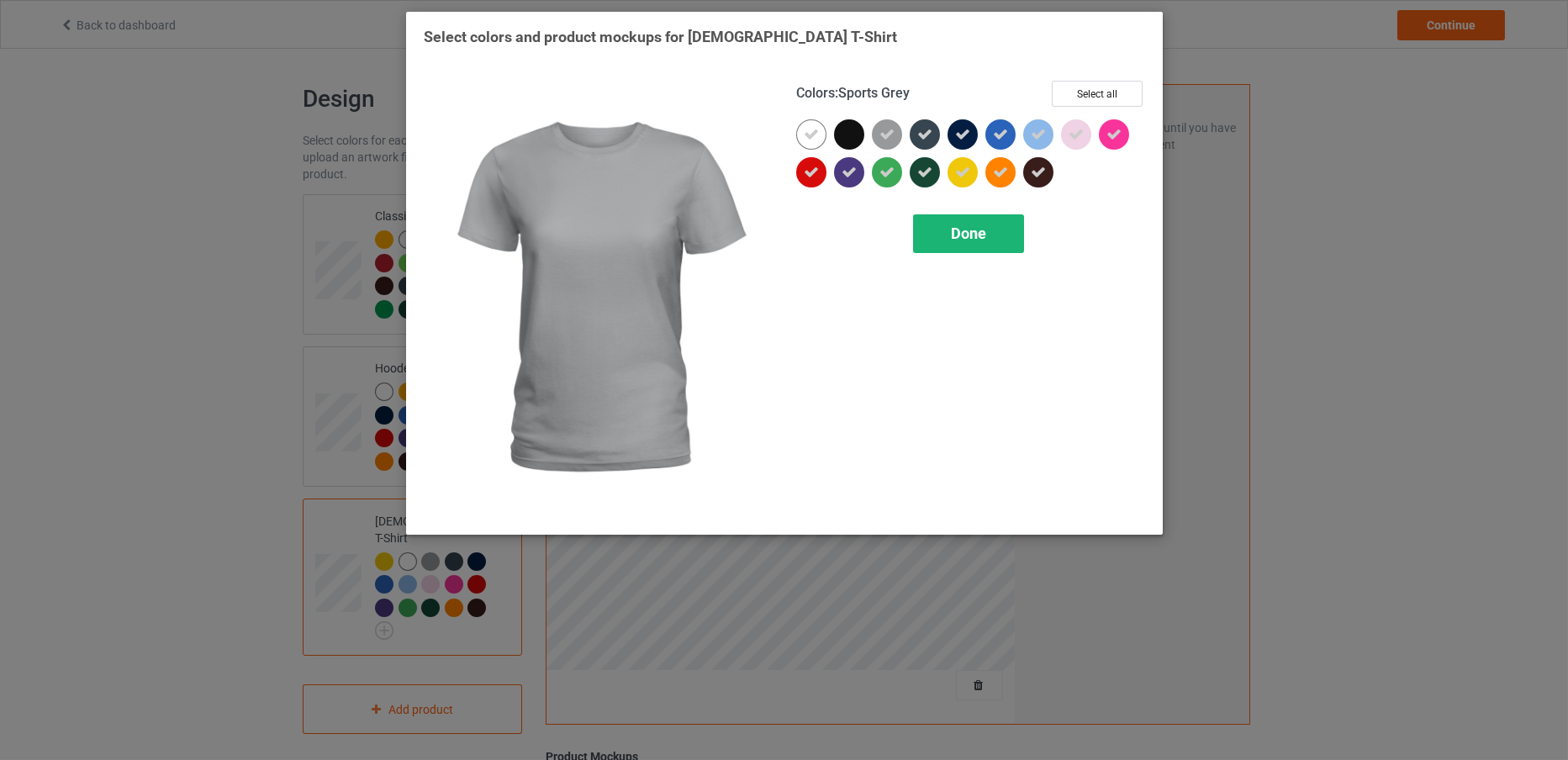
click at [961, 230] on span "Done" at bounding box center [968, 233] width 36 height 18
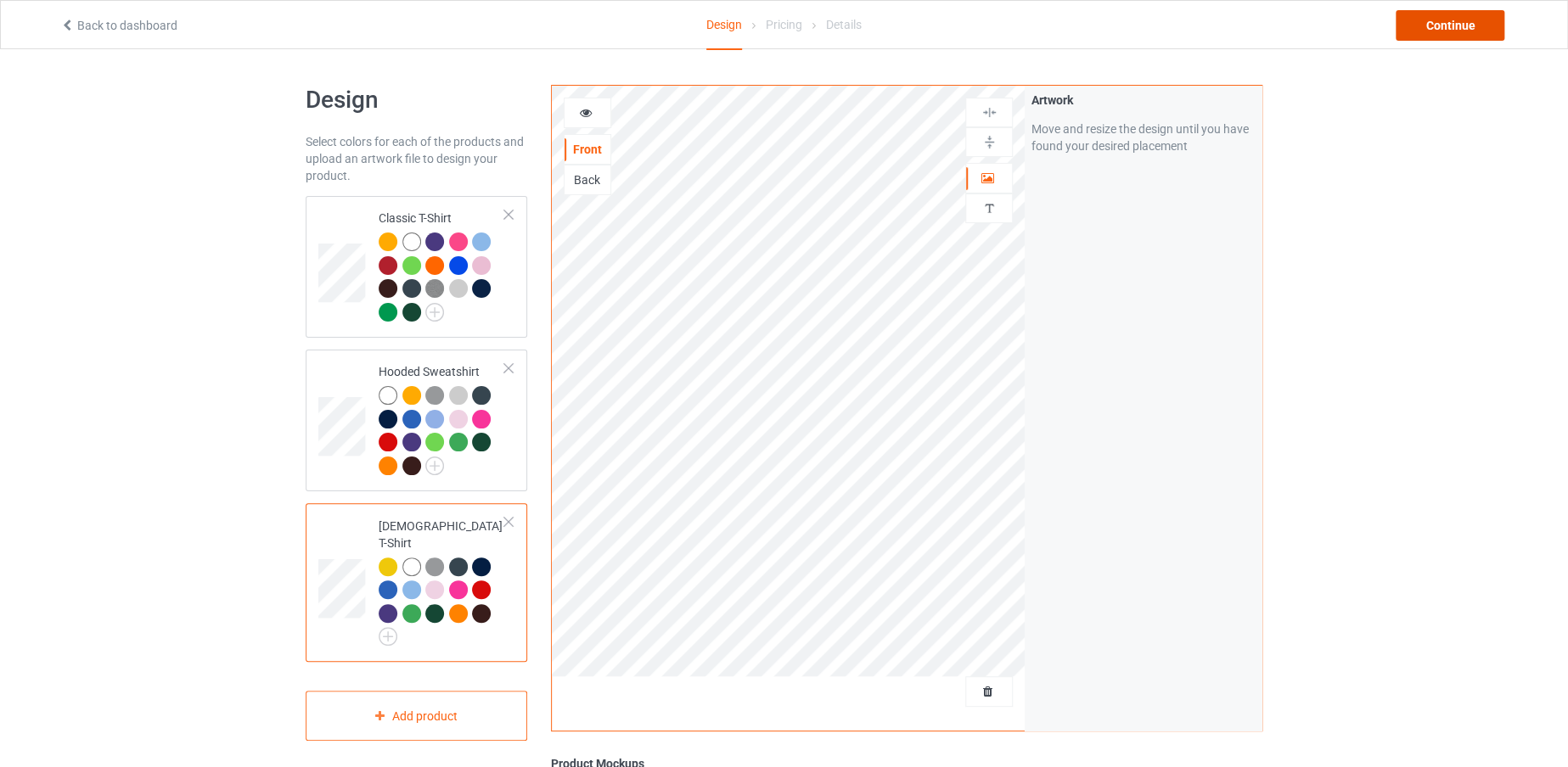
click at [1425, 25] on div "Continue" at bounding box center [1450, 25] width 109 height 30
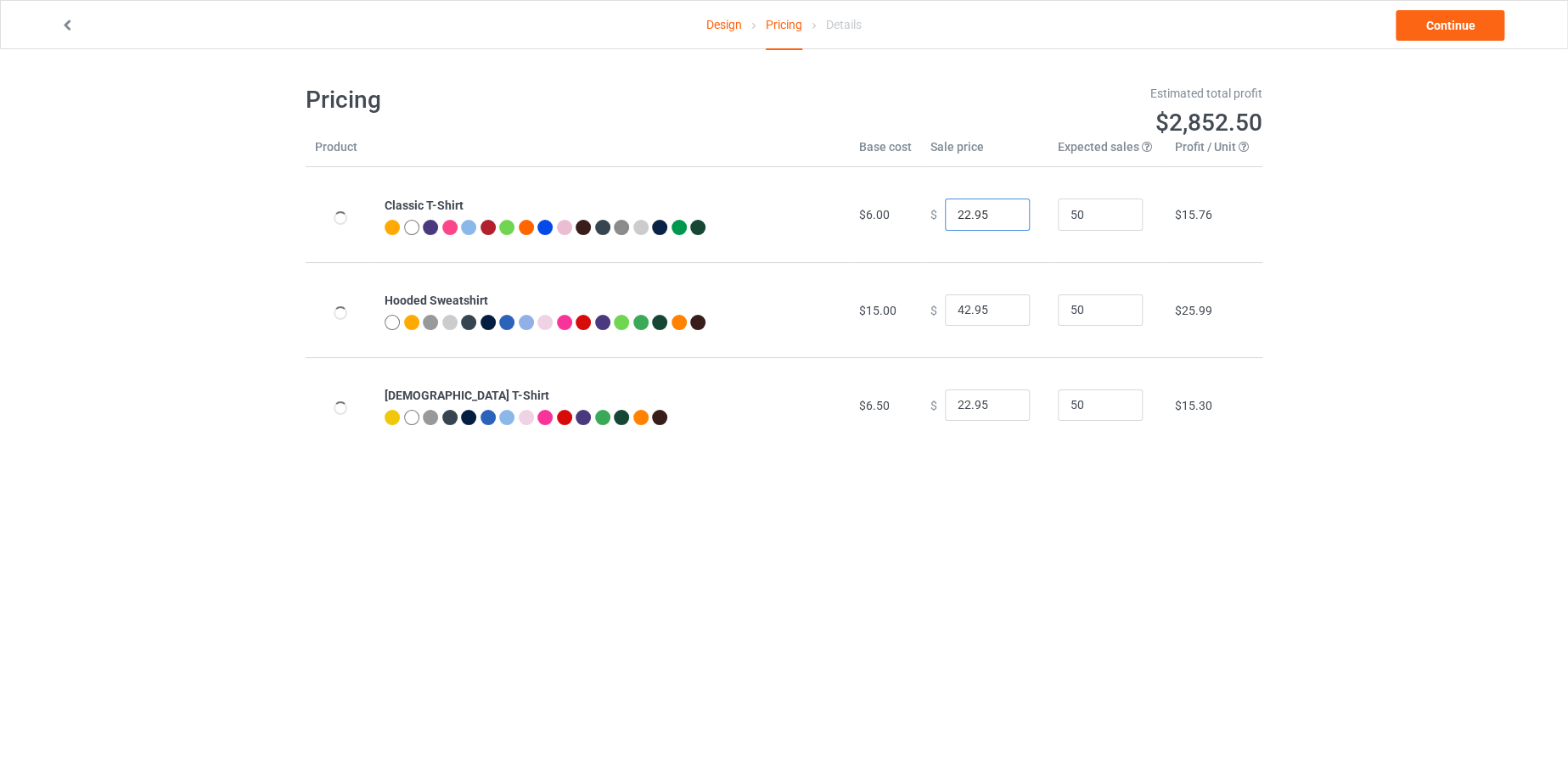
drag, startPoint x: 960, startPoint y: 206, endPoint x: 944, endPoint y: 207, distance: 16.0
click at [945, 207] on input "22.95" at bounding box center [987, 214] width 85 height 32
type input "19.95"
drag, startPoint x: 958, startPoint y: 301, endPoint x: 947, endPoint y: 303, distance: 11.2
click at [947, 303] on input "42.95" at bounding box center [987, 310] width 85 height 32
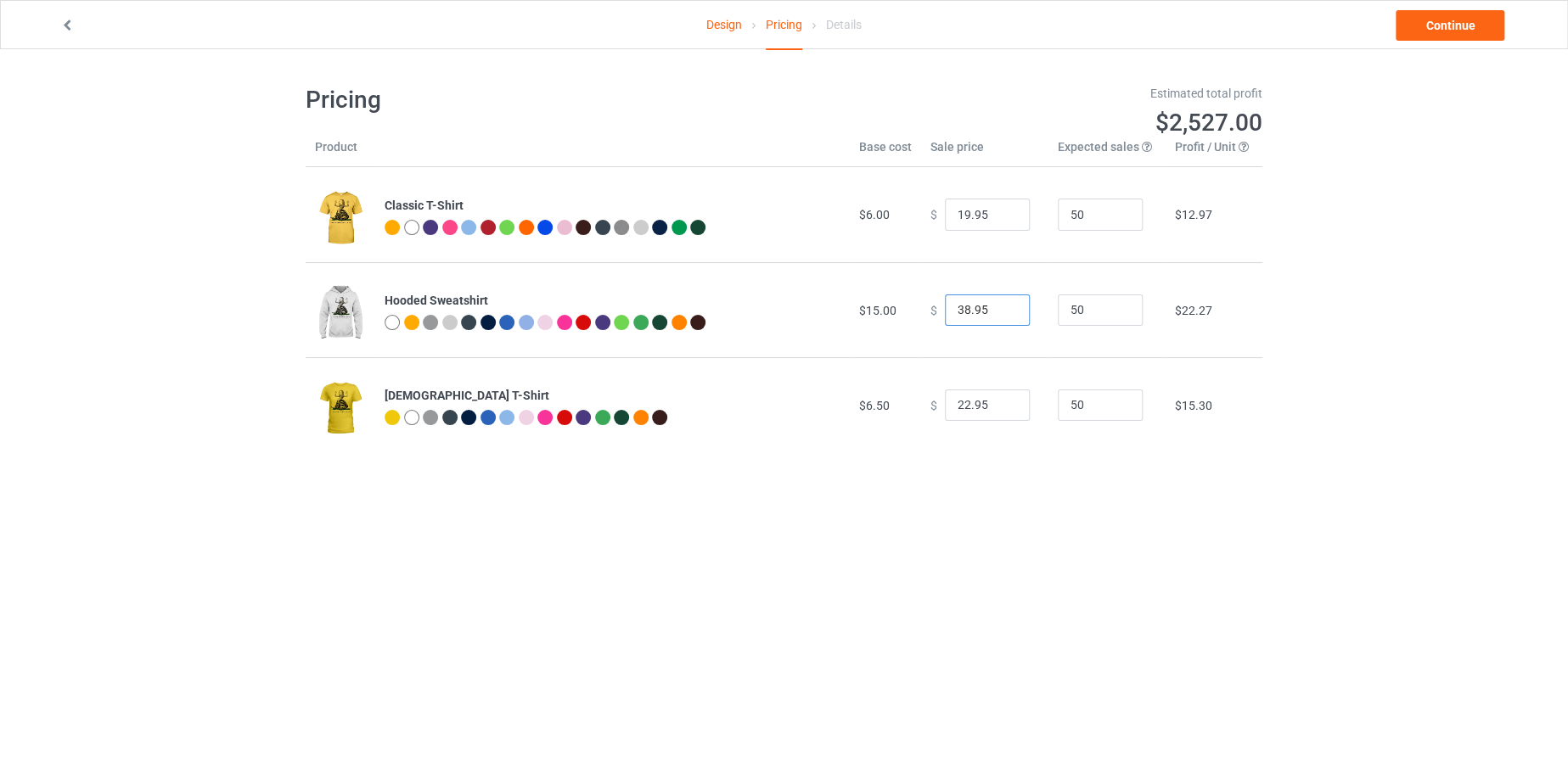
type input "38.95"
click at [951, 396] on input "22.95" at bounding box center [987, 406] width 85 height 32
drag, startPoint x: 951, startPoint y: 396, endPoint x: 961, endPoint y: 398, distance: 10.2
click at [961, 398] on input "22.95" at bounding box center [987, 406] width 85 height 32
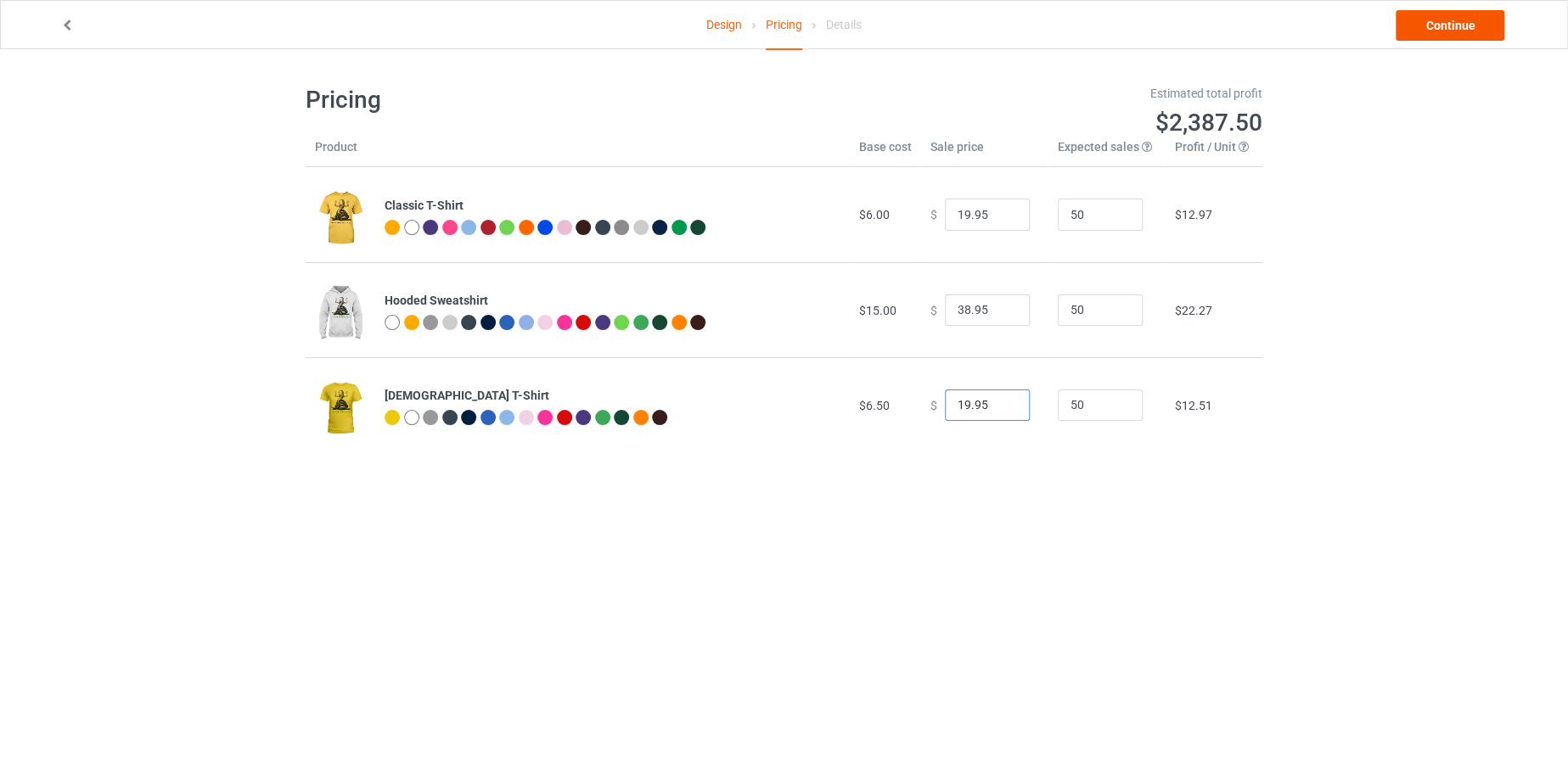
type input "19.95"
click at [1422, 16] on link "Continue" at bounding box center [1450, 25] width 109 height 30
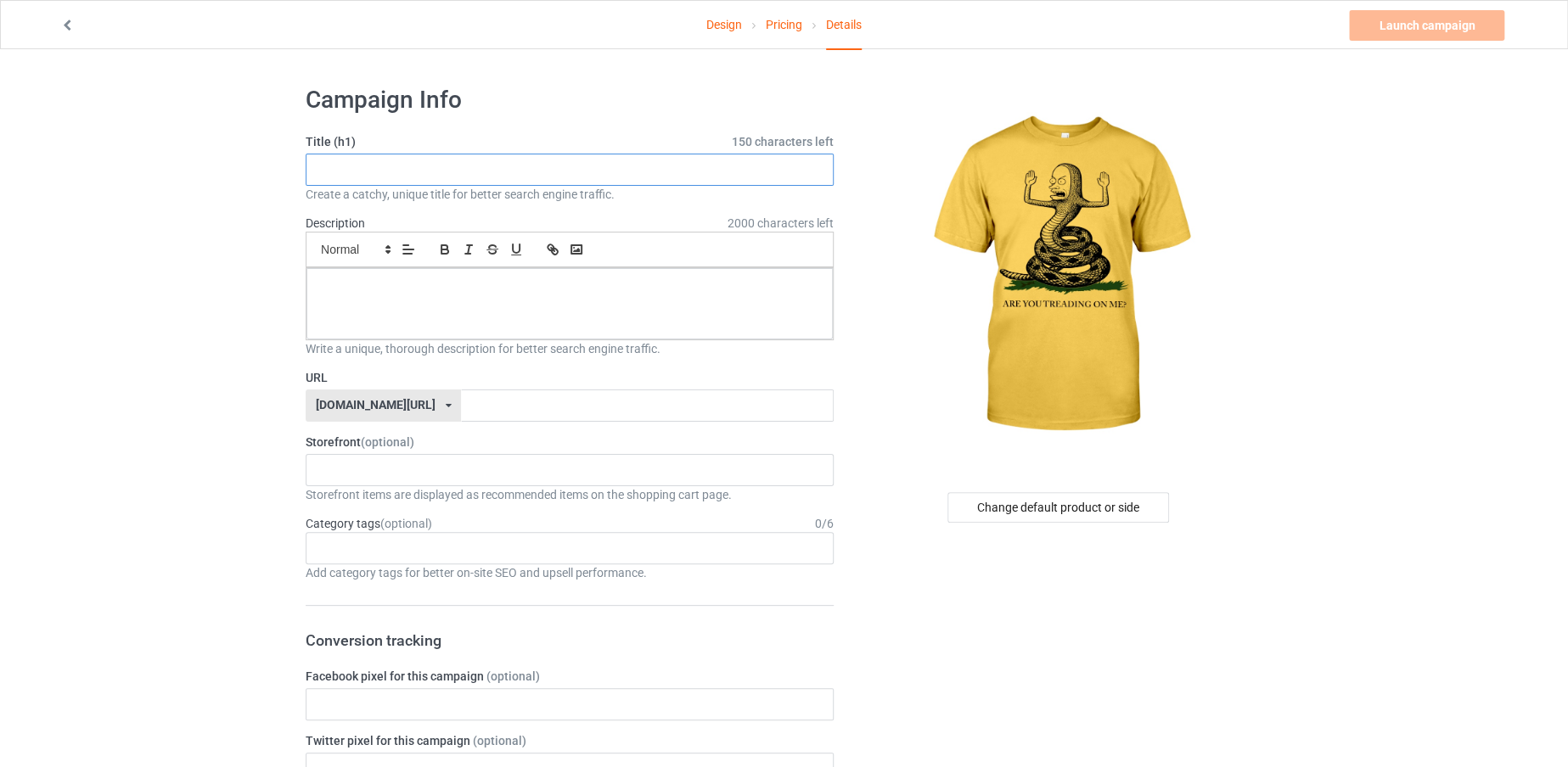
click at [426, 162] on input "text" at bounding box center [570, 170] width 529 height 32
drag, startPoint x: 492, startPoint y: 172, endPoint x: 283, endPoint y: 180, distance: 209.2
type input "ARE YOU TREADING ON ME"
click at [461, 390] on input "text" at bounding box center [647, 406] width 372 height 32
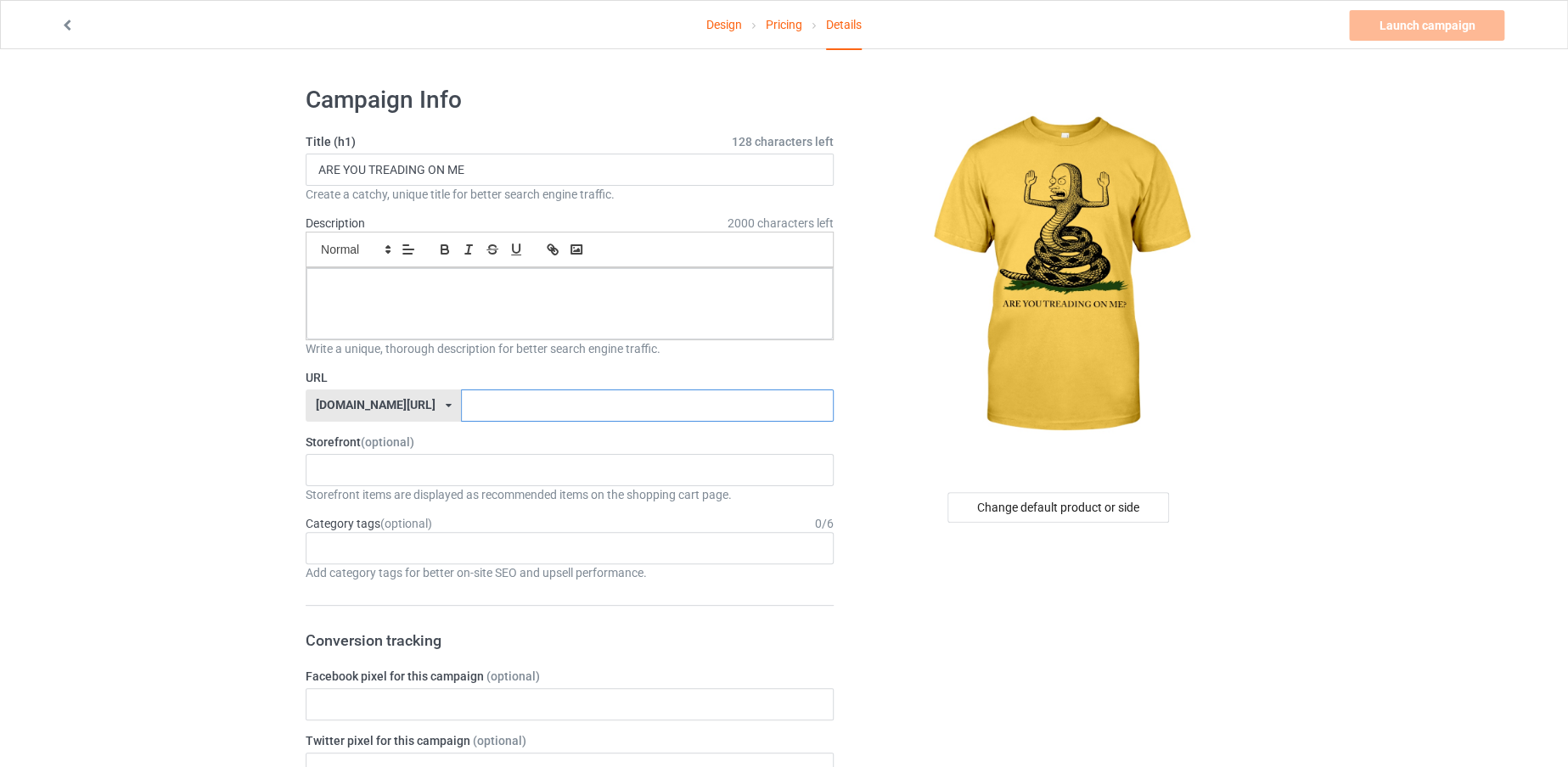
paste input "ARE YOU TREADING ON ME"
type input "AREYOUTREADINGONME"
click at [534, 289] on p at bounding box center [569, 287] width 499 height 16
click at [1406, 28] on link "Launch campaign" at bounding box center [1426, 25] width 156 height 30
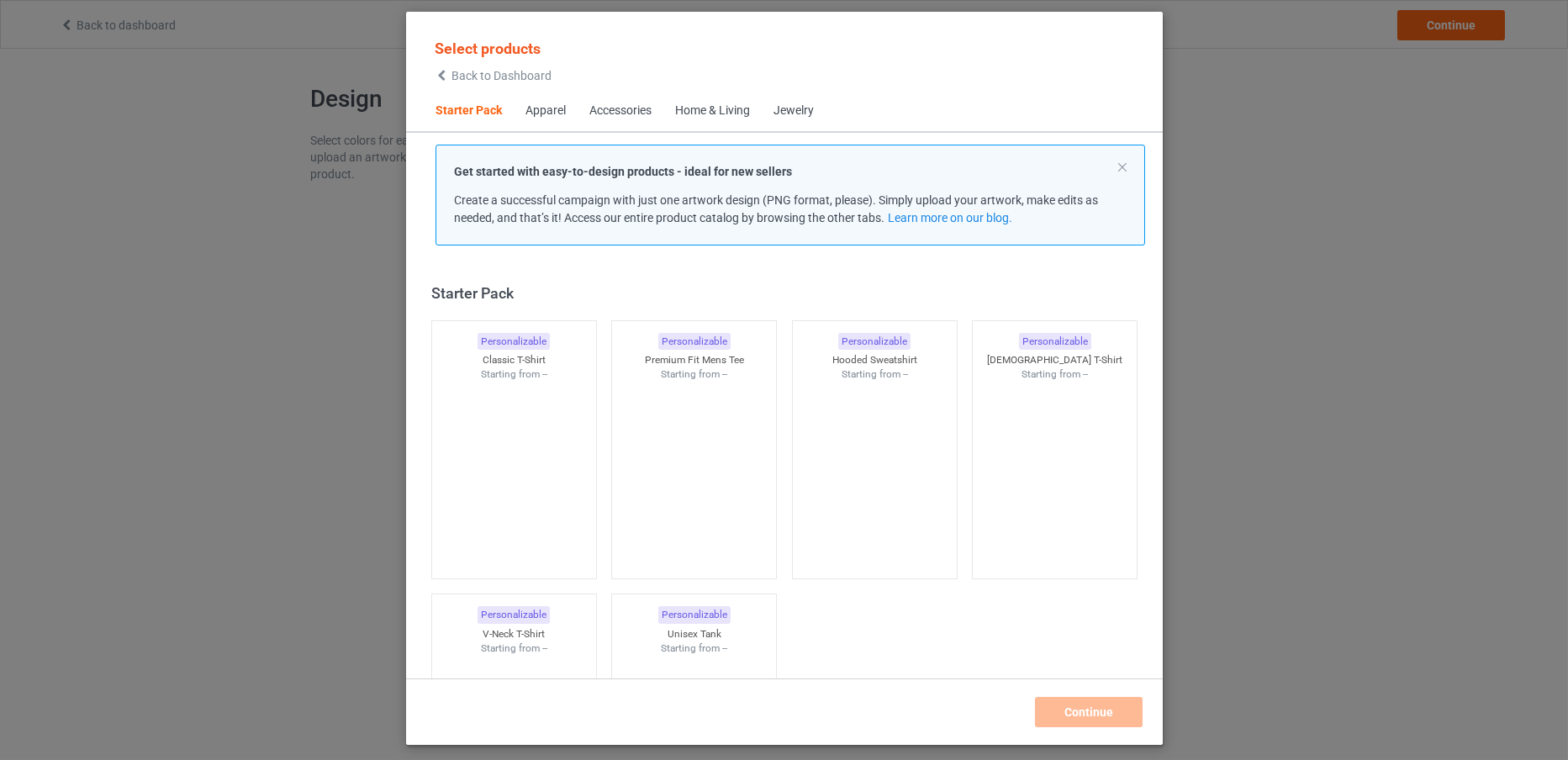
scroll to position [21, 0]
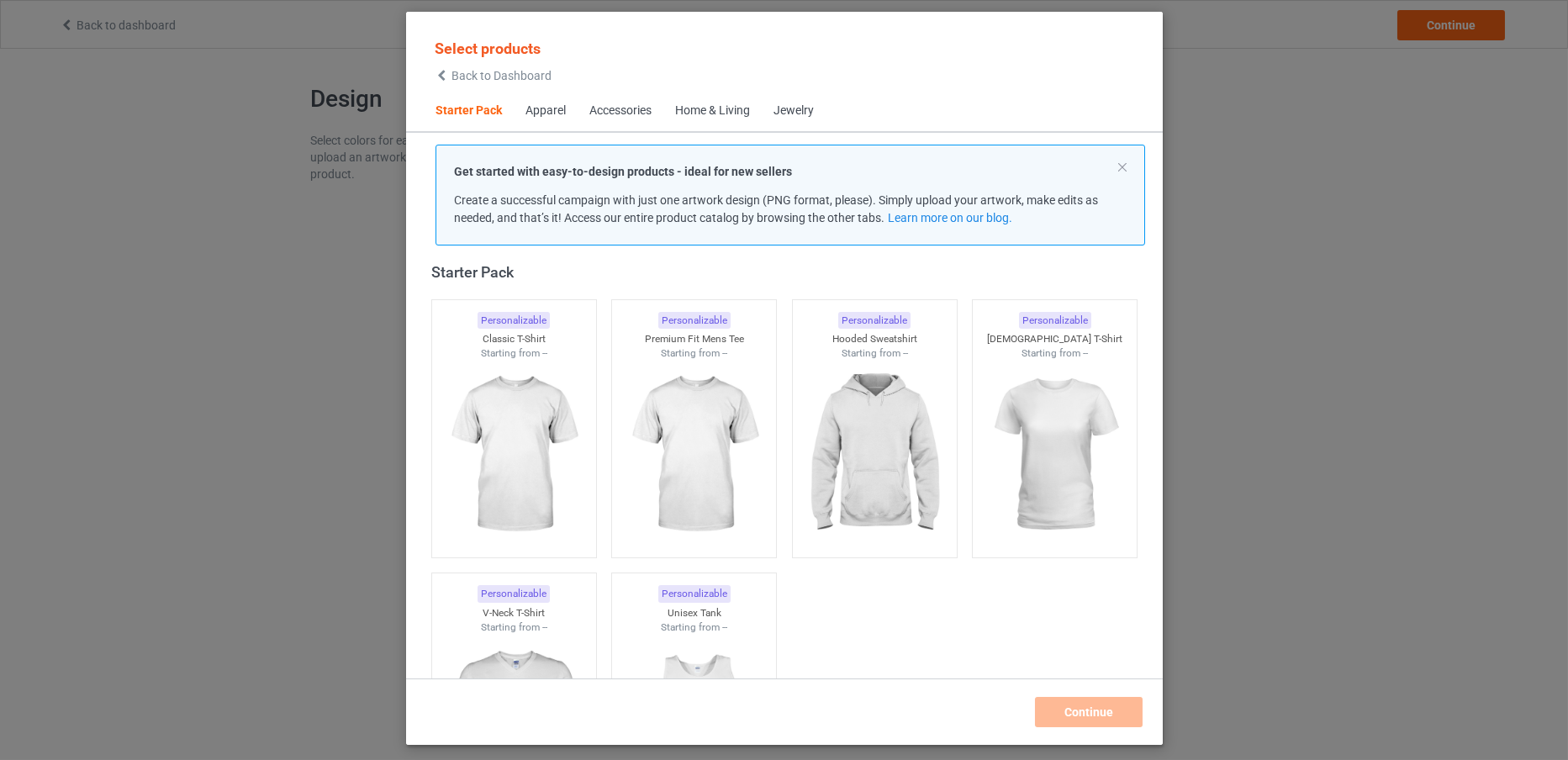
click at [441, 77] on icon at bounding box center [441, 76] width 14 height 12
